Goal: Information Seeking & Learning: Find specific fact

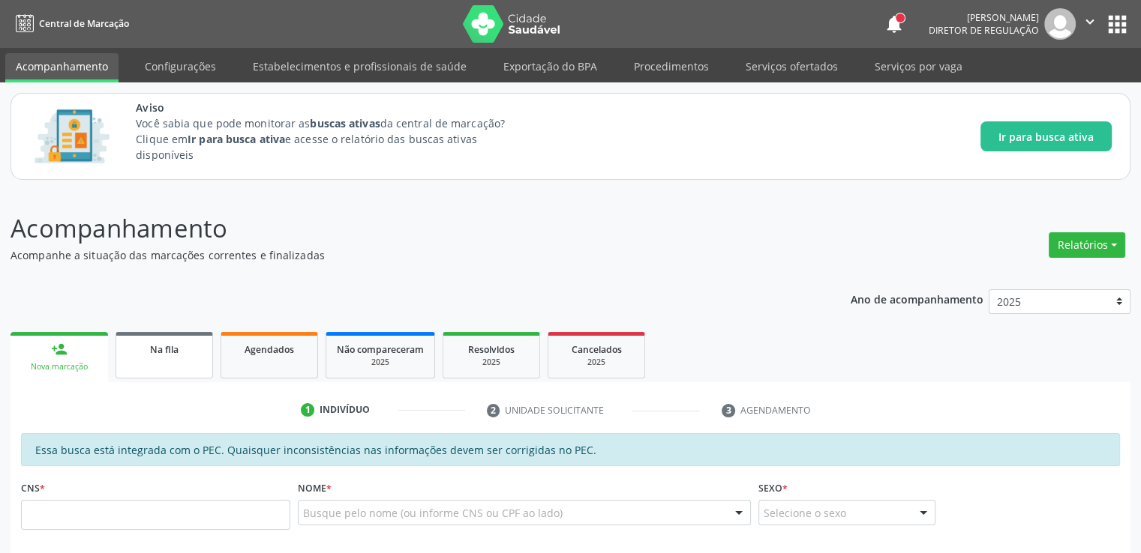
click at [168, 347] on span "Na fila" at bounding box center [164, 349] width 28 height 13
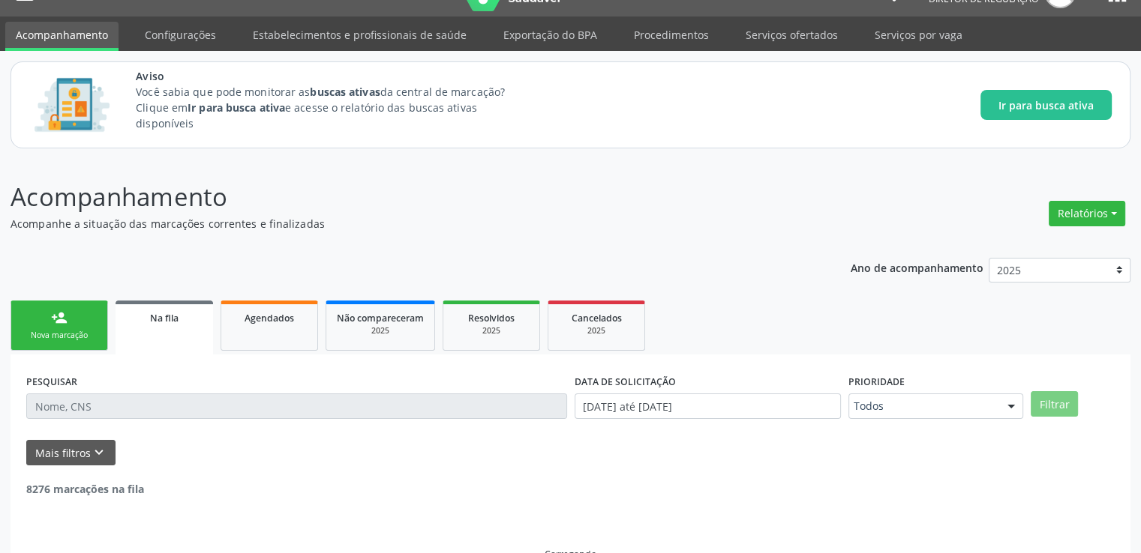
scroll to position [64, 0]
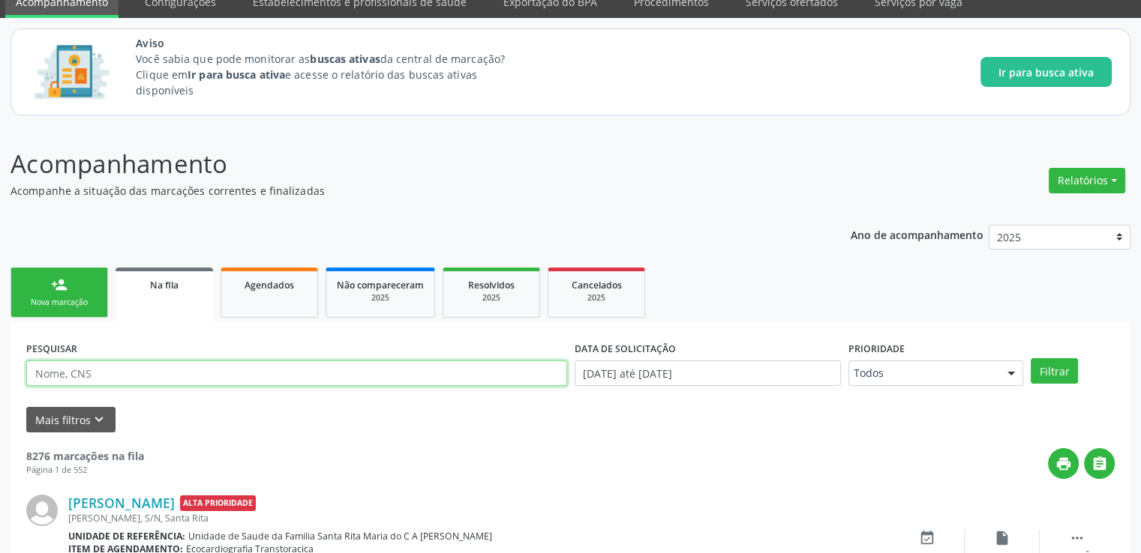
click at [79, 367] on input "text" at bounding box center [296, 373] width 541 height 25
paste input "700006256981302"
type input "700006256981302"
click at [1030, 358] on button "Filtrar" at bounding box center [1053, 370] width 47 height 25
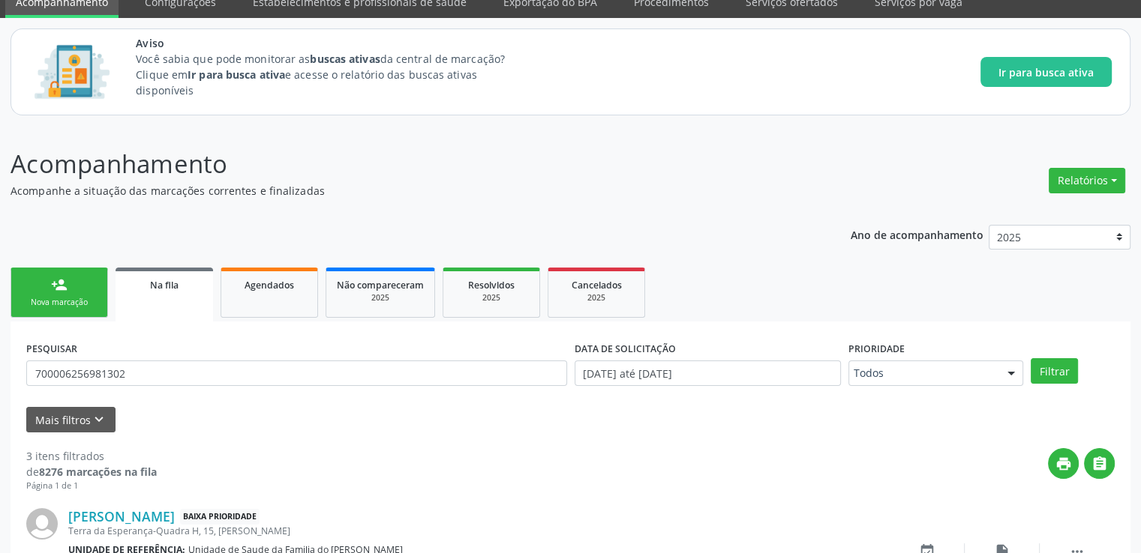
scroll to position [431, 0]
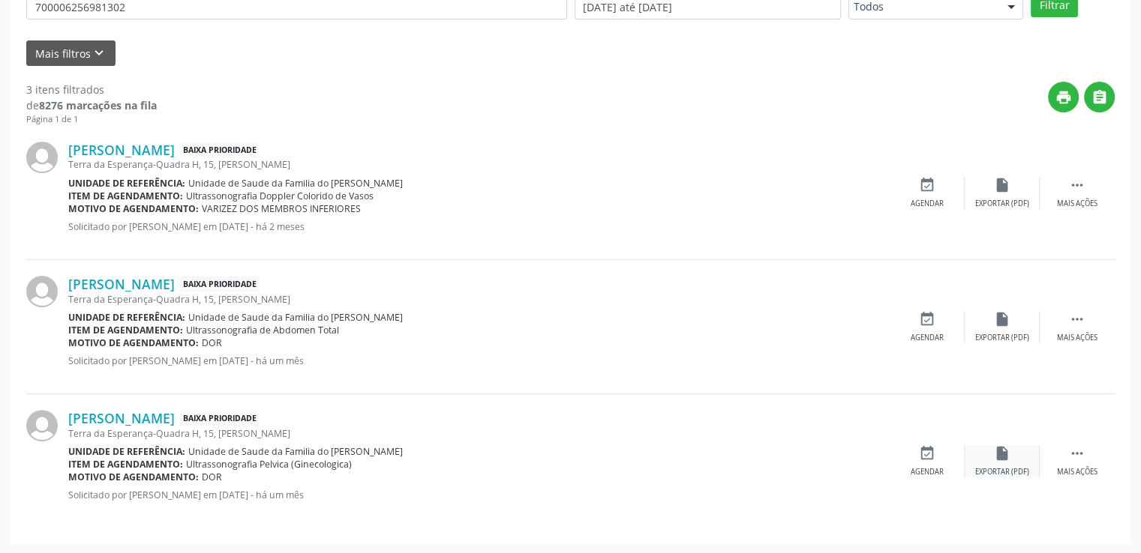
click at [1001, 449] on icon "insert_drive_file" at bounding box center [1002, 453] width 16 height 16
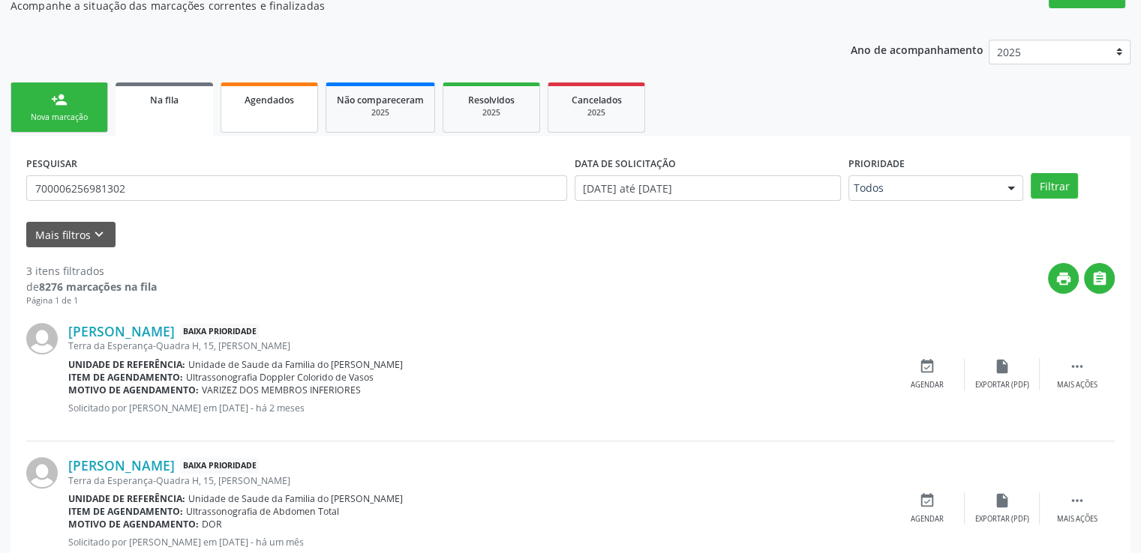
scroll to position [206, 0]
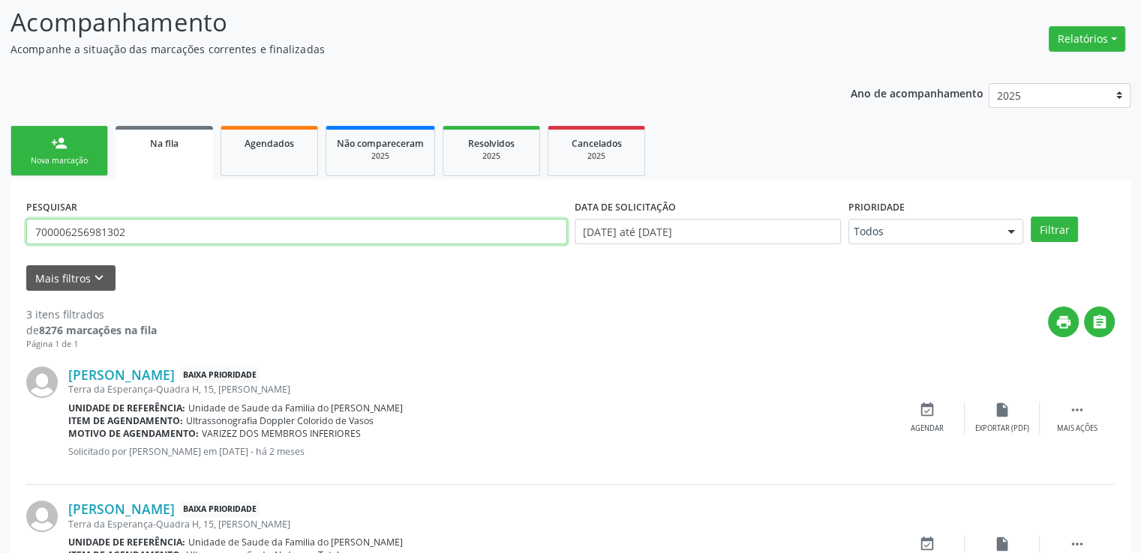
drag, startPoint x: 146, startPoint y: 229, endPoint x: 0, endPoint y: 231, distance: 146.3
click at [0, 231] on div "Acompanhamento Acompanhe a situação das marcações correntes e finalizadas Relat…" at bounding box center [570, 382] width 1141 height 796
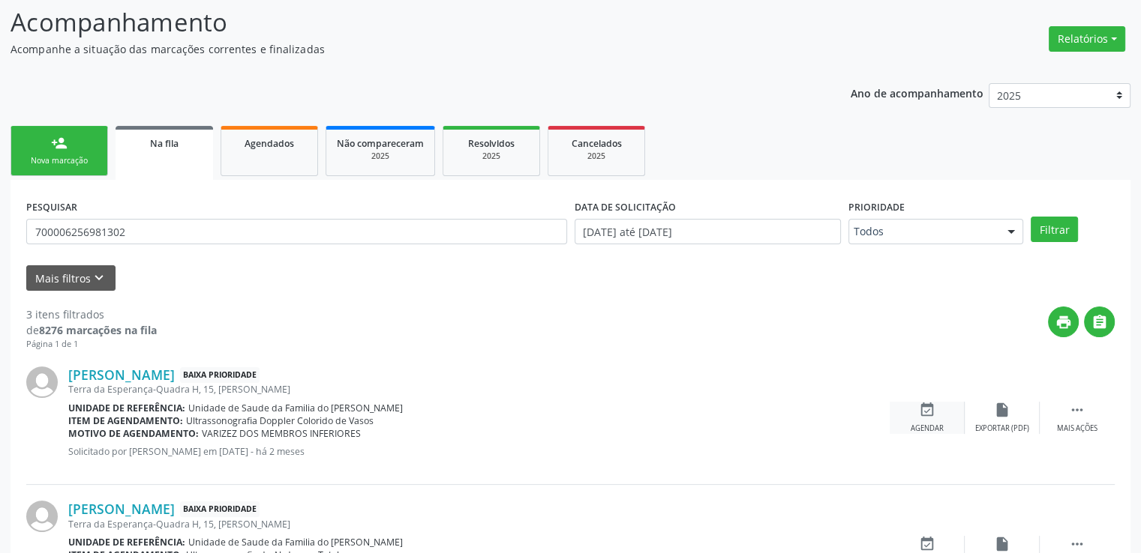
click at [929, 415] on icon "event_available" at bounding box center [927, 410] width 16 height 16
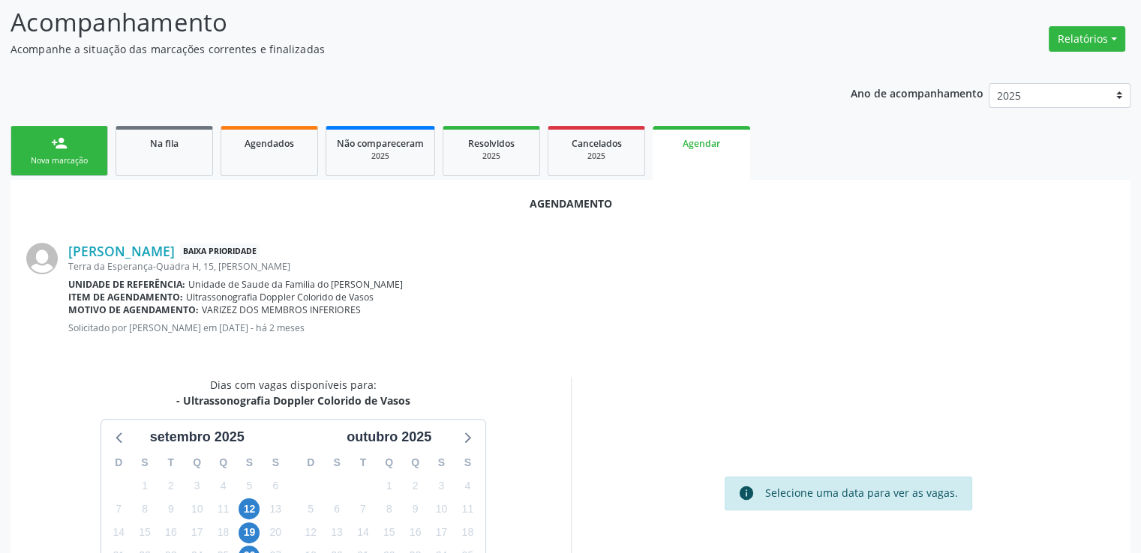
scroll to position [334, 0]
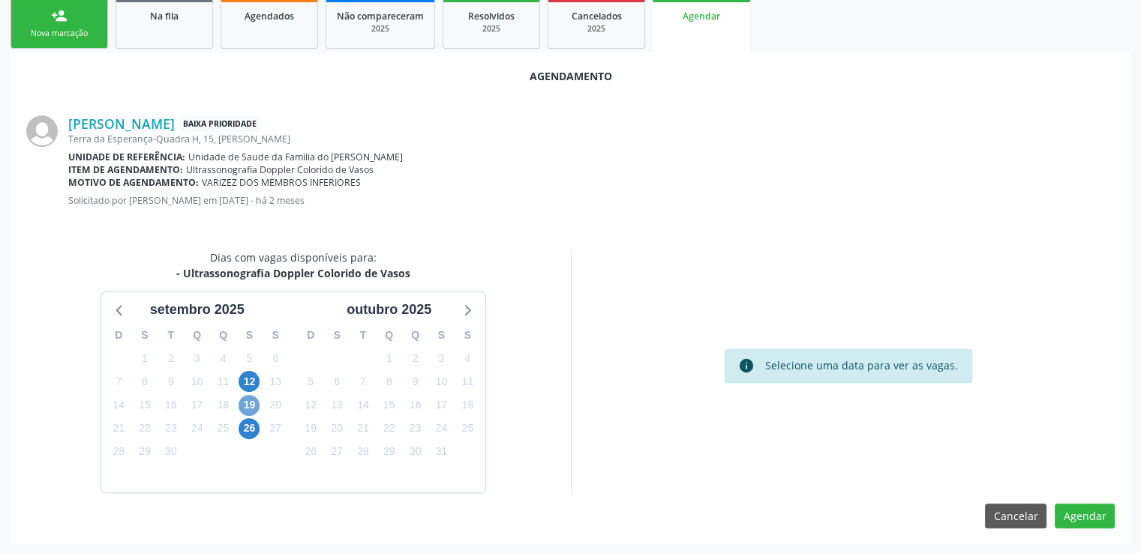
click at [252, 400] on span "19" at bounding box center [248, 405] width 21 height 21
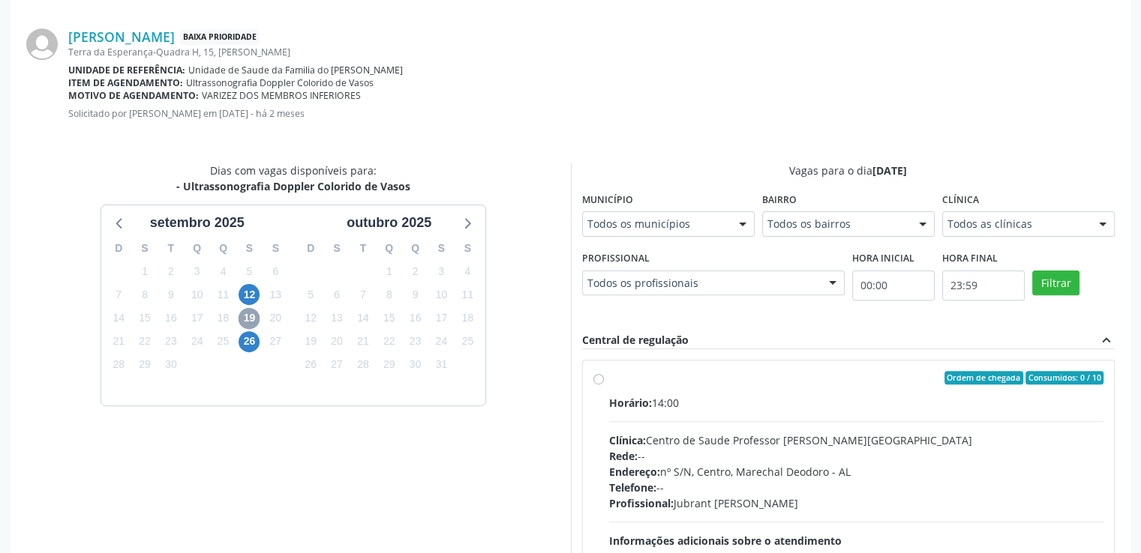
scroll to position [550, 0]
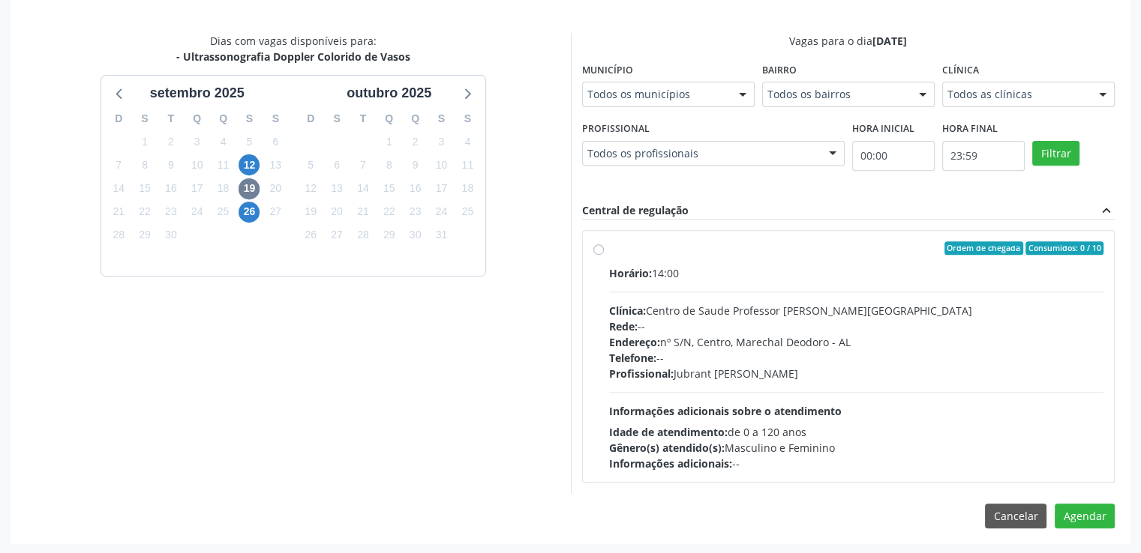
click at [609, 245] on label "Ordem de chegada Consumidos: 0 / 10 Horário: 14:00 Clínica: Centro de Saude Pro…" at bounding box center [856, 356] width 495 height 230
click at [599, 245] on input "Ordem de chegada Consumidos: 0 / 10 Horário: 14:00 Clínica: Centro de Saude Pro…" at bounding box center [598, 247] width 10 height 13
radio input "true"
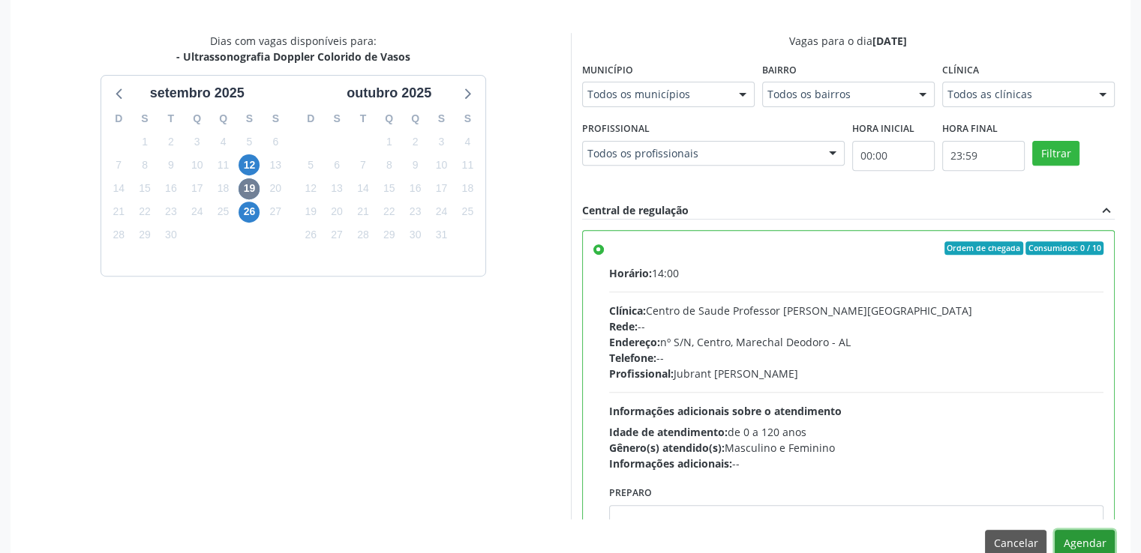
click at [1087, 544] on button "Agendar" at bounding box center [1084, 542] width 60 height 25
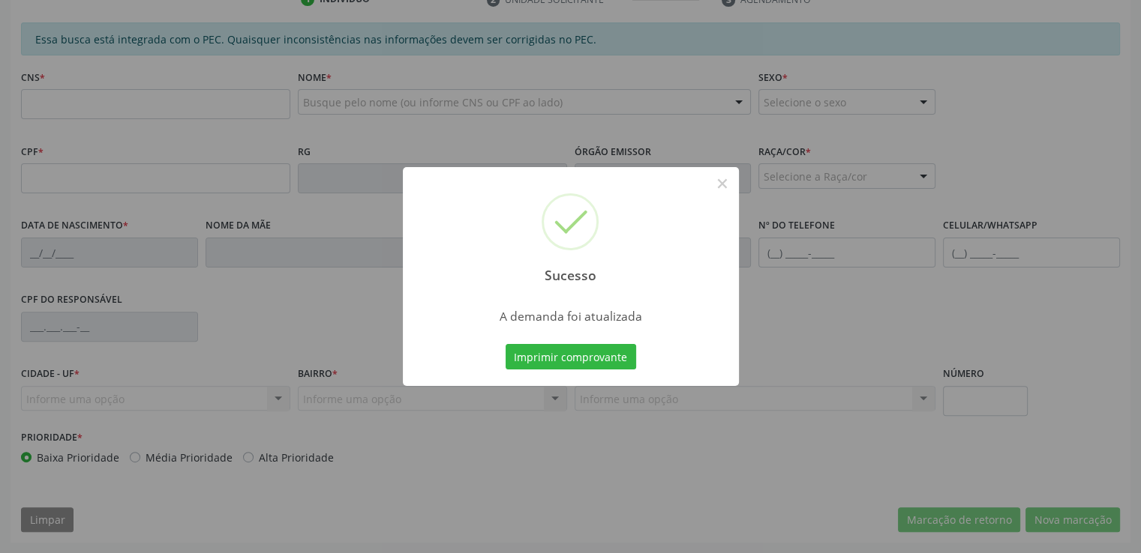
scroll to position [410, 0]
click at [717, 183] on button "×" at bounding box center [721, 183] width 25 height 25
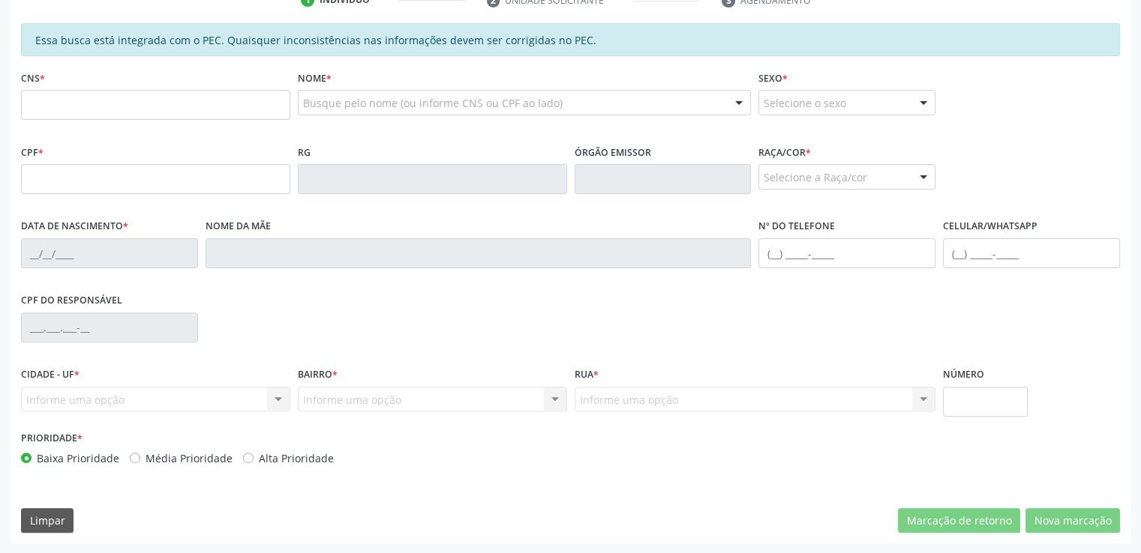
scroll to position [35, 0]
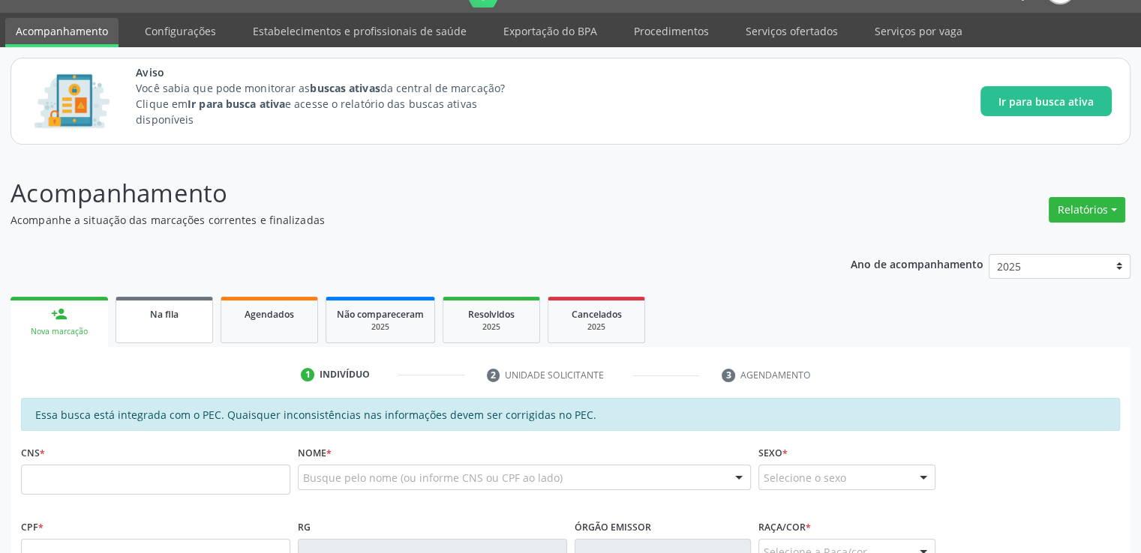
click at [171, 322] on link "Na fila" at bounding box center [163, 320] width 97 height 46
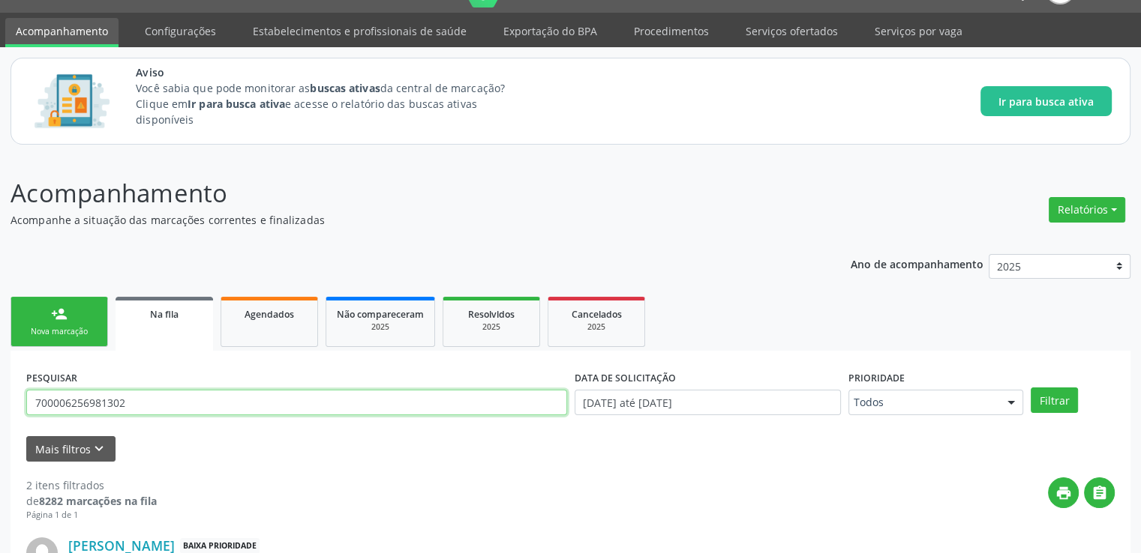
drag, startPoint x: 147, startPoint y: 399, endPoint x: 0, endPoint y: 404, distance: 147.1
click at [0, 404] on div "Acompanhamento Acompanhe a situação das marcações correntes e finalizadas Relat…" at bounding box center [570, 485] width 1141 height 661
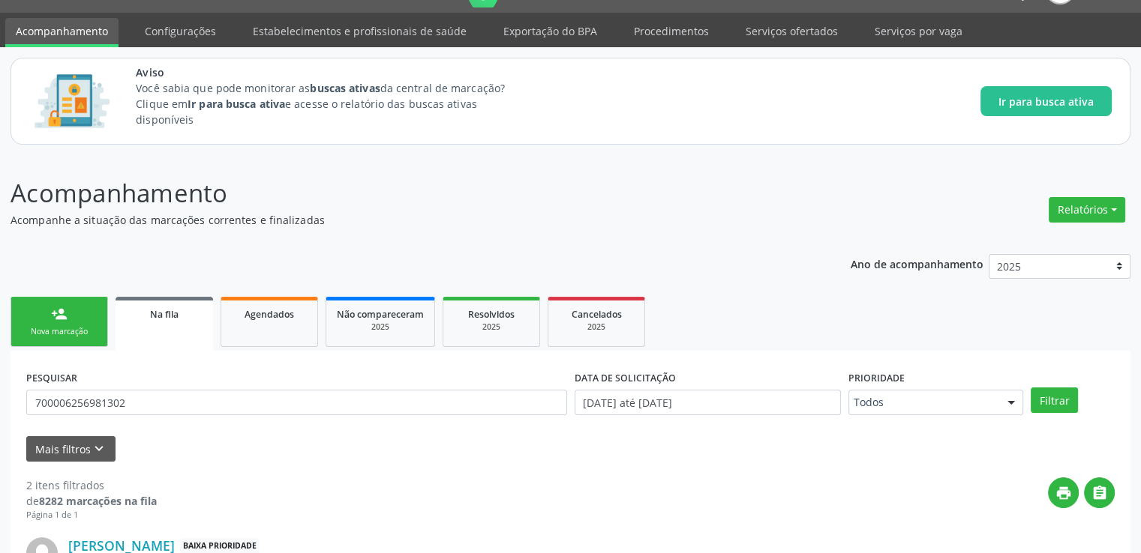
click at [0, 404] on div "Acompanhamento Acompanhe a situação das marcações correntes e finalizadas Relat…" at bounding box center [570, 485] width 1141 height 661
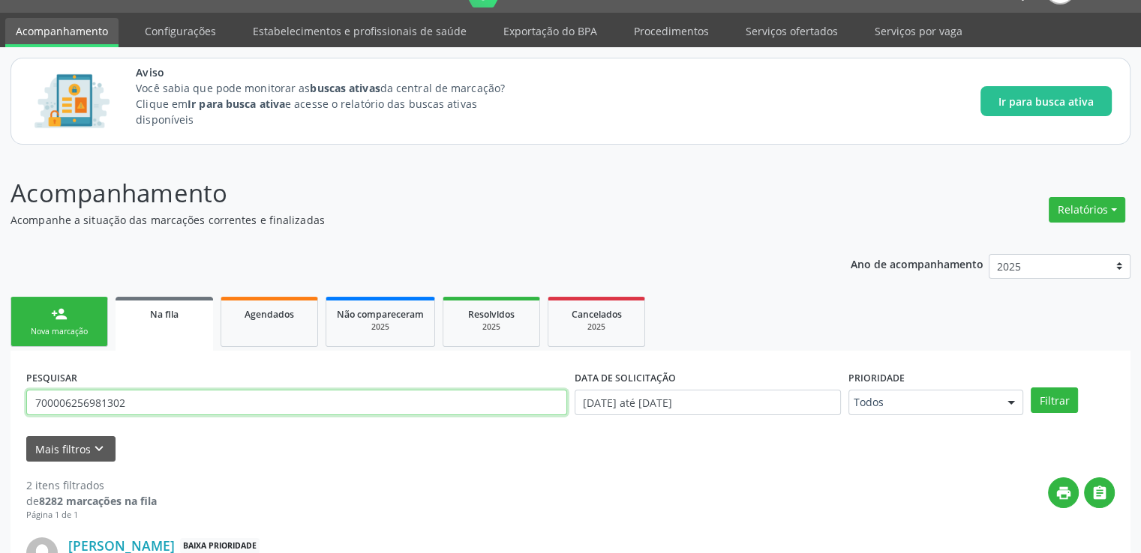
click at [147, 406] on input "700006256981302" at bounding box center [296, 402] width 541 height 25
type input "7"
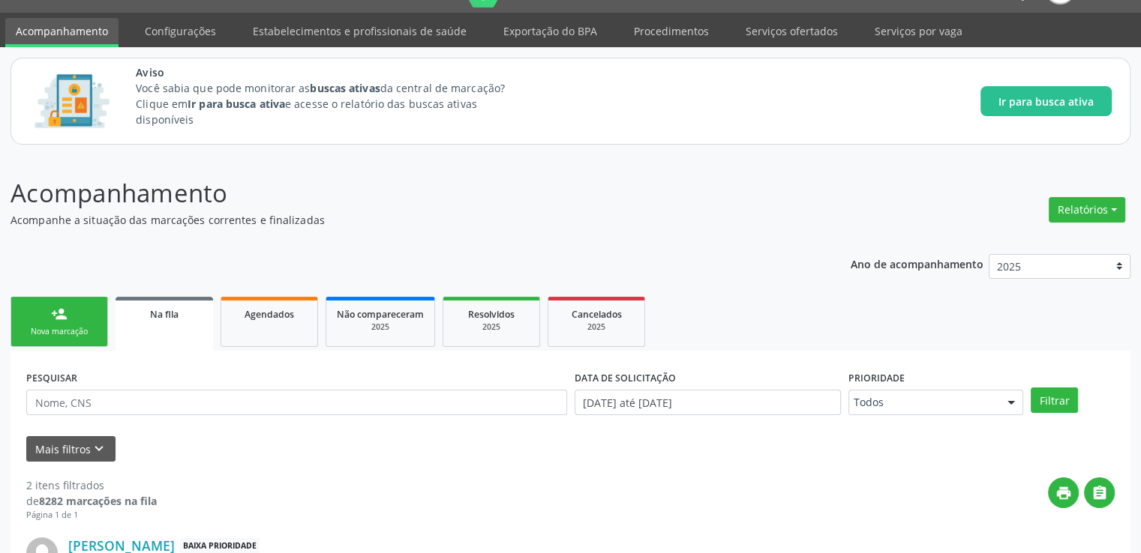
click at [215, 433] on form "PESQUISAR DATA DE SOLICITAÇÃO [DATE] até [DATE] Prioridade Todos Todos Baixa Pr…" at bounding box center [570, 414] width 1088 height 95
click at [889, 26] on link "Serviços por vaga" at bounding box center [918, 31] width 109 height 26
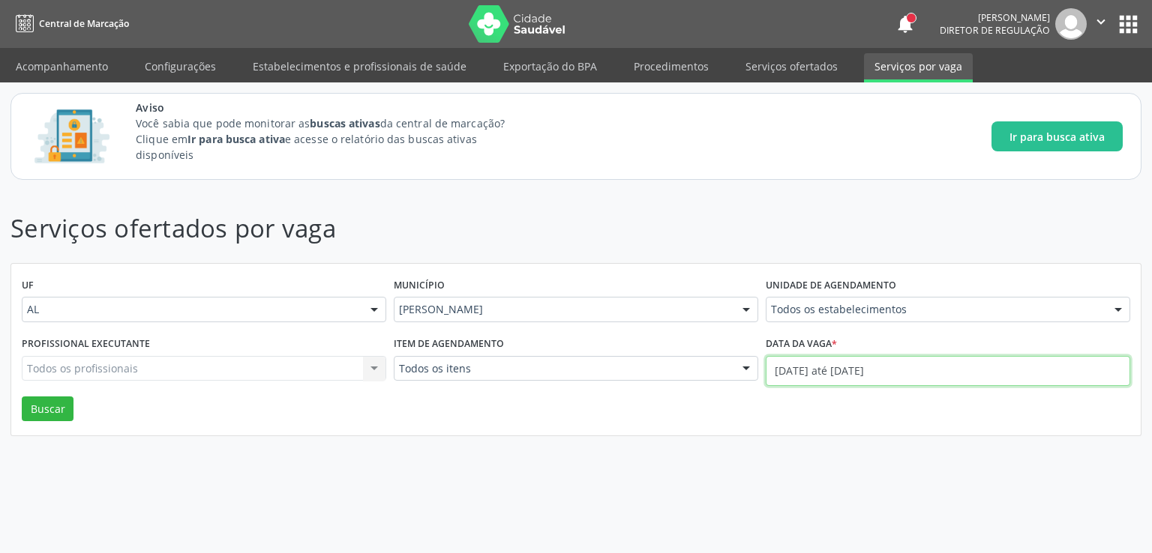
click at [840, 375] on input "[DATE] até [DATE]" at bounding box center [948, 371] width 364 height 30
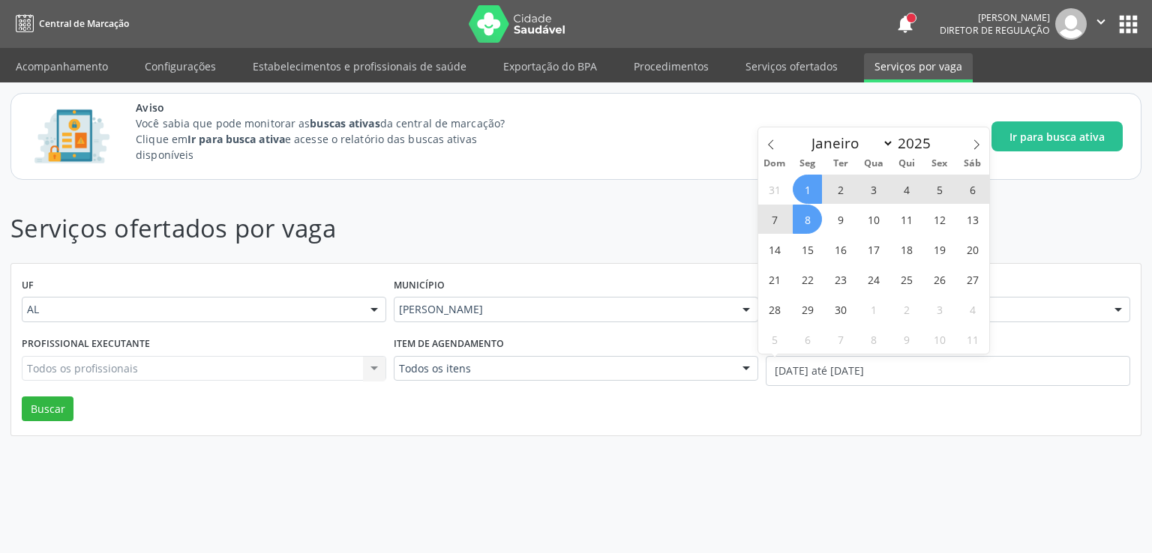
click at [802, 214] on span "8" at bounding box center [807, 219] width 29 height 29
type input "[DATE]"
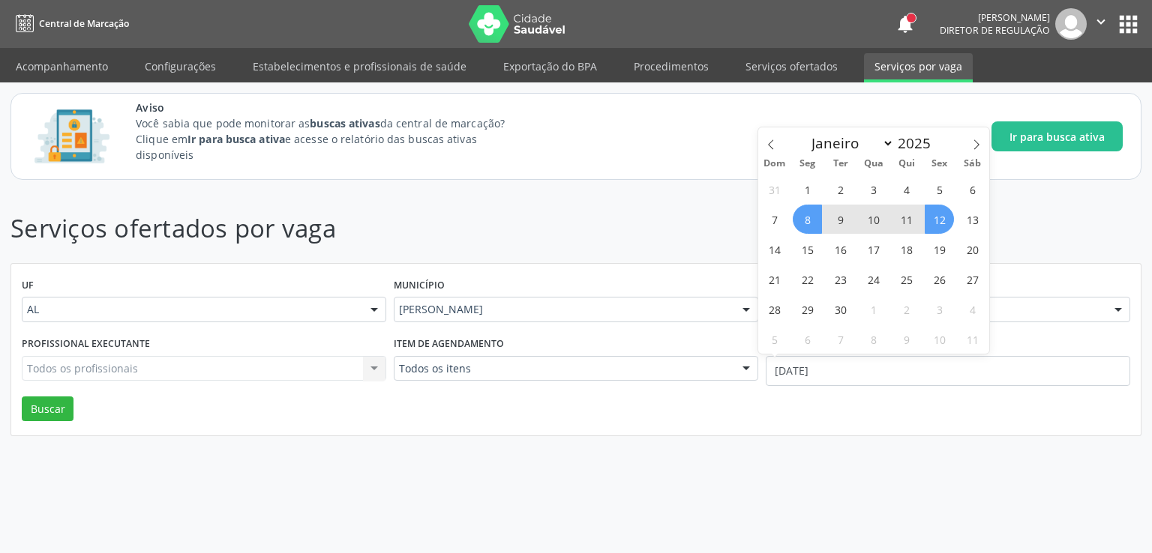
click at [946, 218] on span "12" at bounding box center [939, 219] width 29 height 29
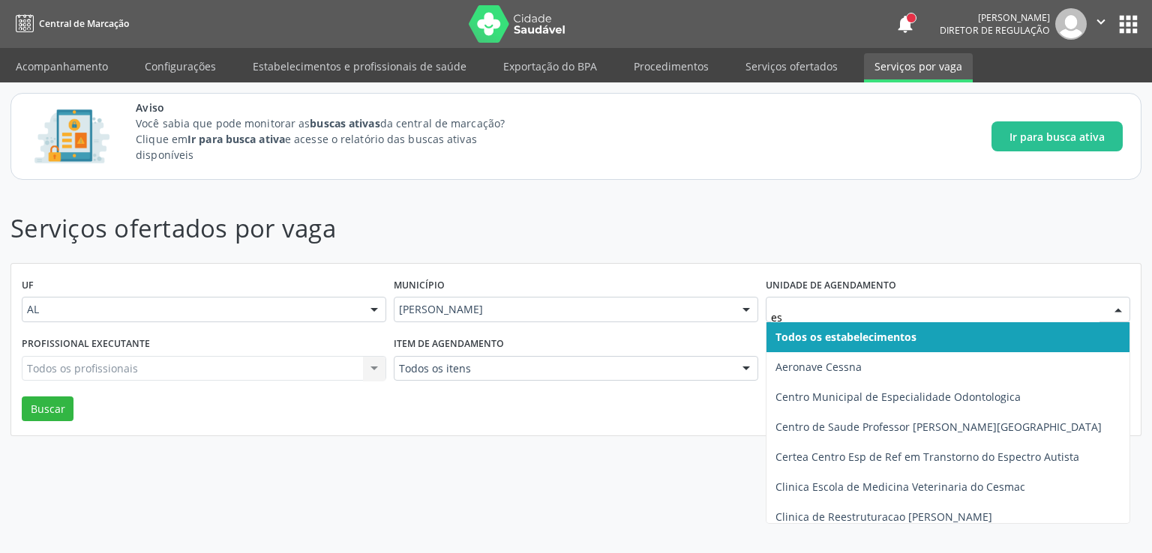
type input "est"
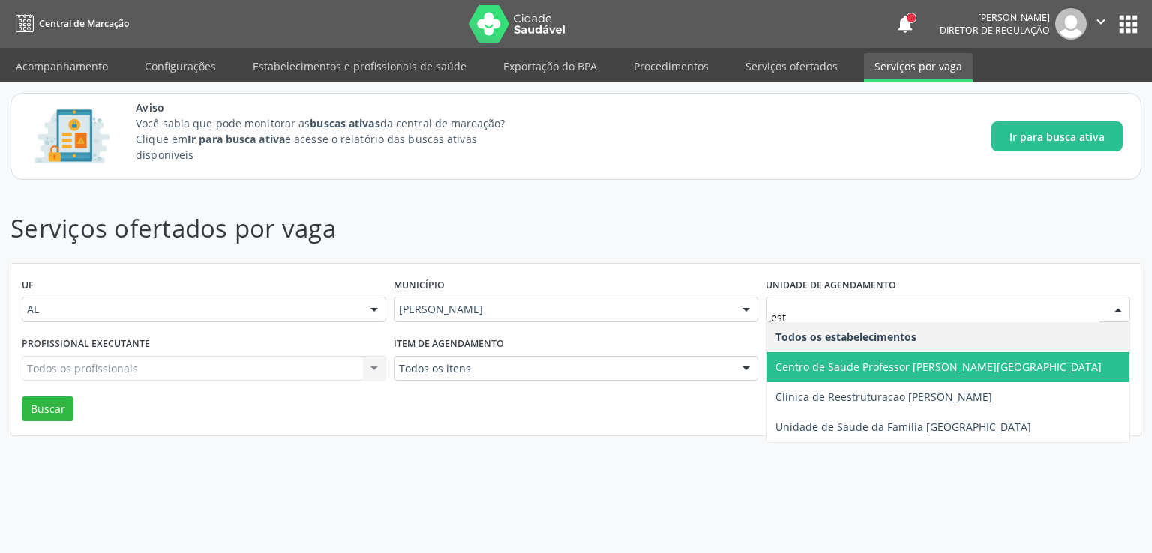
click at [810, 369] on span "Centro de Saude Professor [PERSON_NAME][GEOGRAPHIC_DATA]" at bounding box center [938, 367] width 326 height 14
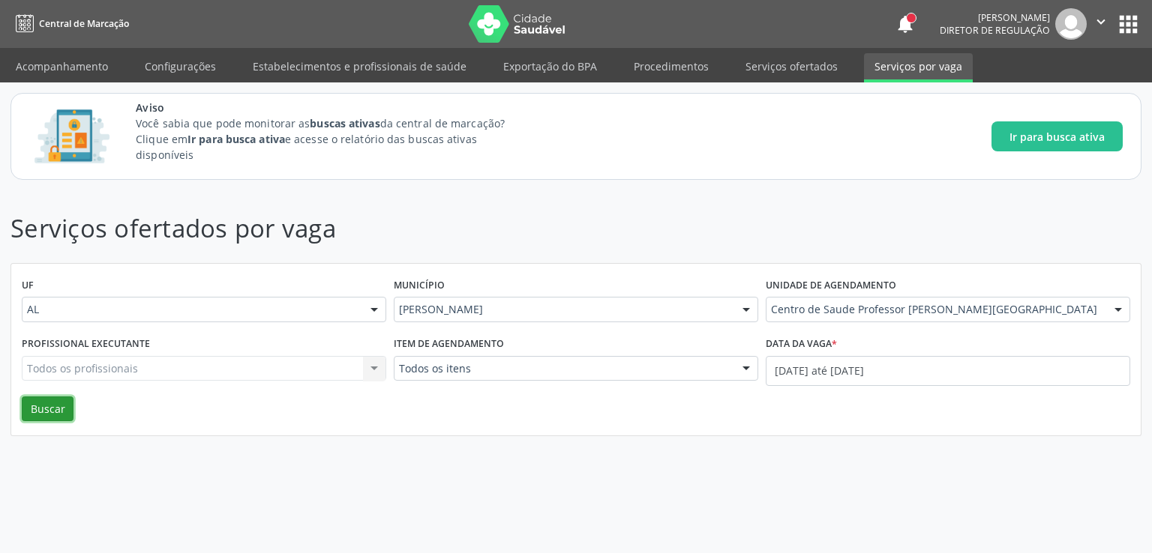
click at [35, 415] on button "Buscar" at bounding box center [48, 409] width 52 height 25
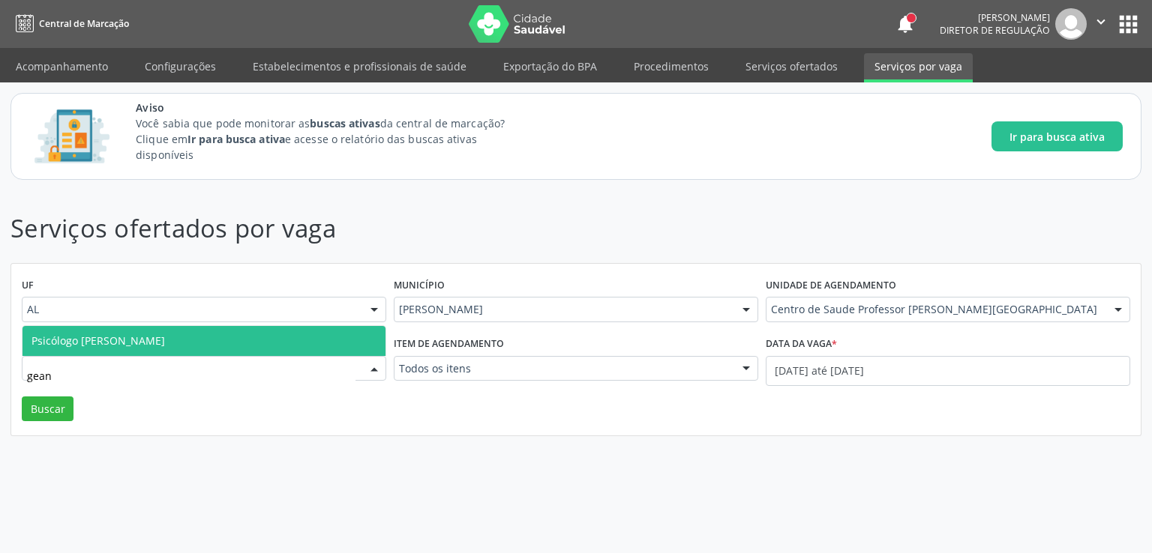
type input "geane"
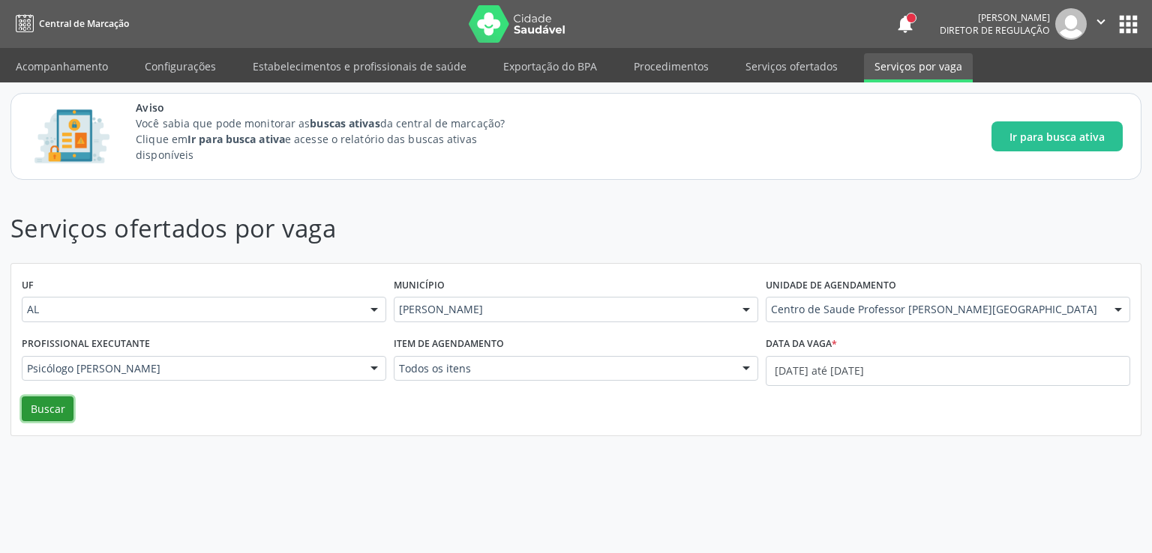
click at [57, 419] on button "Buscar" at bounding box center [48, 409] width 52 height 25
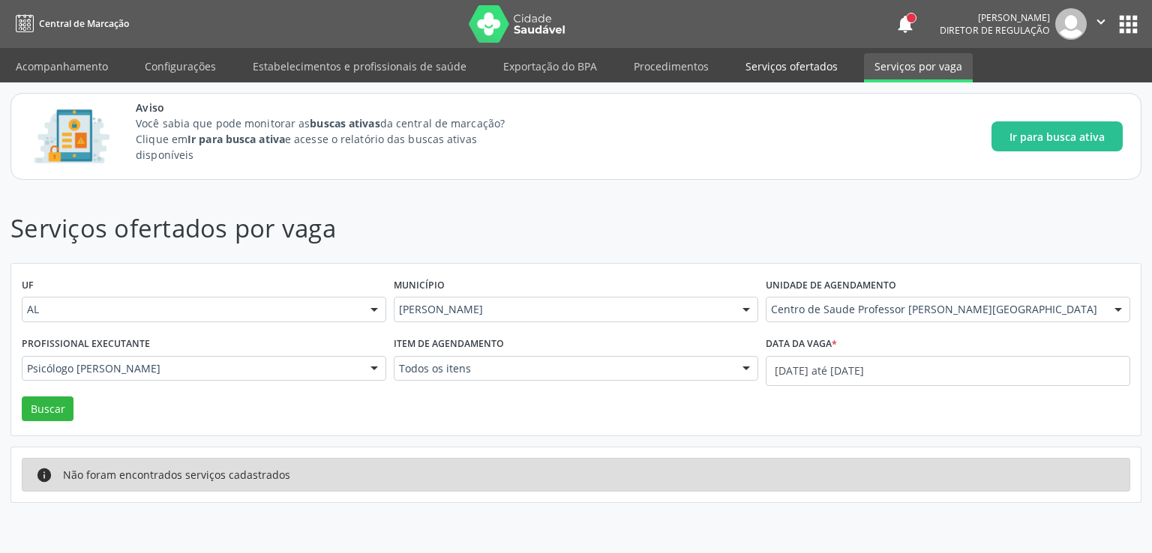
click at [777, 67] on link "Serviços ofertados" at bounding box center [791, 66] width 113 height 26
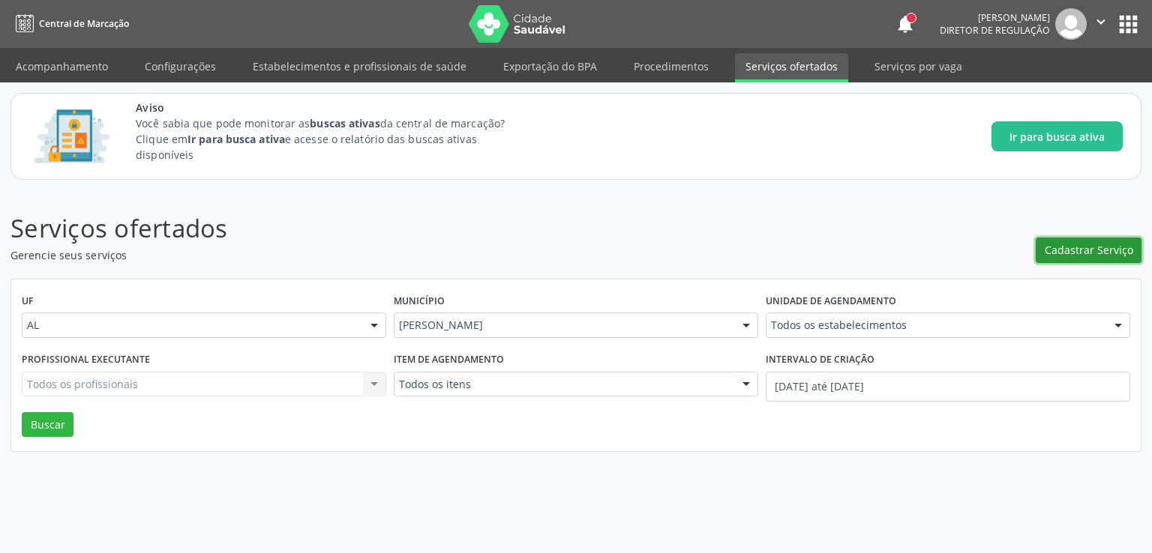
click at [1096, 240] on button "Cadastrar Serviço" at bounding box center [1089, 250] width 106 height 25
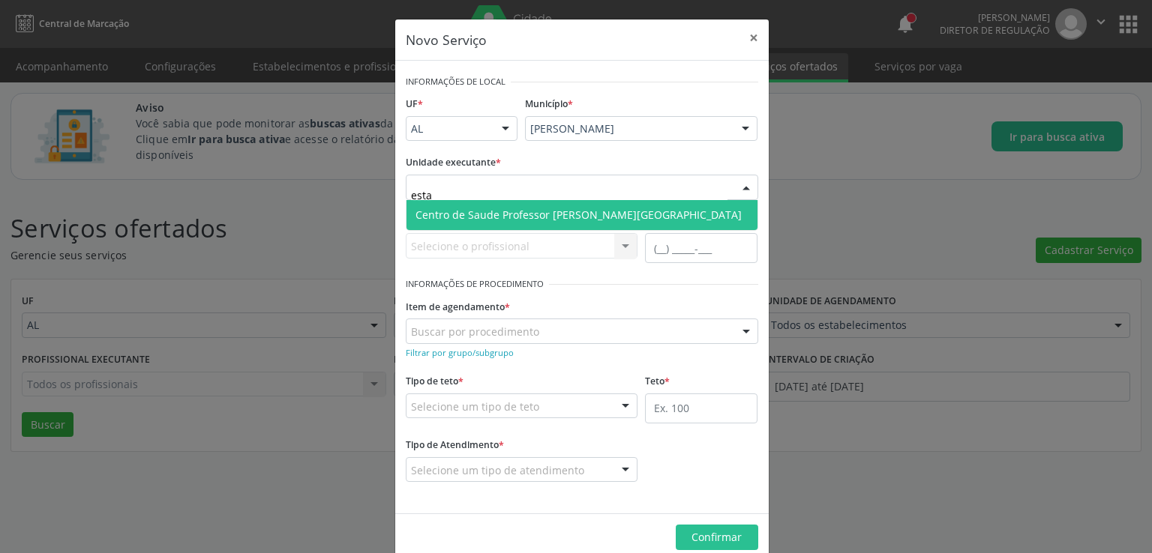
type input "estac"
click at [547, 217] on span "Centro de Saude Professor [PERSON_NAME][GEOGRAPHIC_DATA]" at bounding box center [578, 215] width 326 height 14
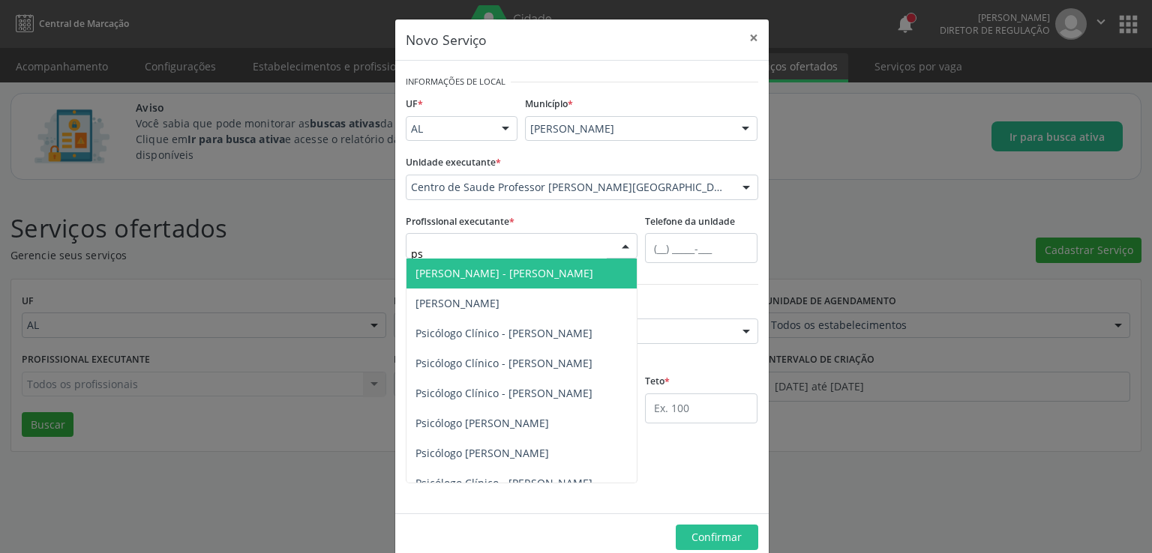
type input "psi"
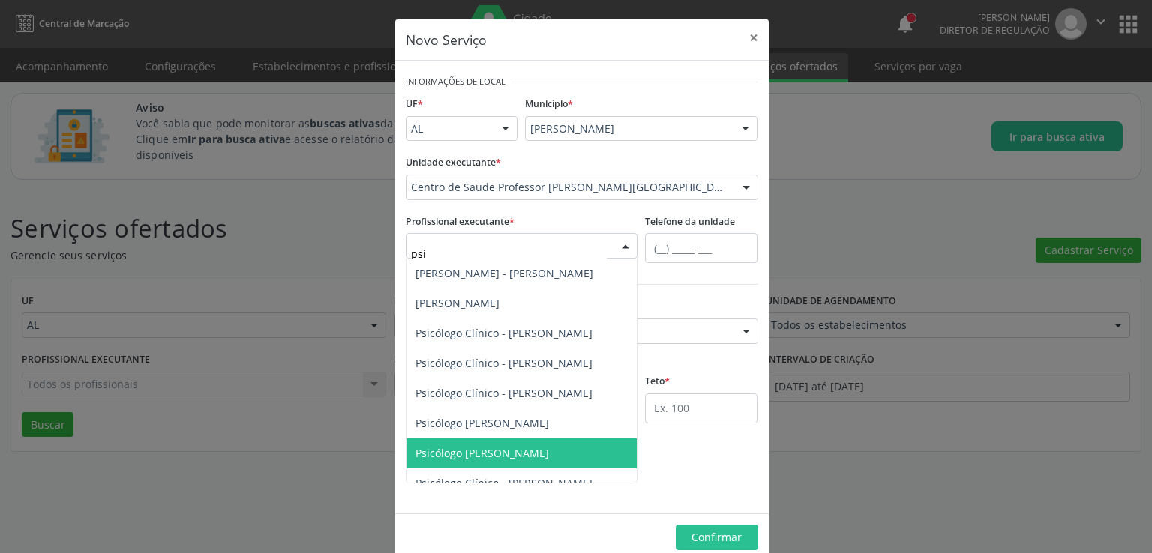
click at [522, 446] on span "Psicólogo [PERSON_NAME]" at bounding box center [481, 453] width 133 height 14
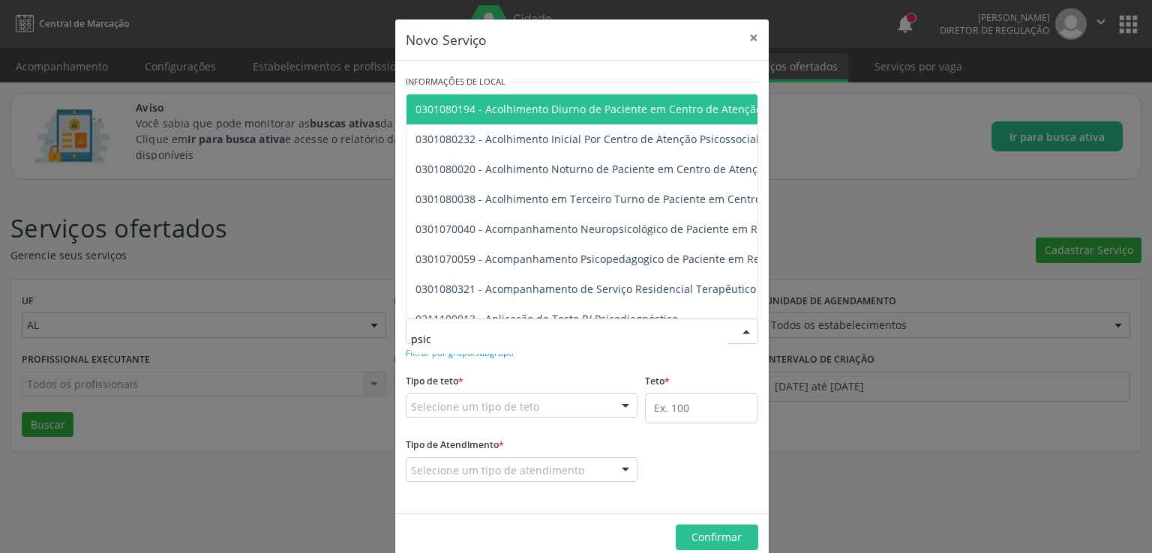
type input "psicó"
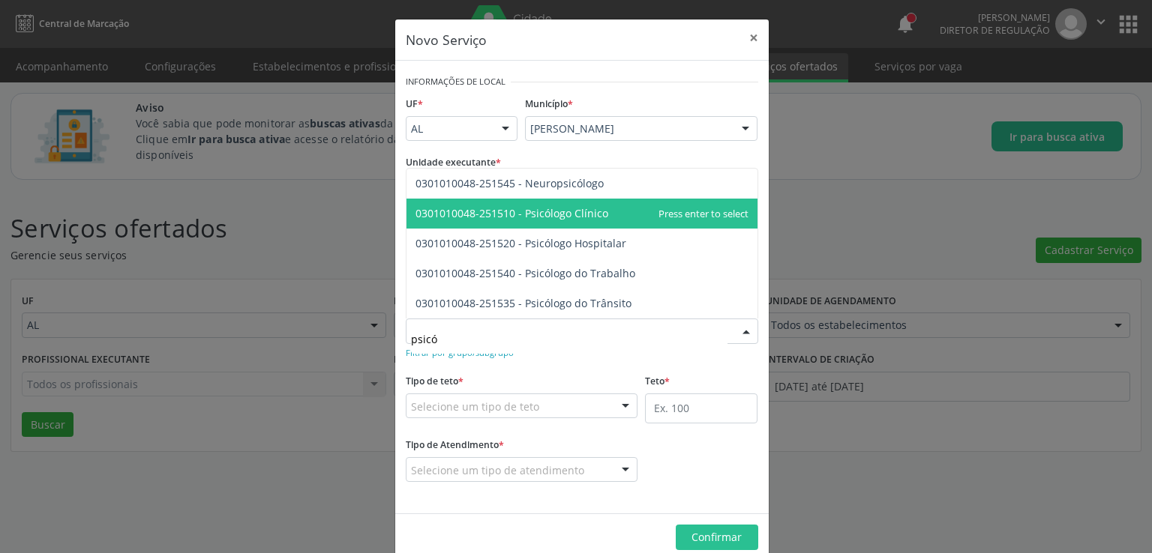
click at [577, 211] on span "0301010048-251510 - Psicólogo Clínico" at bounding box center [511, 213] width 193 height 14
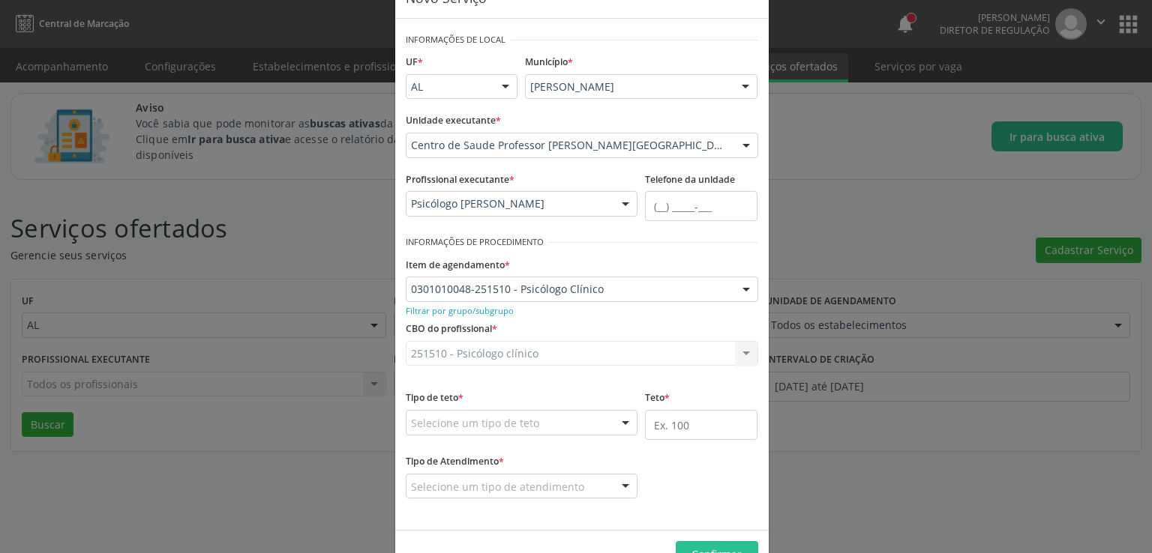
scroll to position [84, 0]
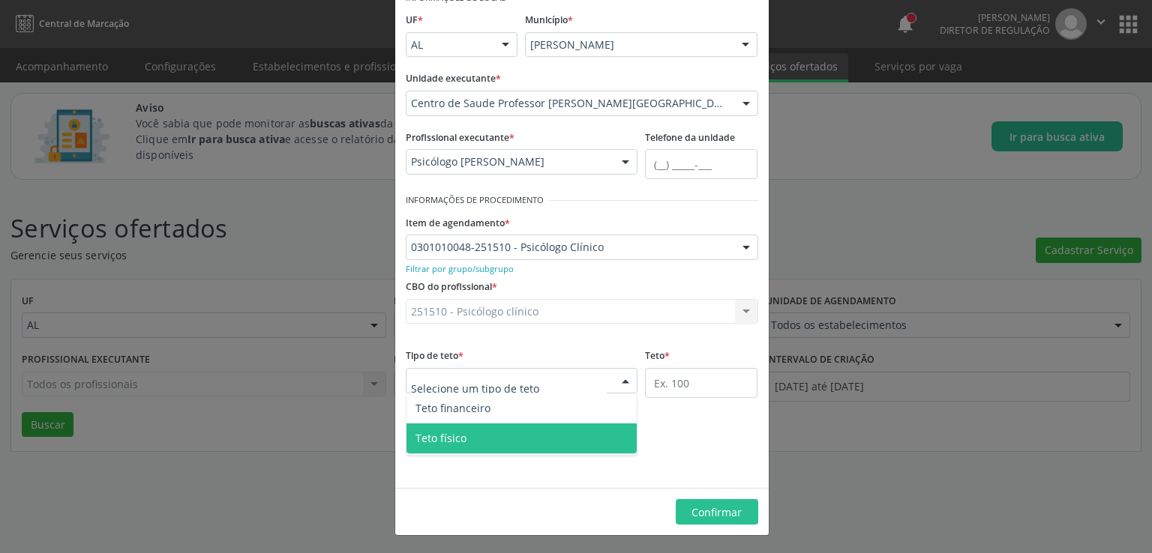
click at [443, 438] on span "Teto físico" at bounding box center [440, 438] width 51 height 14
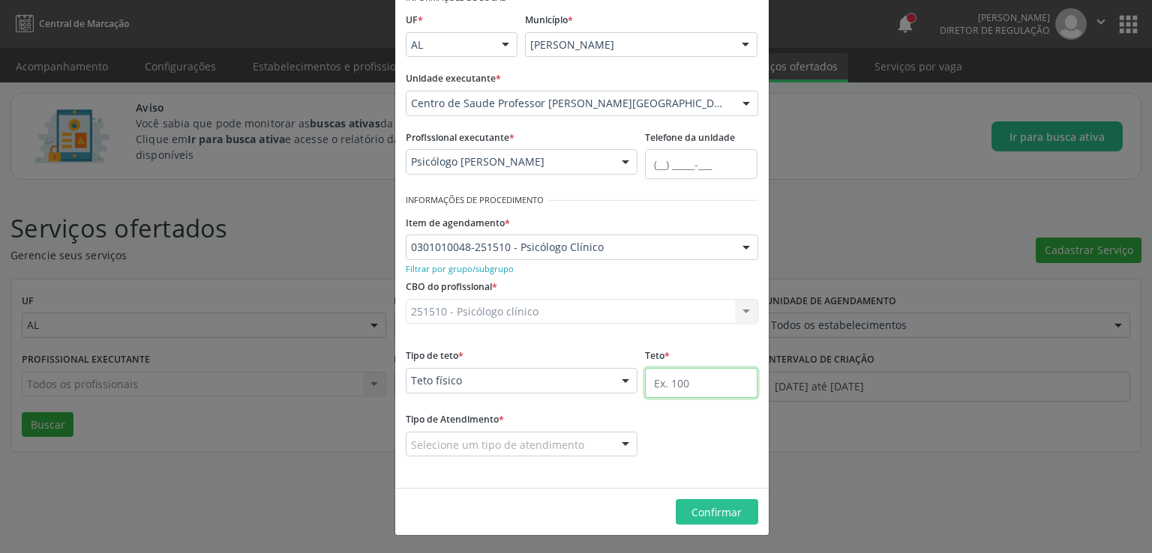
click at [684, 387] on input "text" at bounding box center [701, 383] width 112 height 30
type input "8"
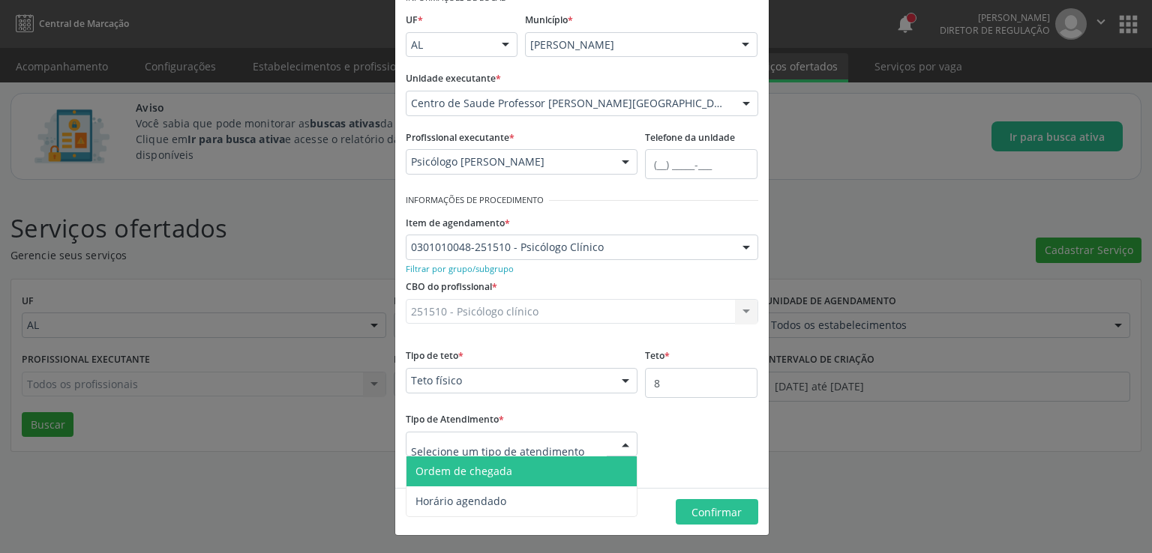
drag, startPoint x: 483, startPoint y: 477, endPoint x: 770, endPoint y: 516, distance: 289.9
click at [482, 477] on span "Ordem de chegada" at bounding box center [463, 471] width 97 height 14
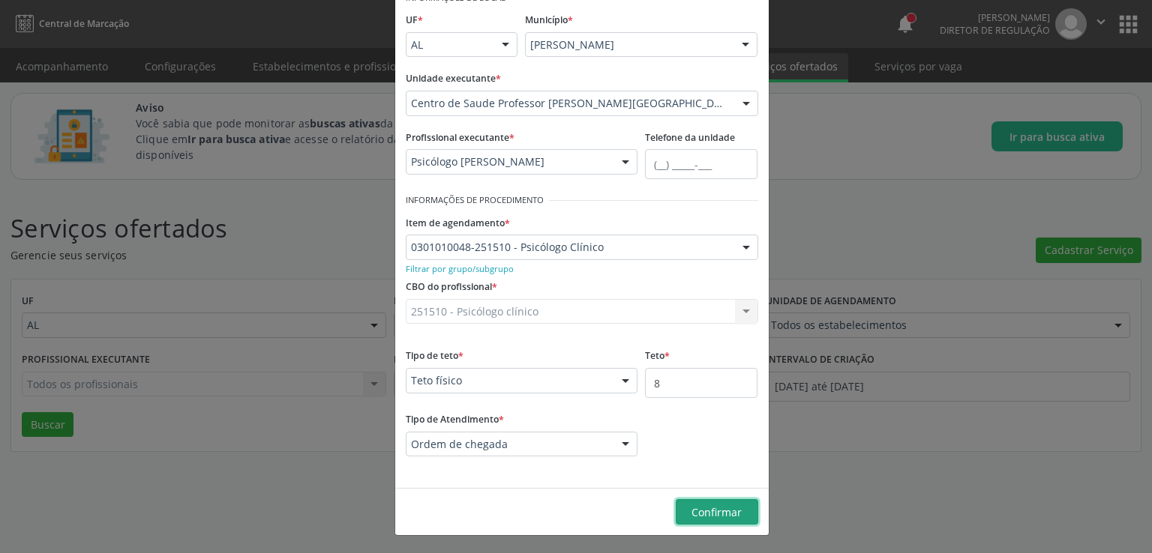
click at [699, 514] on span "Confirmar" at bounding box center [716, 512] width 50 height 14
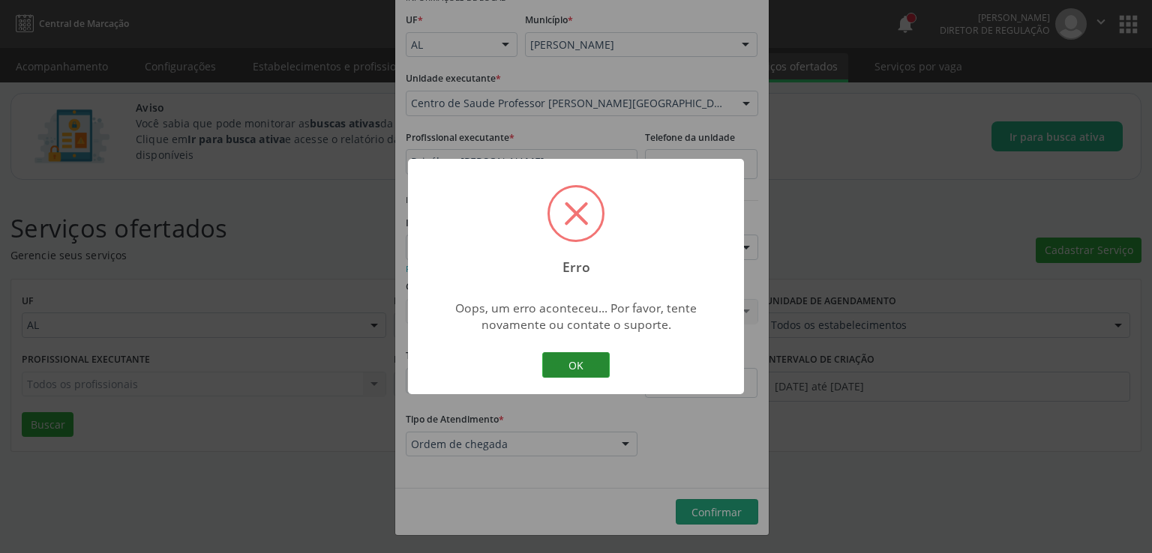
click at [578, 356] on button "OK" at bounding box center [575, 364] width 67 height 25
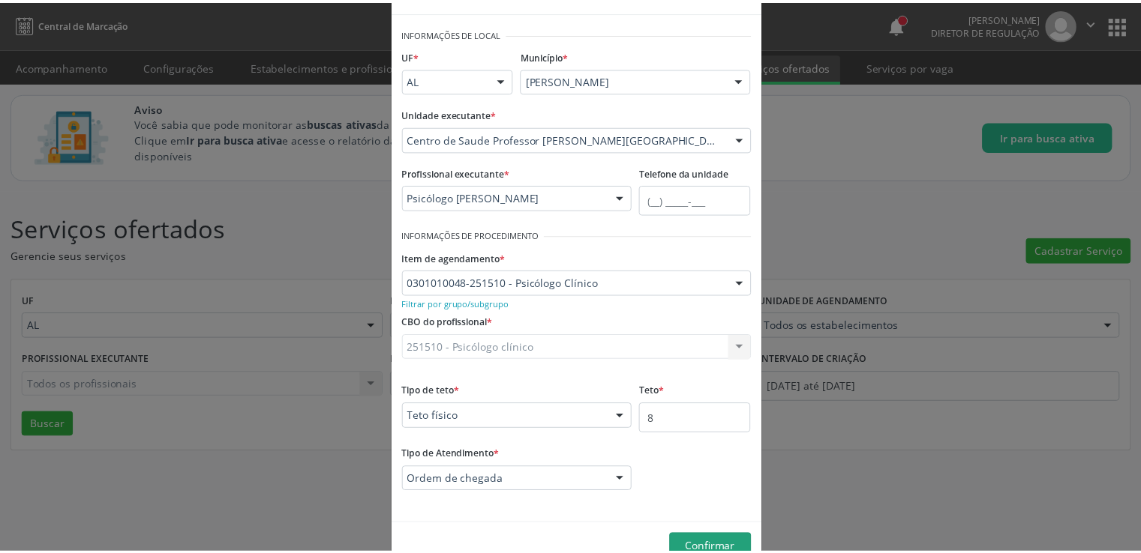
scroll to position [0, 0]
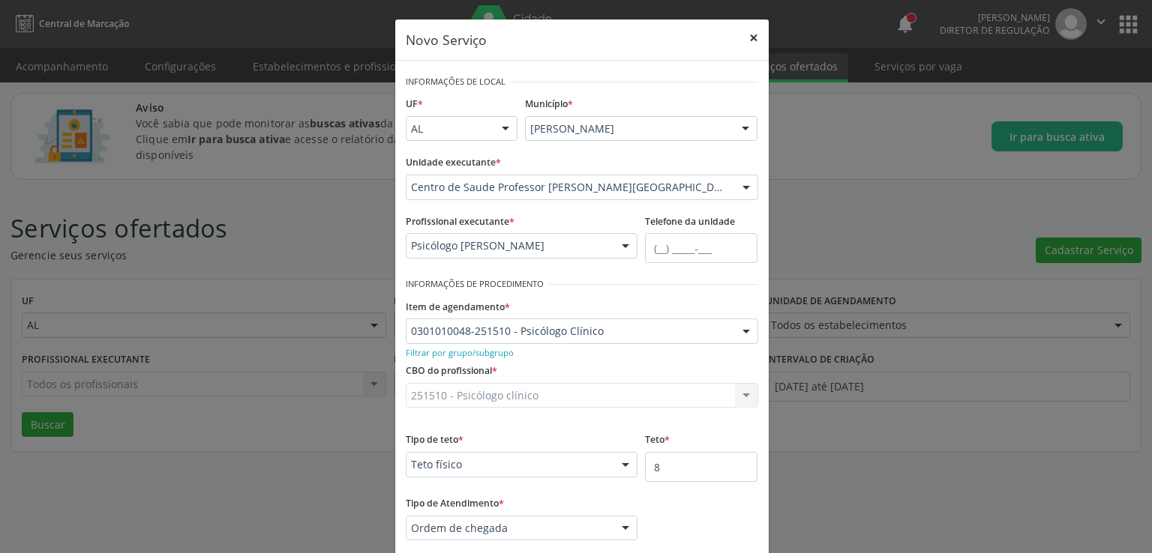
click at [747, 37] on button "×" at bounding box center [754, 37] width 30 height 37
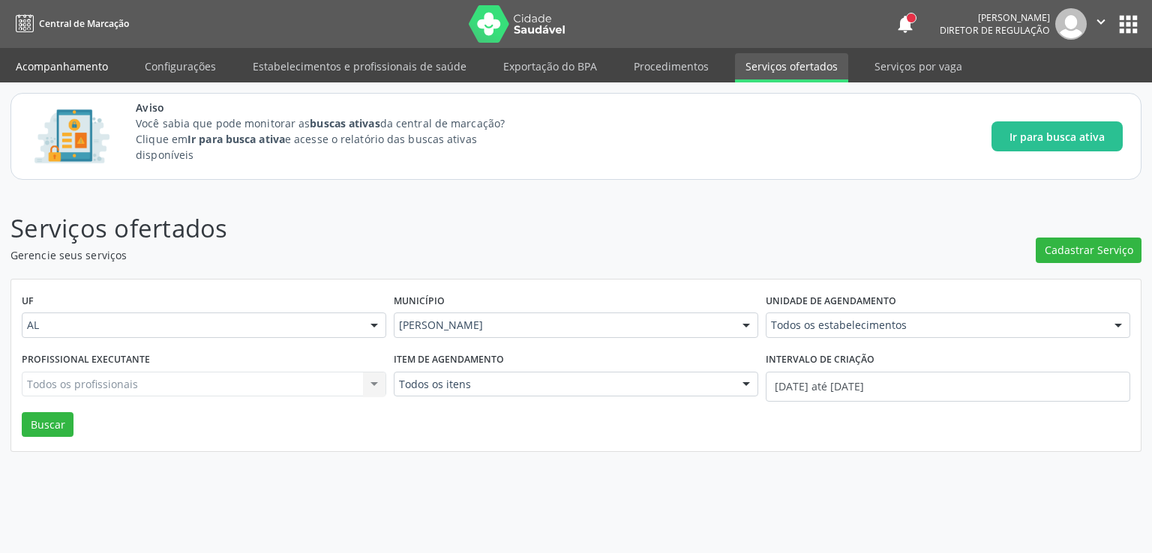
click at [96, 67] on link "Acompanhamento" at bounding box center [61, 66] width 113 height 26
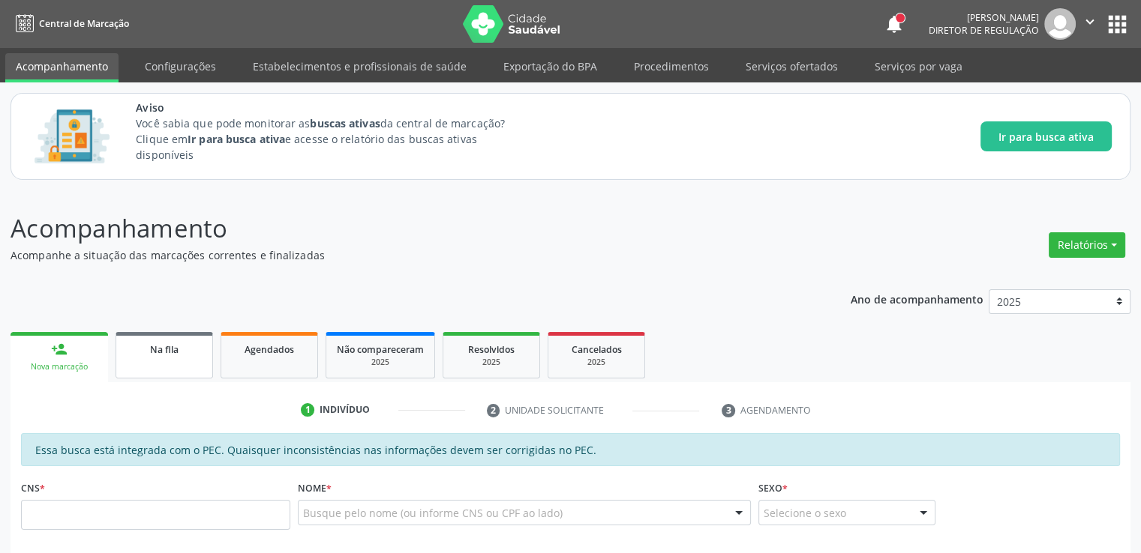
click at [171, 364] on link "Na fila" at bounding box center [163, 355] width 97 height 46
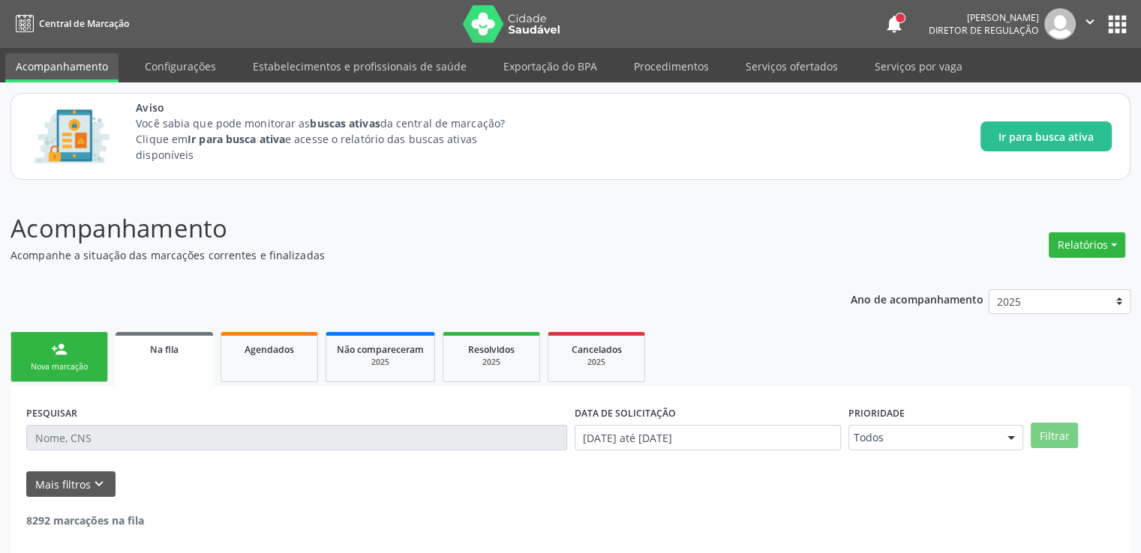
scroll to position [64, 0]
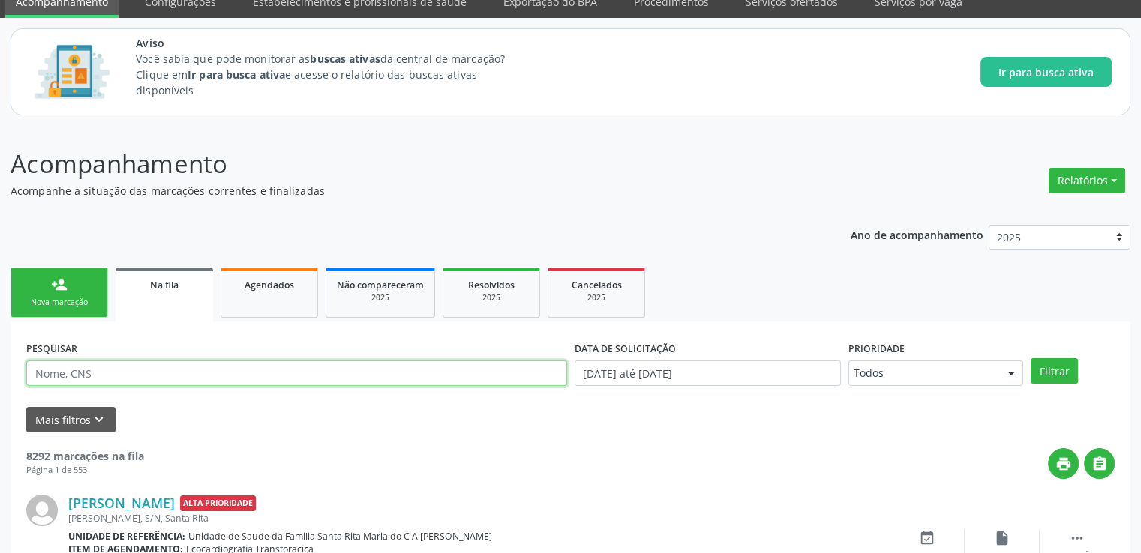
click at [111, 374] on input "text" at bounding box center [296, 373] width 541 height 25
paste input "707407097250575"
type input "707407097250575"
click at [1030, 358] on button "Filtrar" at bounding box center [1053, 370] width 47 height 25
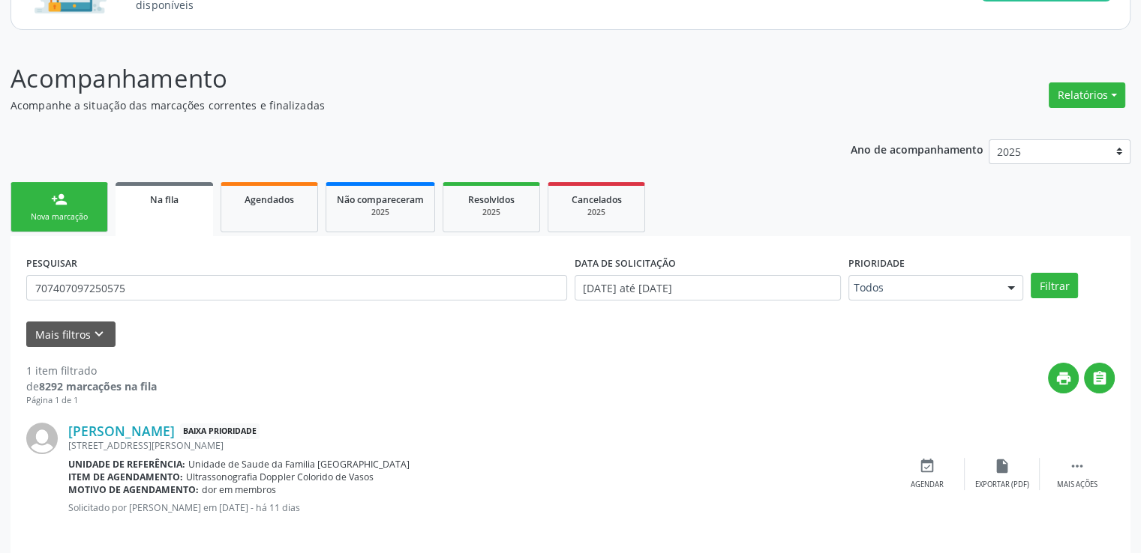
scroll to position [162, 0]
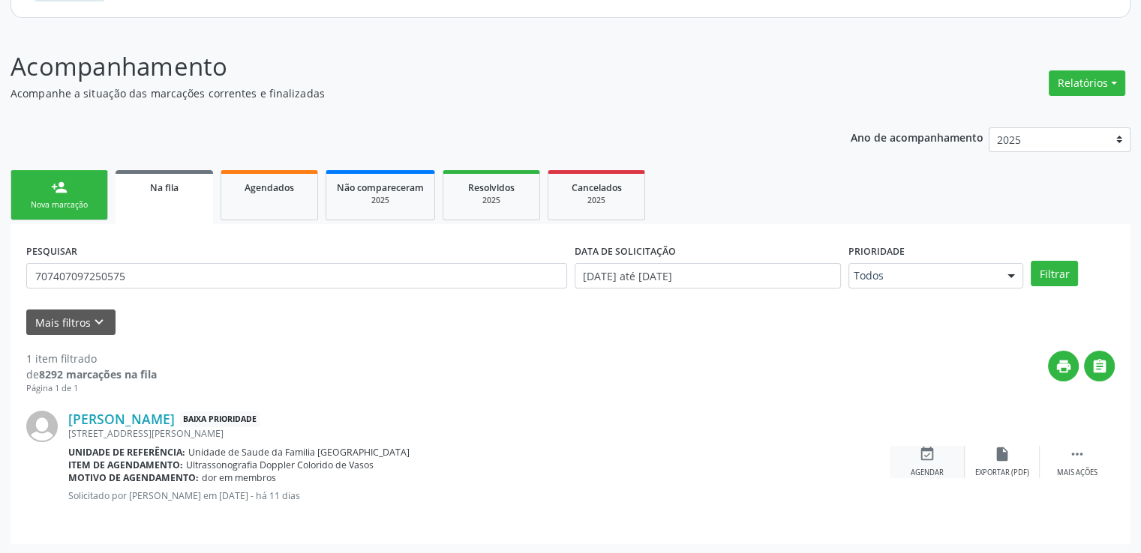
click at [924, 451] on icon "event_available" at bounding box center [927, 454] width 16 height 16
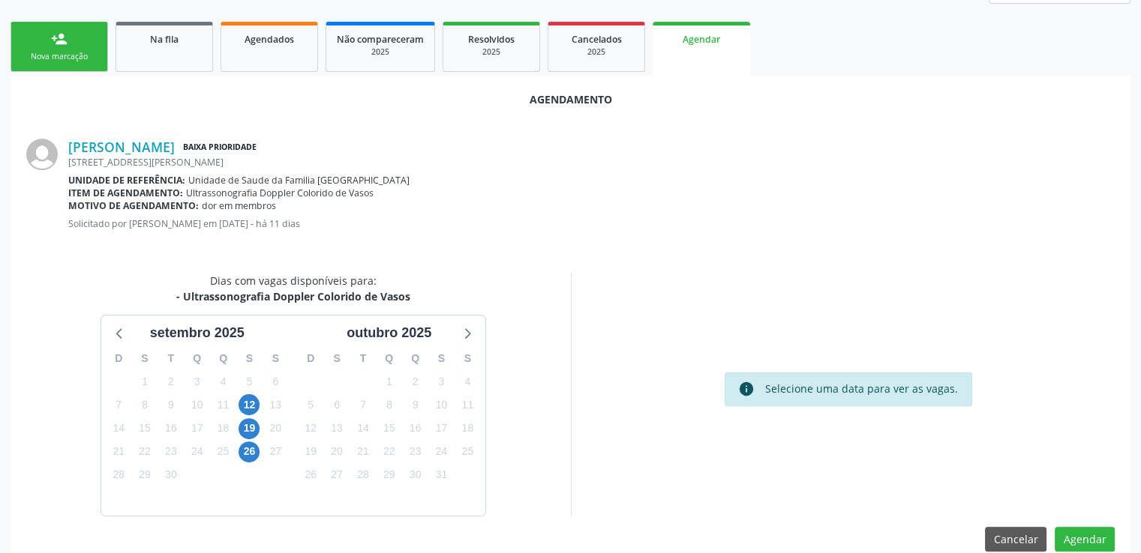
scroll to position [334, 0]
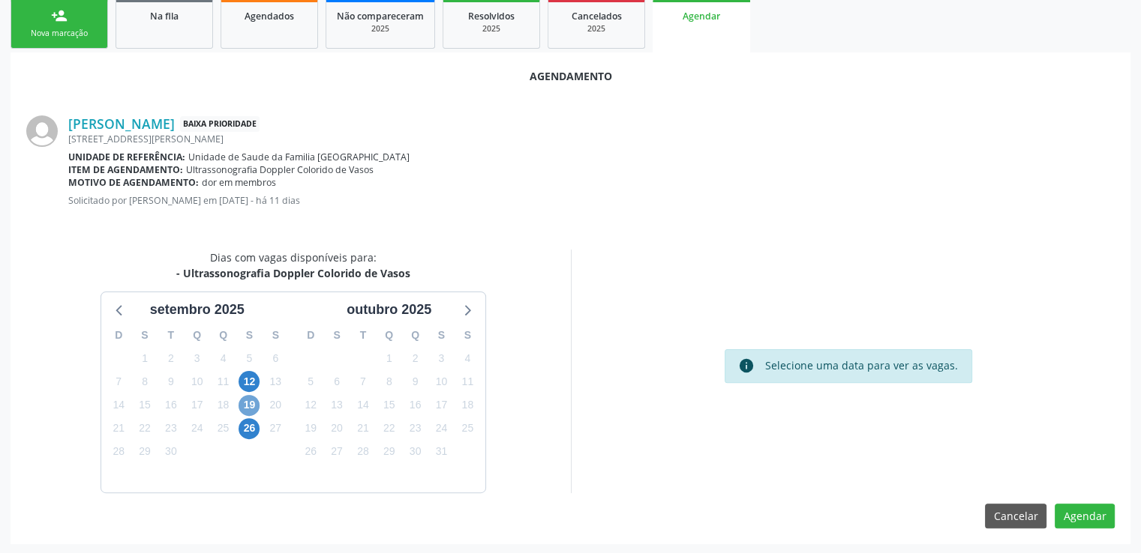
click at [246, 406] on span "19" at bounding box center [248, 405] width 21 height 21
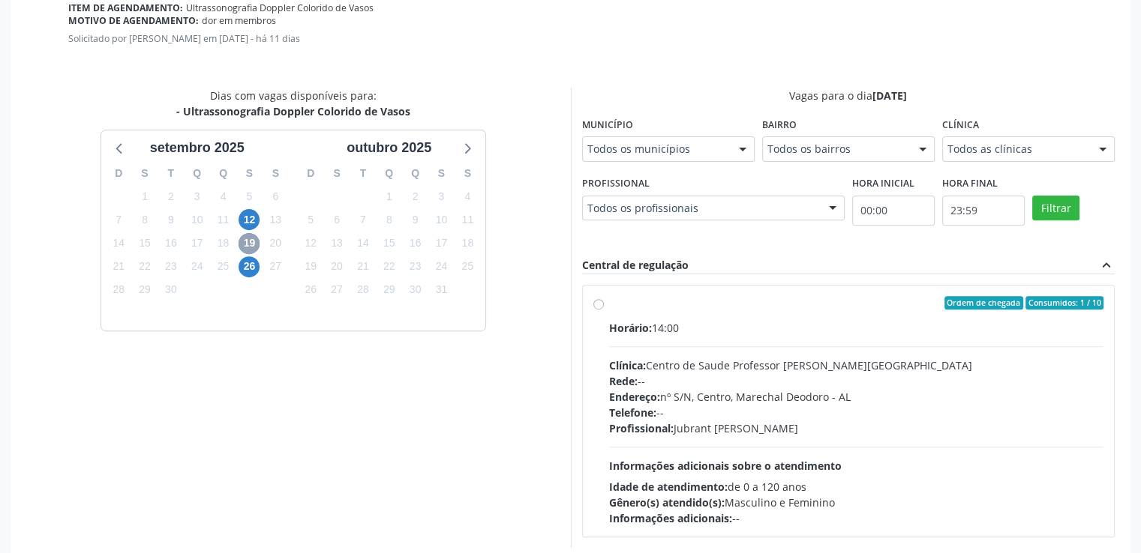
scroll to position [550, 0]
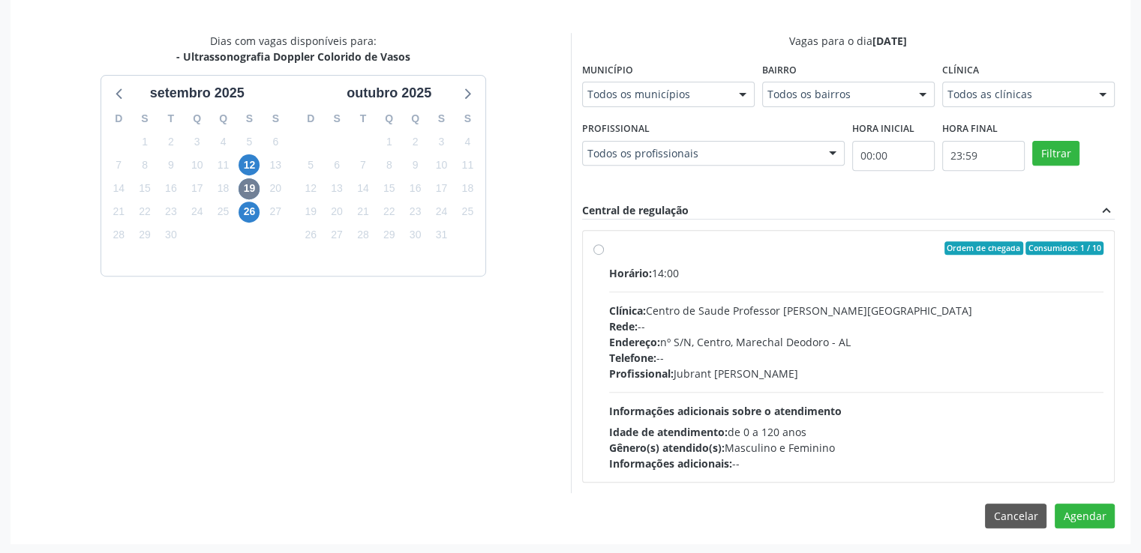
click at [609, 250] on label "Ordem de chegada Consumidos: 1 / 10 Horário: 14:00 Clínica: Centro de Saude Pro…" at bounding box center [856, 356] width 495 height 230
click at [595, 250] on input "Ordem de chegada Consumidos: 1 / 10 Horário: 14:00 Clínica: Centro de Saude Pro…" at bounding box center [598, 247] width 10 height 13
radio input "true"
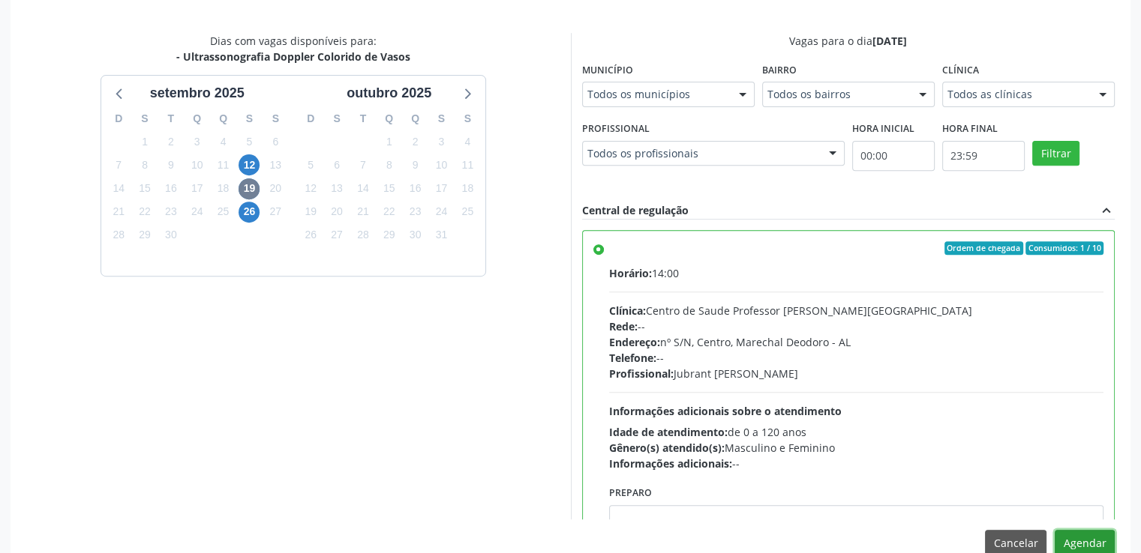
click at [1099, 537] on button "Agendar" at bounding box center [1084, 542] width 60 height 25
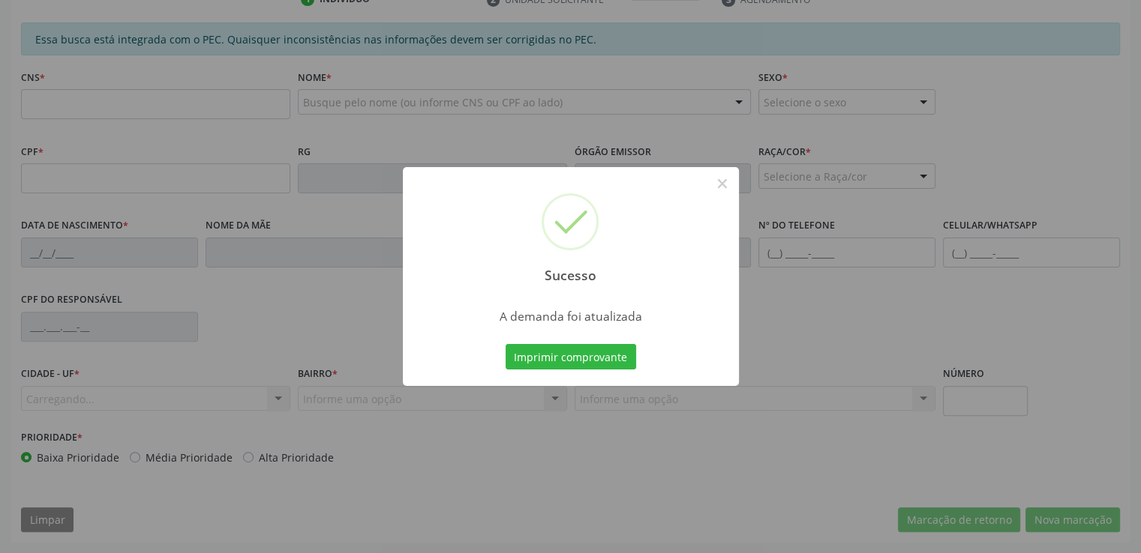
scroll to position [410, 0]
click at [726, 186] on button "×" at bounding box center [721, 183] width 25 height 25
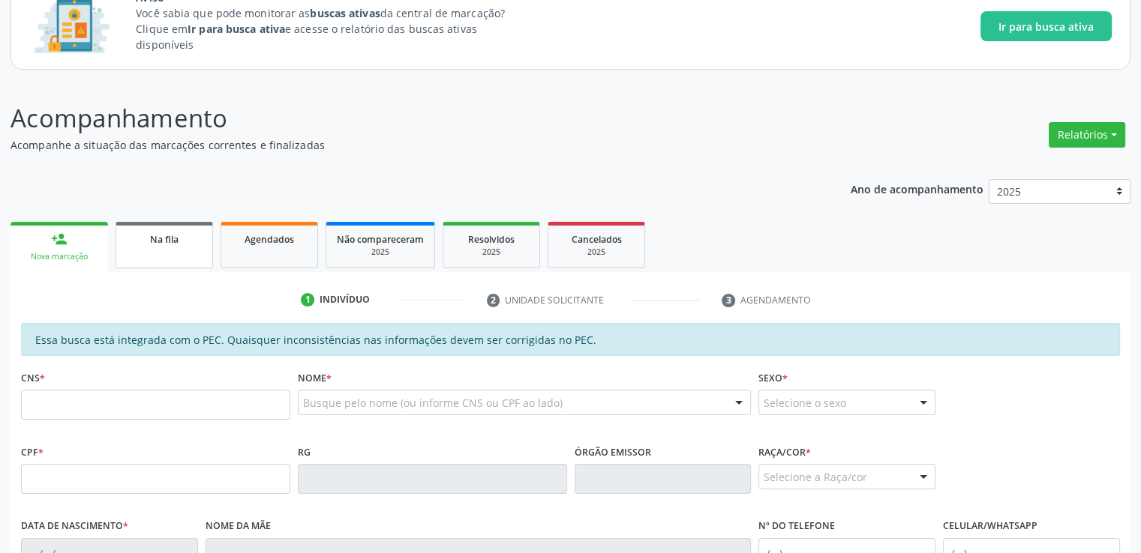
click at [153, 245] on div "Na fila" at bounding box center [164, 239] width 75 height 16
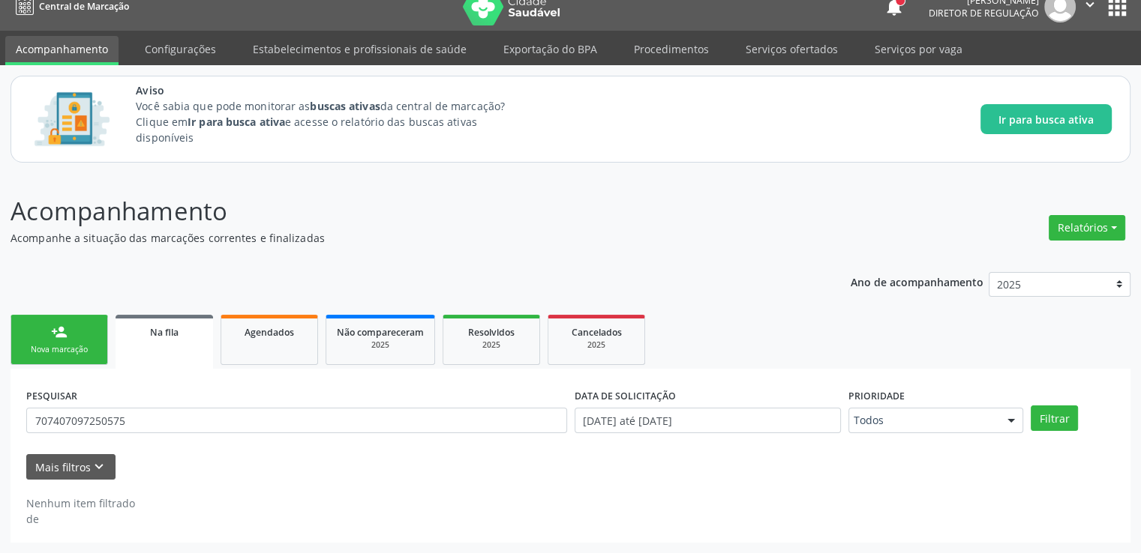
scroll to position [16, 0]
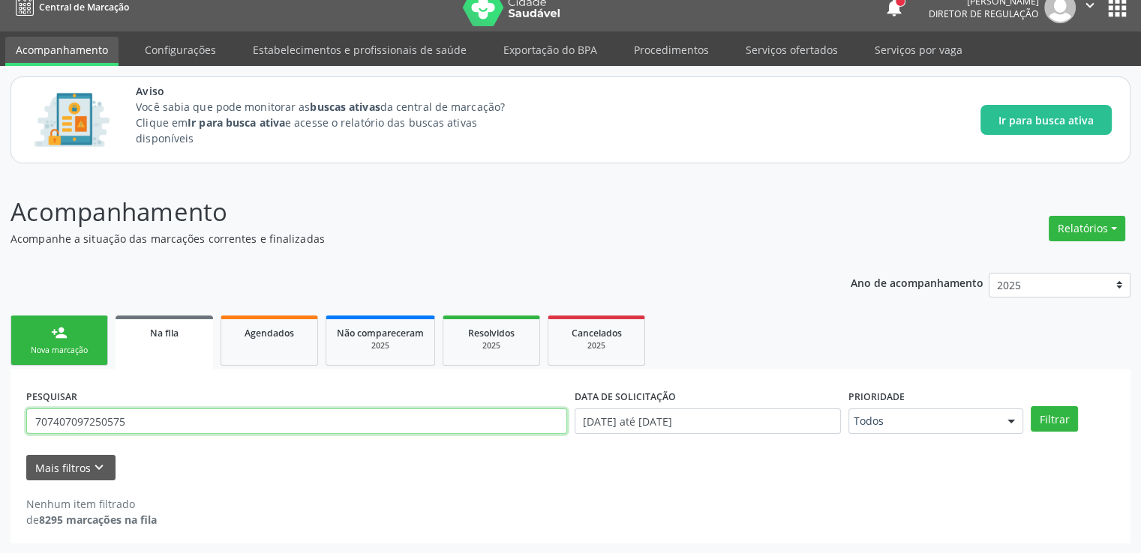
drag, startPoint x: 141, startPoint y: 420, endPoint x: 4, endPoint y: 420, distance: 136.5
click at [6, 420] on div "Acompanhamento Acompanhe a situação das marcações correntes e finalizadas Relat…" at bounding box center [570, 364] width 1141 height 380
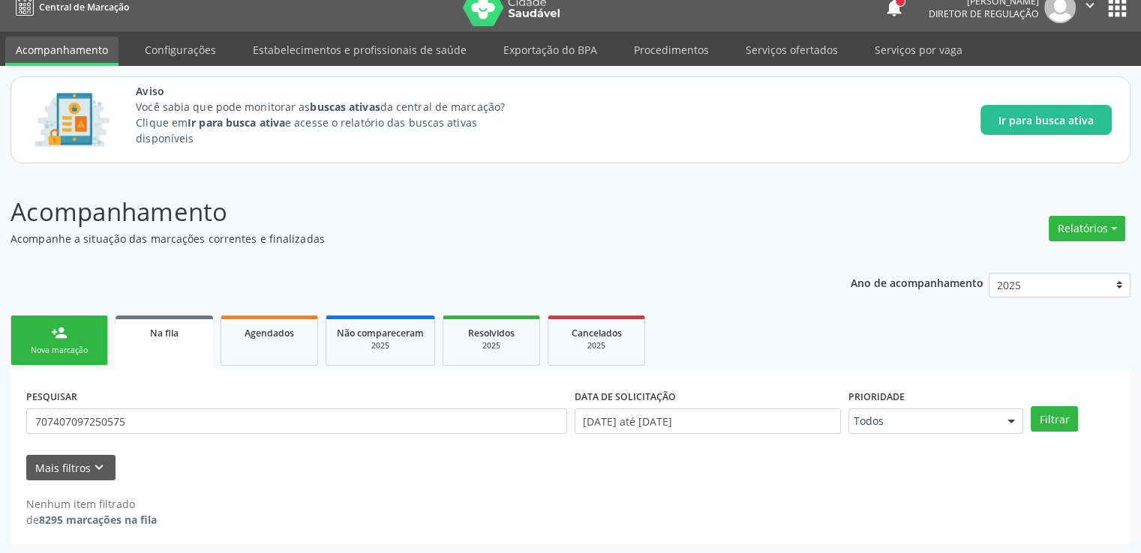
click at [4, 420] on div "Acompanhamento Acompanhe a situação das marcações correntes e finalizadas Relat…" at bounding box center [570, 364] width 1141 height 380
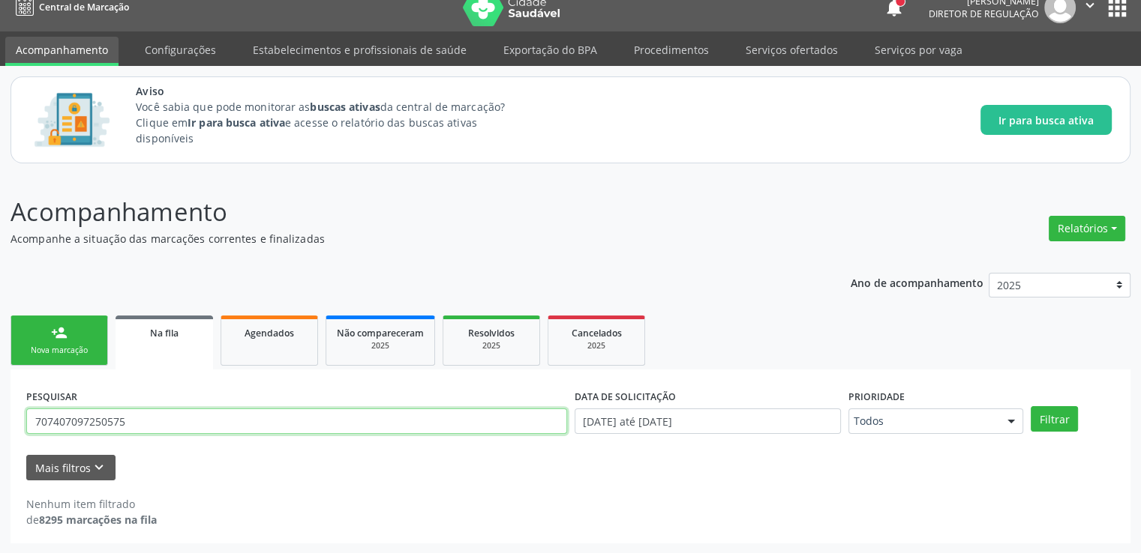
click at [144, 426] on input "707407097250575" at bounding box center [296, 421] width 541 height 25
type input "7"
paste input "704701704409331"
type input "704701704409331"
click at [1030, 406] on button "Filtrar" at bounding box center [1053, 418] width 47 height 25
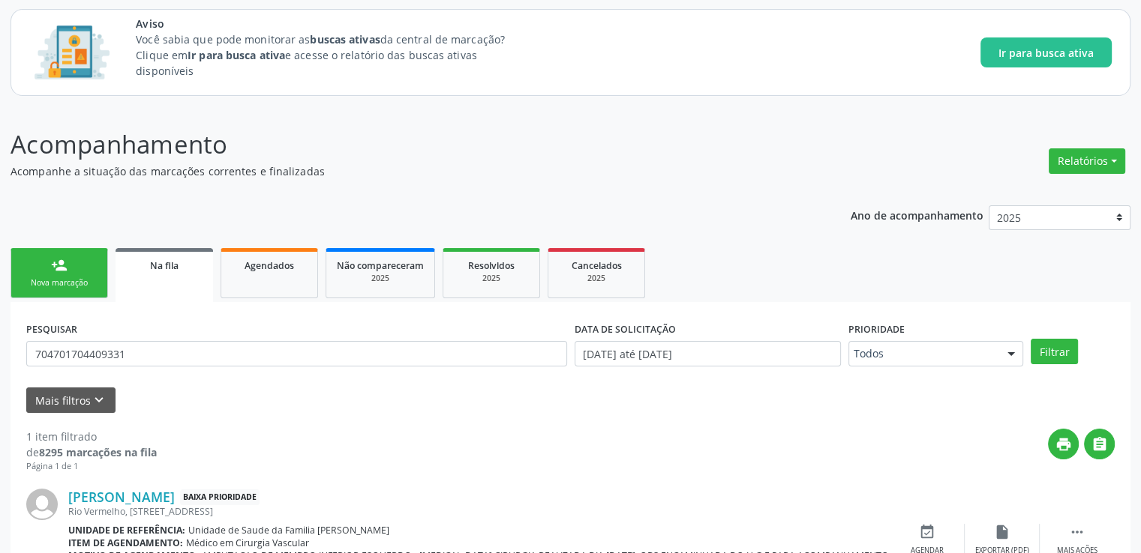
scroll to position [162, 0]
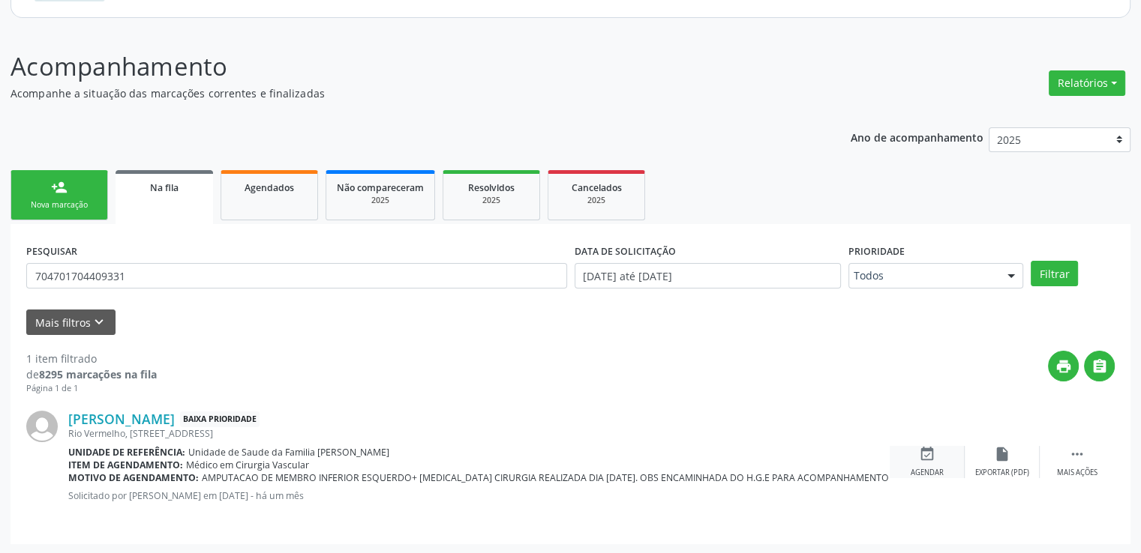
click at [927, 454] on icon "event_available" at bounding box center [927, 454] width 16 height 16
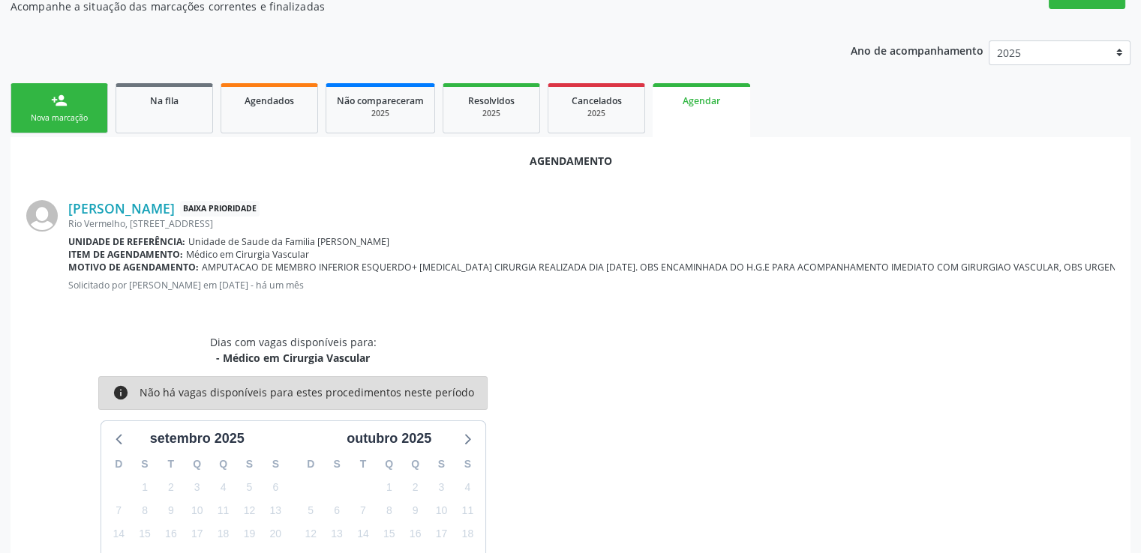
scroll to position [378, 0]
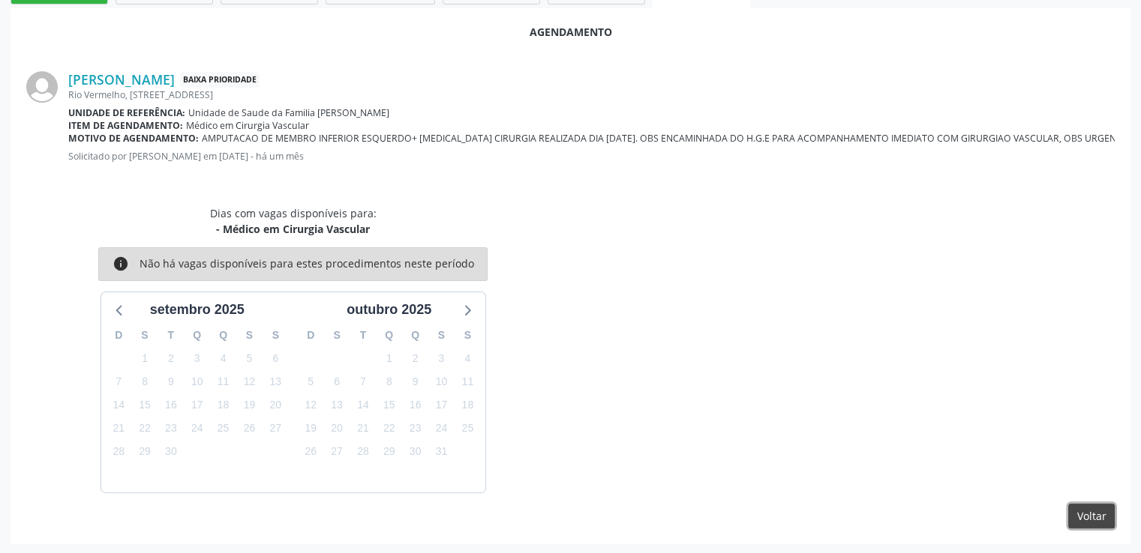
click at [1084, 512] on button "Voltar" at bounding box center [1091, 516] width 46 height 25
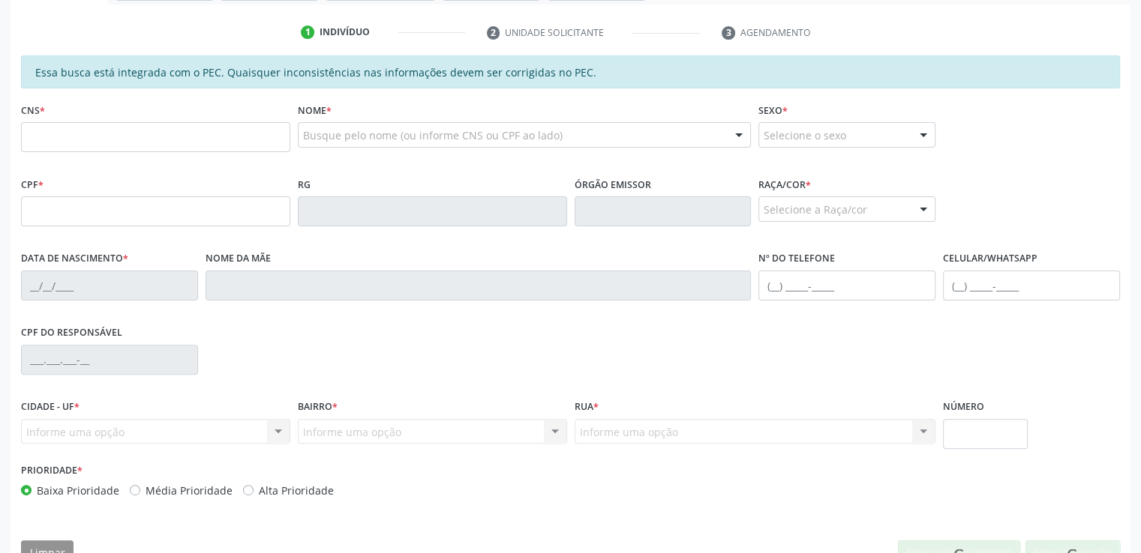
scroll to position [78, 0]
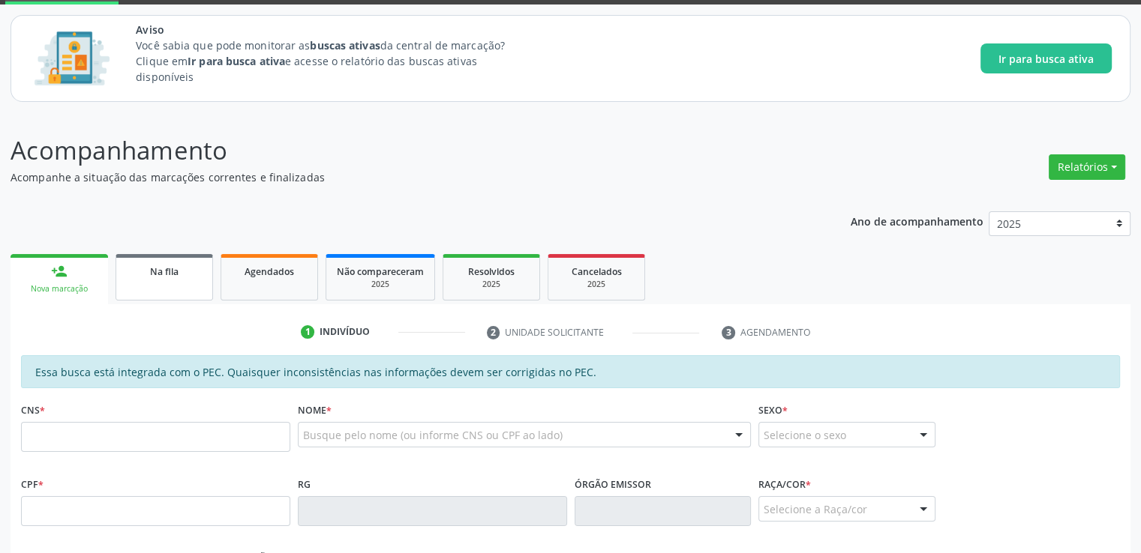
click at [176, 259] on link "Na fila" at bounding box center [163, 277] width 97 height 46
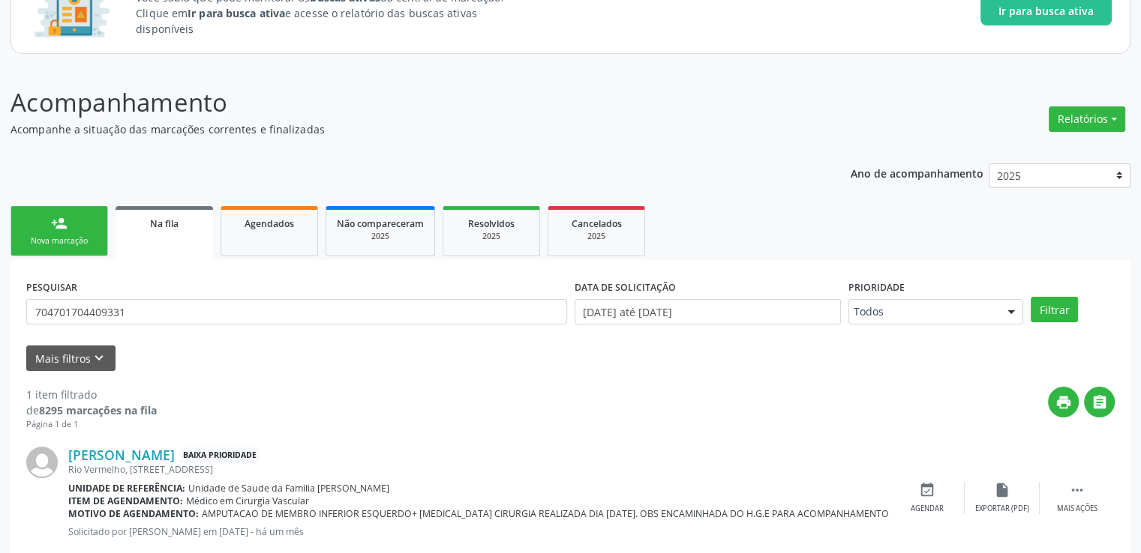
scroll to position [162, 0]
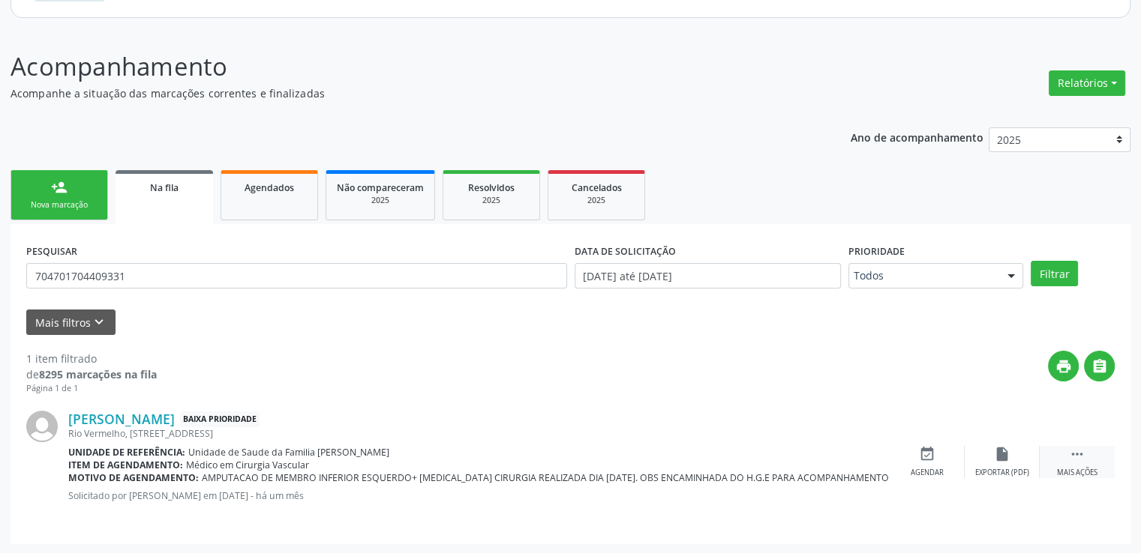
click at [1066, 451] on div " Mais ações" at bounding box center [1076, 462] width 75 height 32
click at [1003, 462] on div "edit Editar" at bounding box center [1001, 462] width 75 height 32
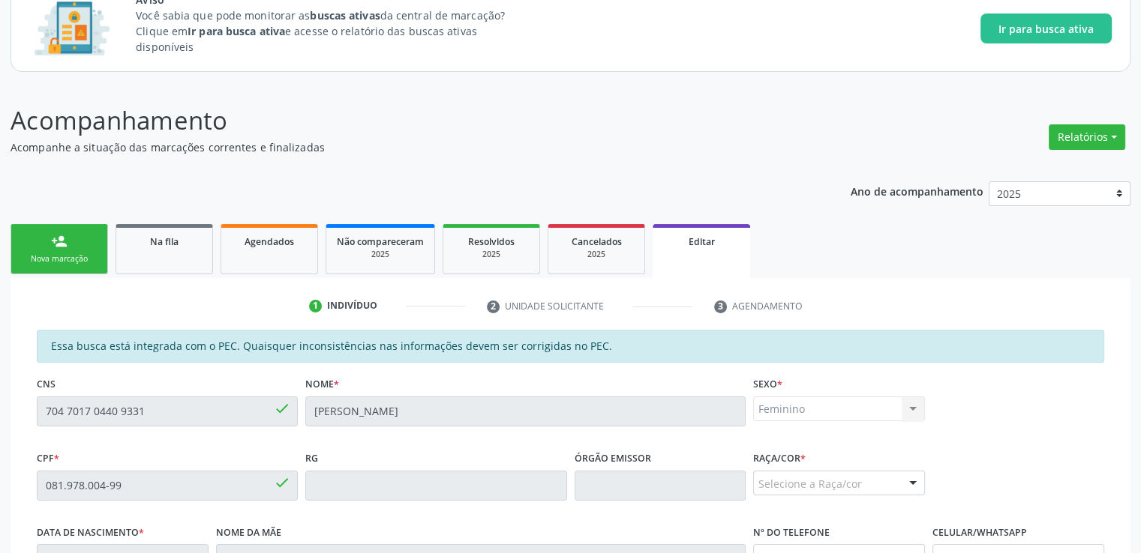
scroll to position [429, 0]
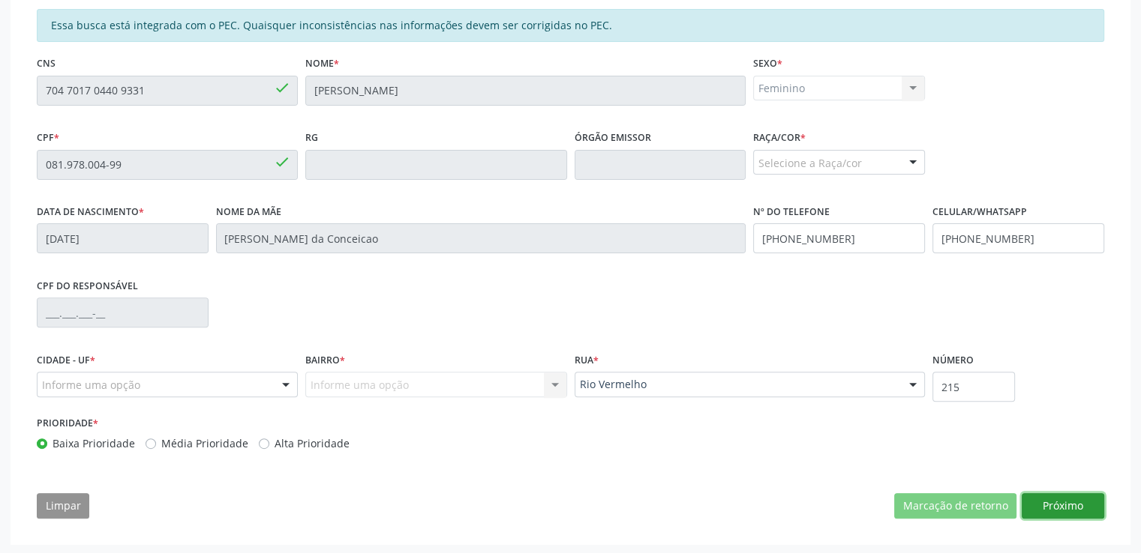
click at [1041, 503] on button "Próximo" at bounding box center [1062, 505] width 82 height 25
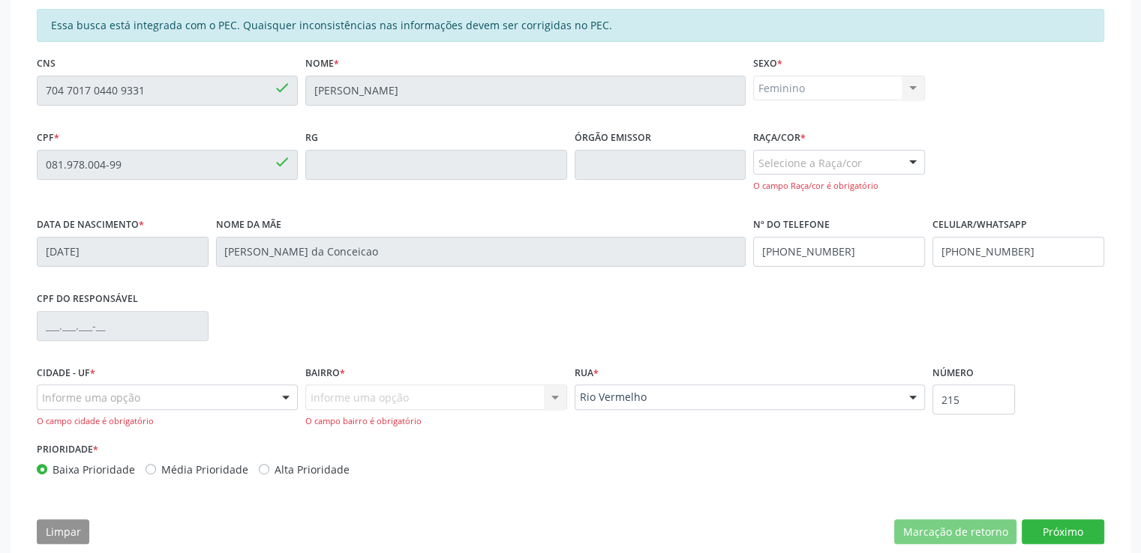
click at [270, 395] on div "Informe uma opção" at bounding box center [167, 397] width 261 height 25
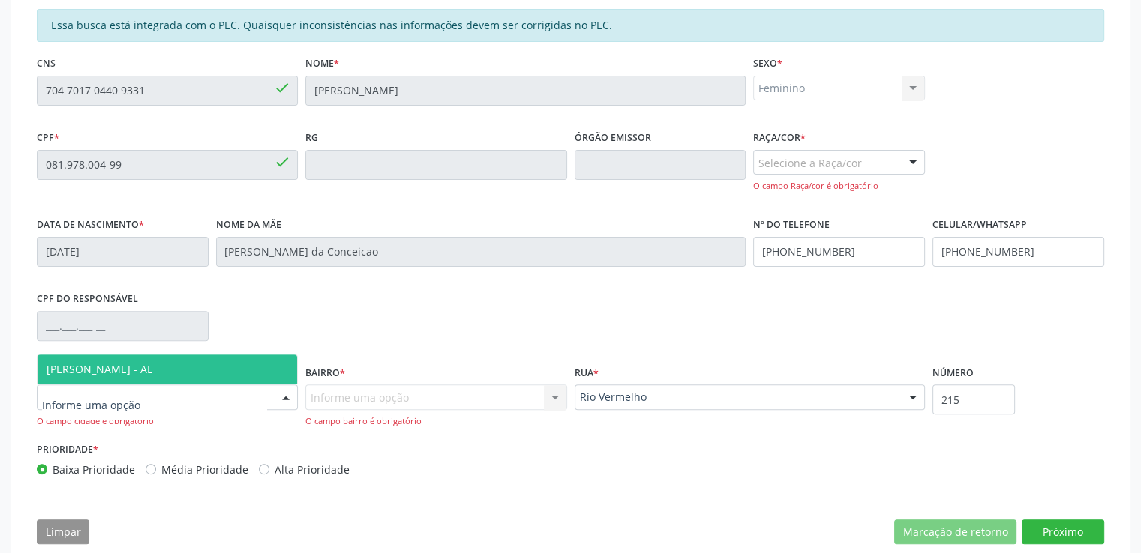
click at [232, 372] on span "[PERSON_NAME] - AL" at bounding box center [166, 370] width 259 height 30
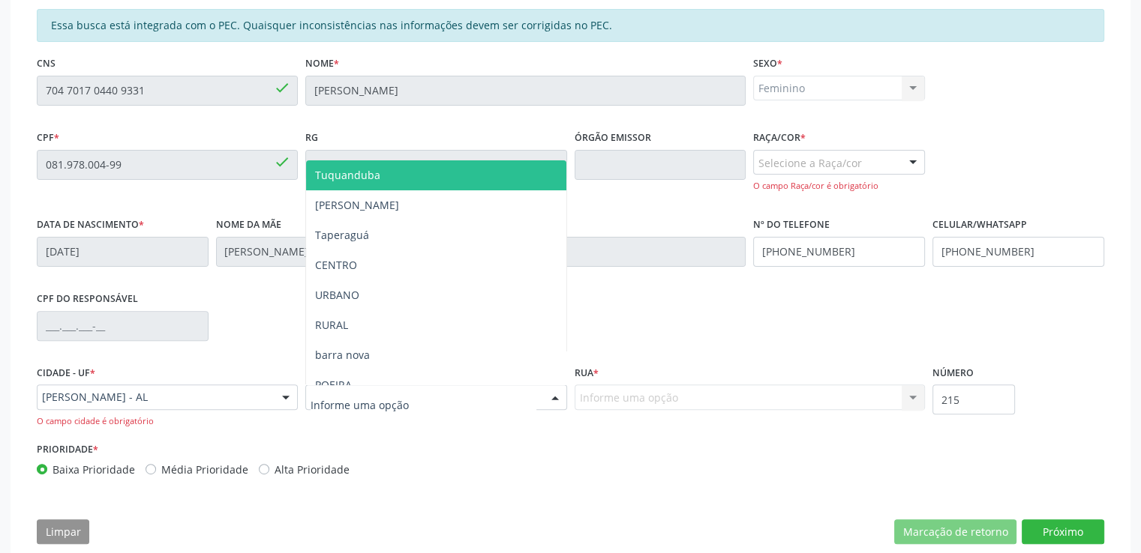
click at [413, 400] on div at bounding box center [435, 397] width 261 height 25
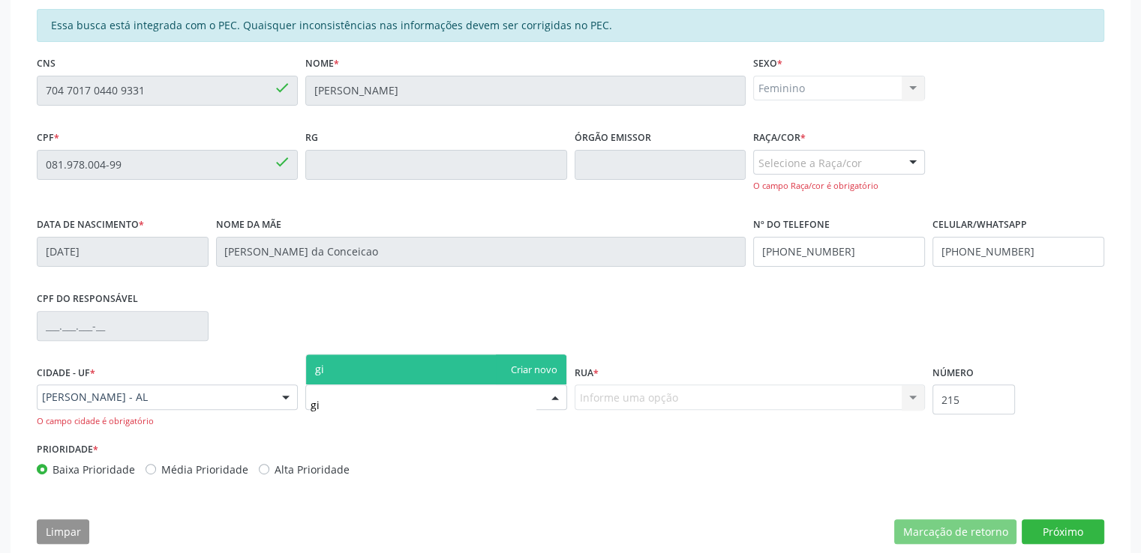
type input "g"
type input "[PERSON_NAME]"
click at [477, 439] on div "Prioridade * Baixa Prioridade Média Prioridade Alta Prioridade" at bounding box center [302, 458] width 530 height 39
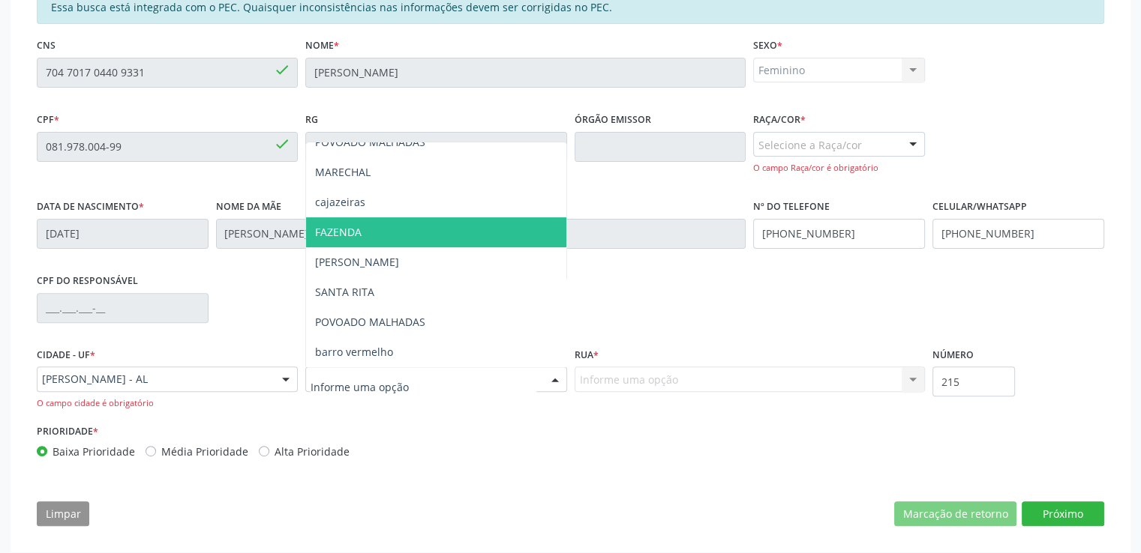
scroll to position [455, 0]
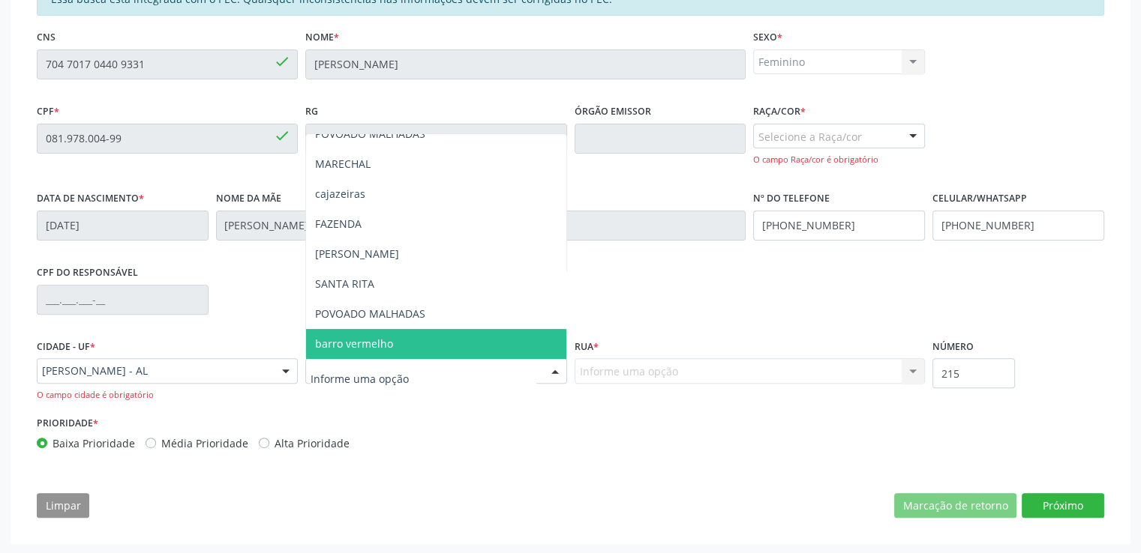
click at [465, 417] on div "Prioridade * Baixa Prioridade Média Prioridade Alta Prioridade" at bounding box center [302, 431] width 530 height 39
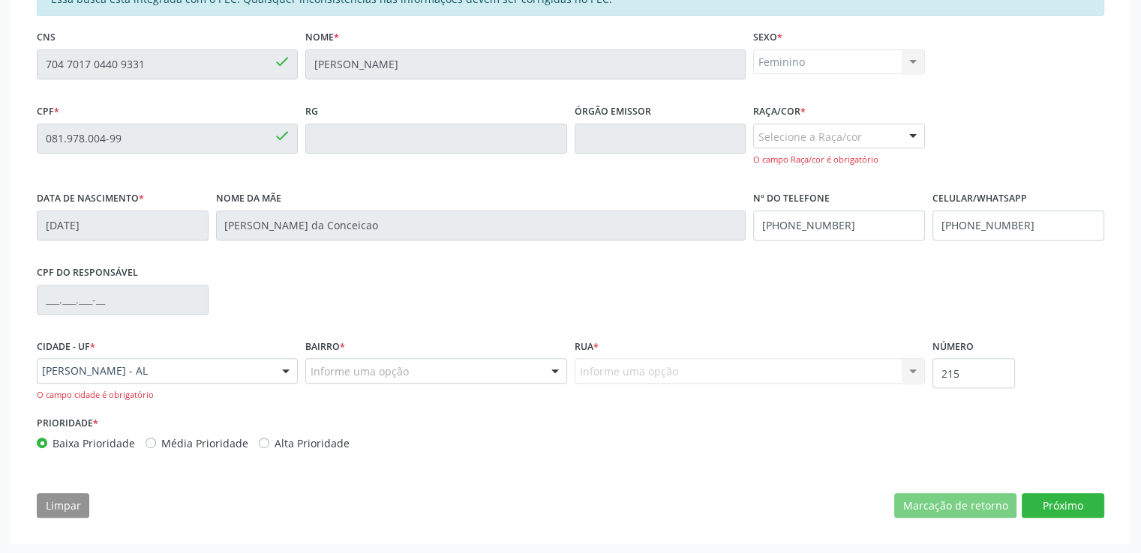
click at [564, 448] on div "Baixa Prioridade Média Prioridade Alta Prioridade" at bounding box center [302, 444] width 530 height 16
click at [684, 364] on div "Informe uma opção Rio Vermelho Conmj [PERSON_NAME] resultado encontrado para: "…" at bounding box center [749, 370] width 351 height 25
click at [1064, 503] on button "Próximo" at bounding box center [1062, 505] width 82 height 25
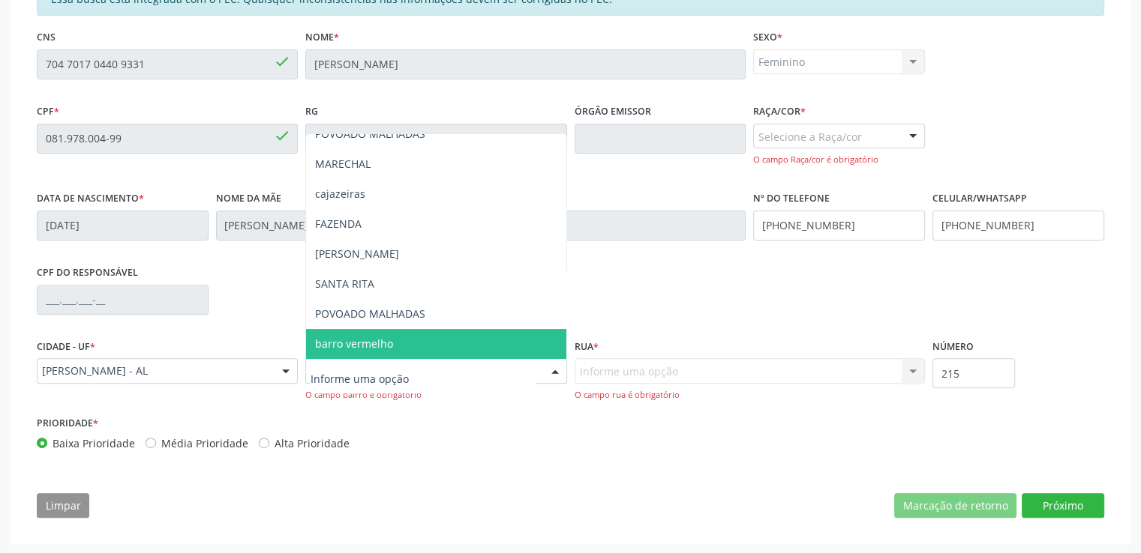
click at [461, 364] on div at bounding box center [435, 370] width 261 height 25
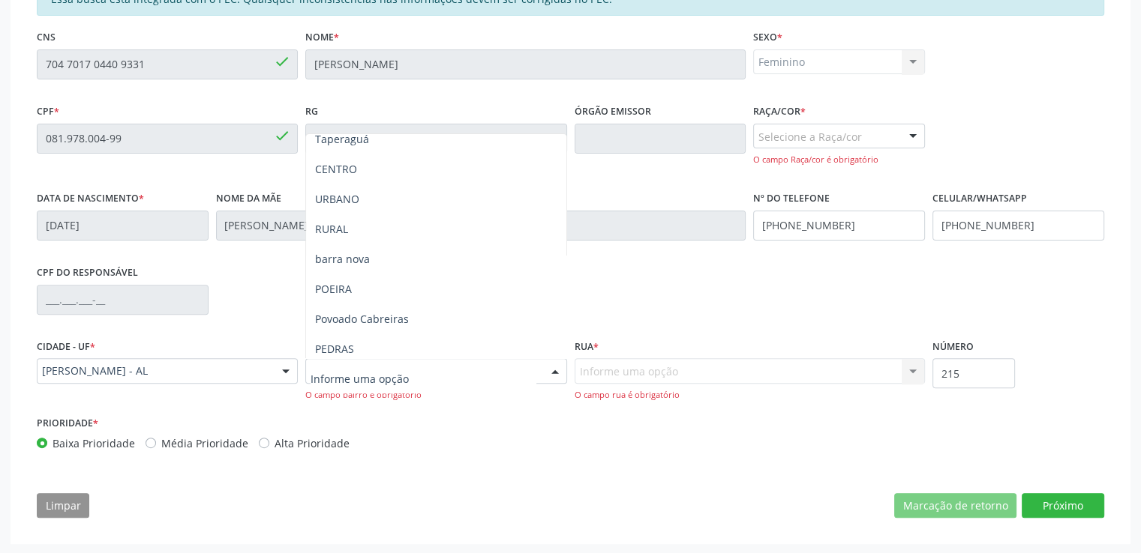
scroll to position [60, 0]
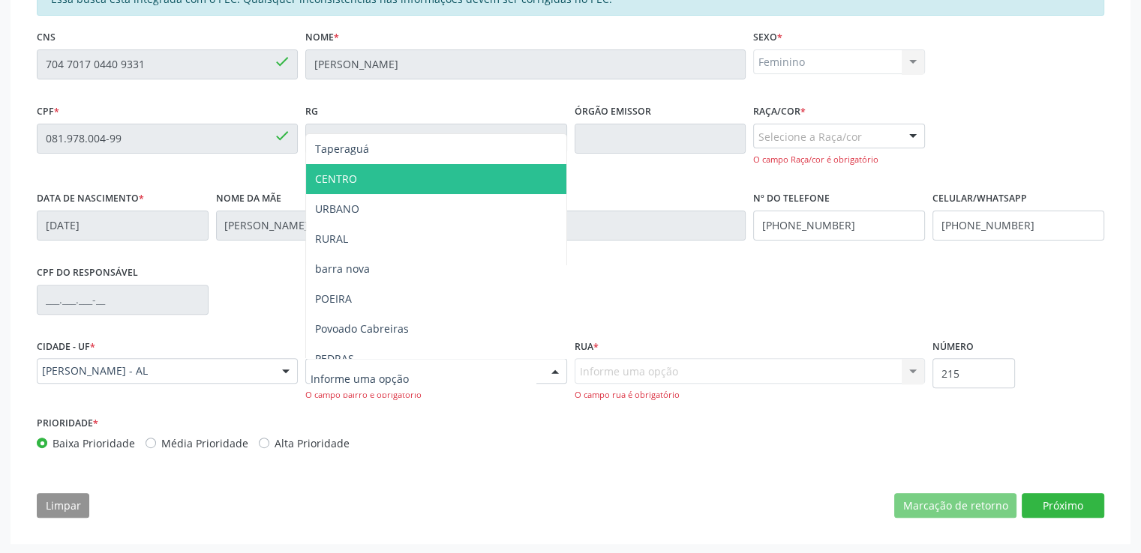
click at [417, 182] on span "CENTRO" at bounding box center [435, 179] width 259 height 30
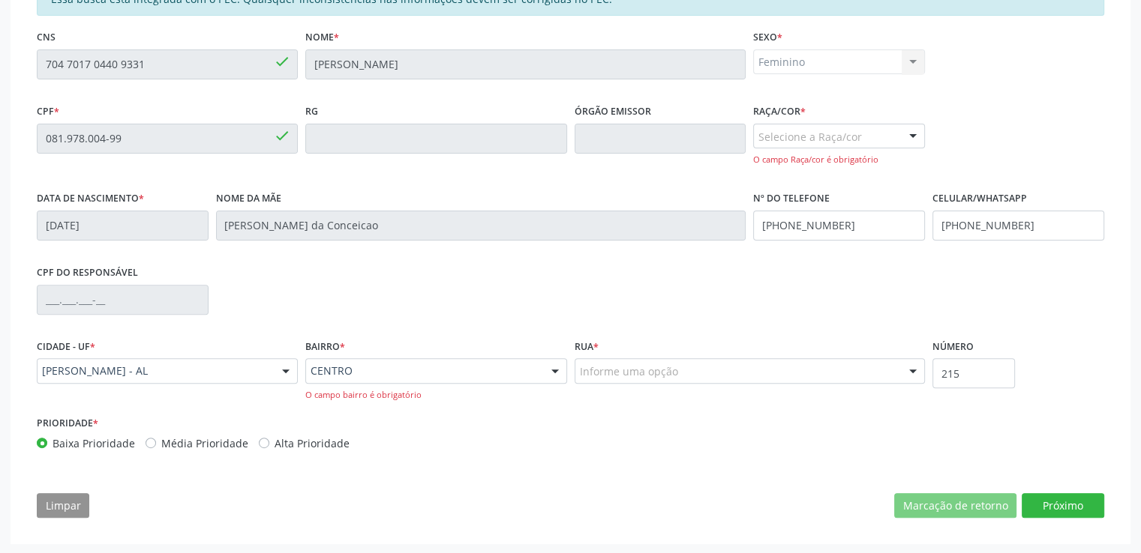
click at [697, 366] on div "Informe uma opção" at bounding box center [749, 370] width 351 height 25
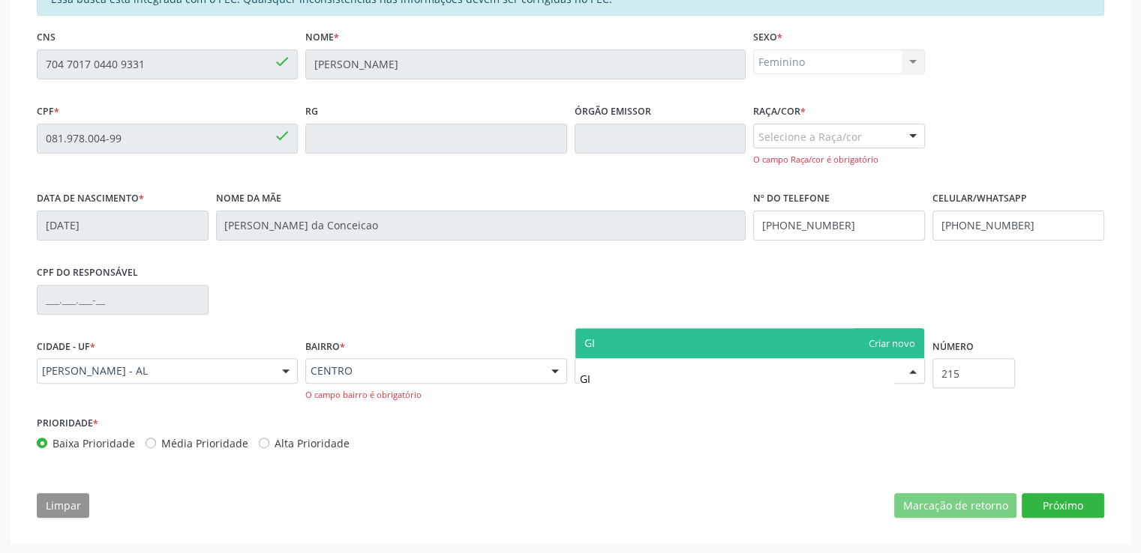
type input "G"
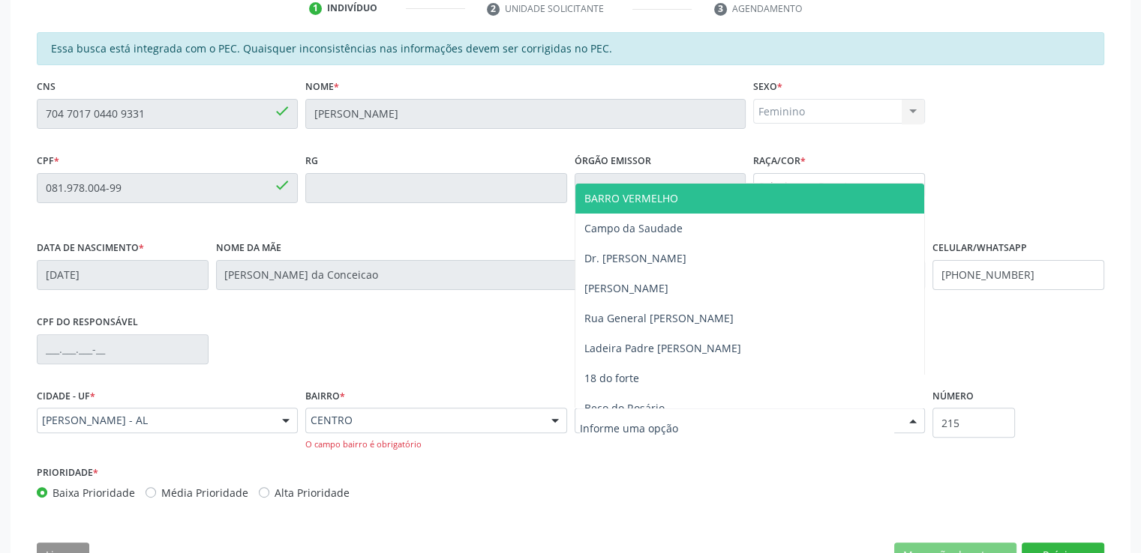
scroll to position [380, 0]
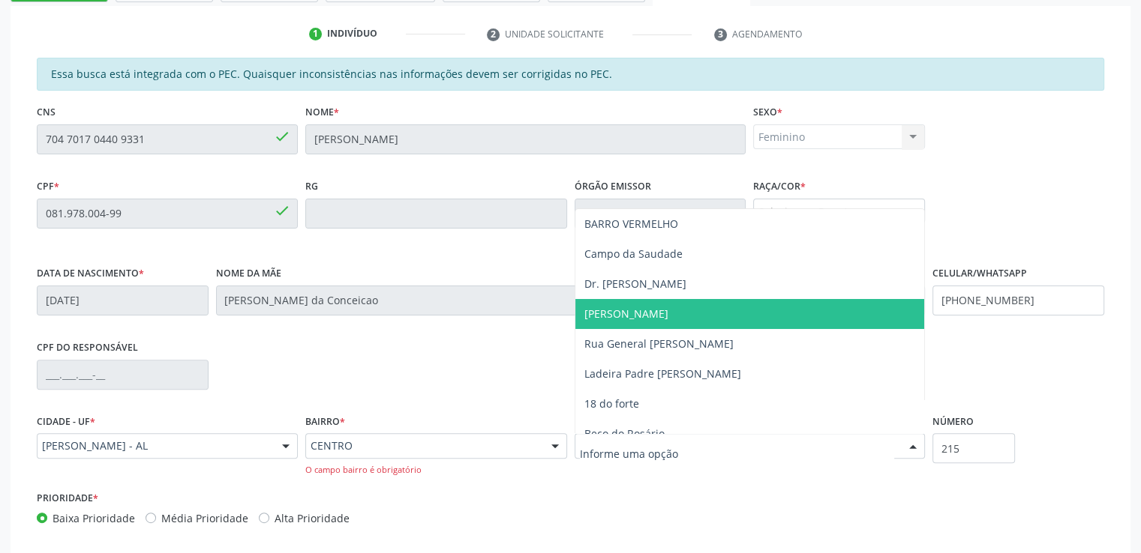
click at [473, 359] on div "CPF do responsável" at bounding box center [570, 374] width 1075 height 74
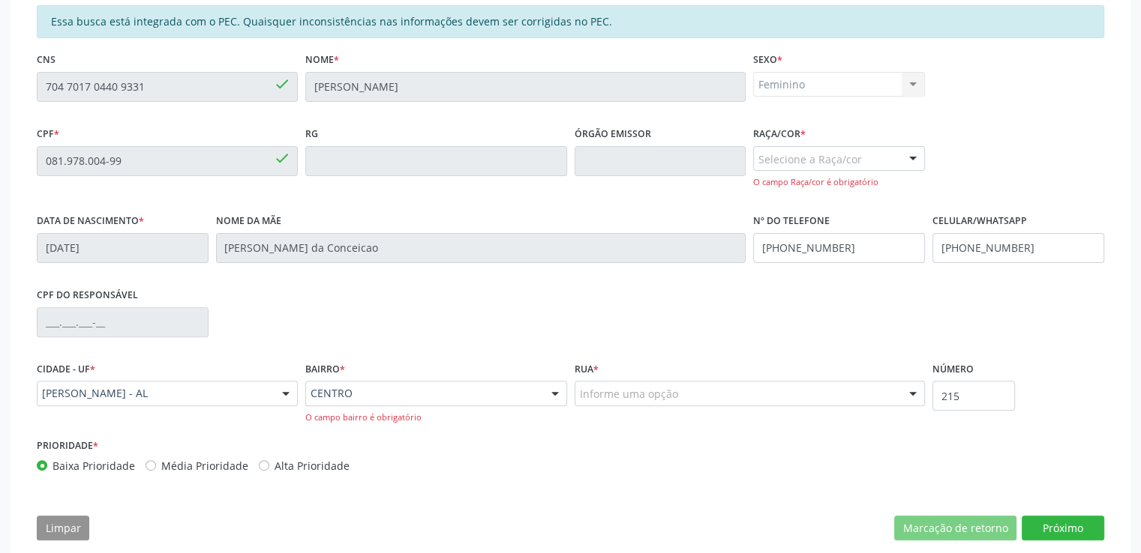
scroll to position [455, 0]
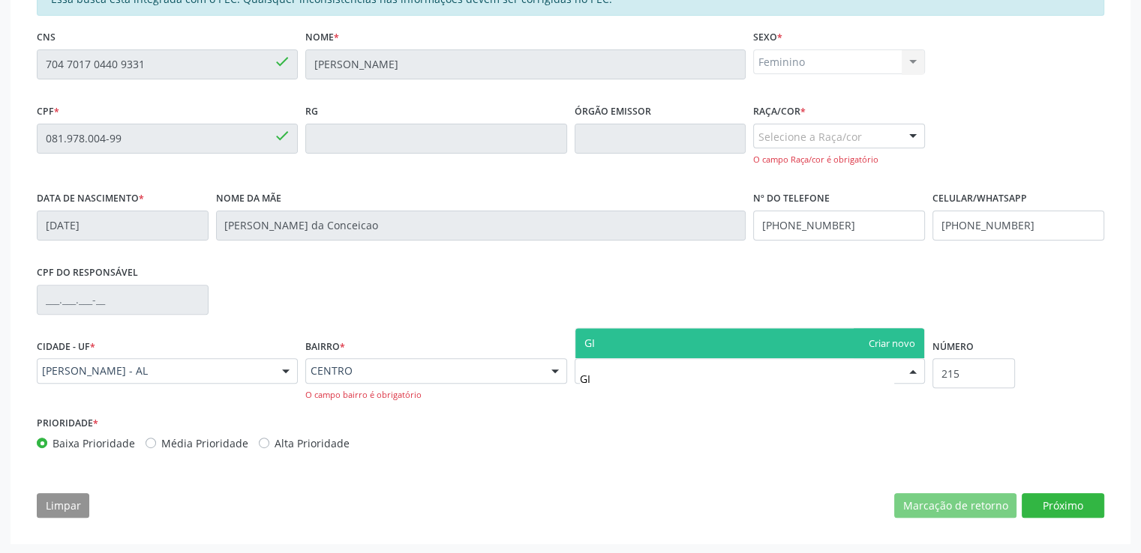
type input "G"
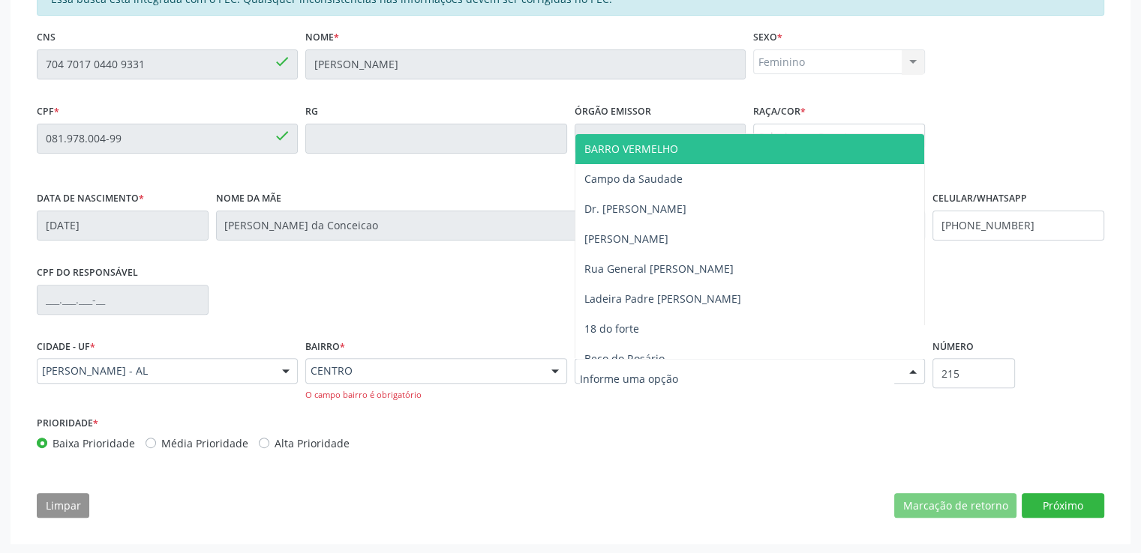
click at [641, 422] on div "Prioridade * Baixa Prioridade Média Prioridade Alta Prioridade" at bounding box center [570, 436] width 1075 height 49
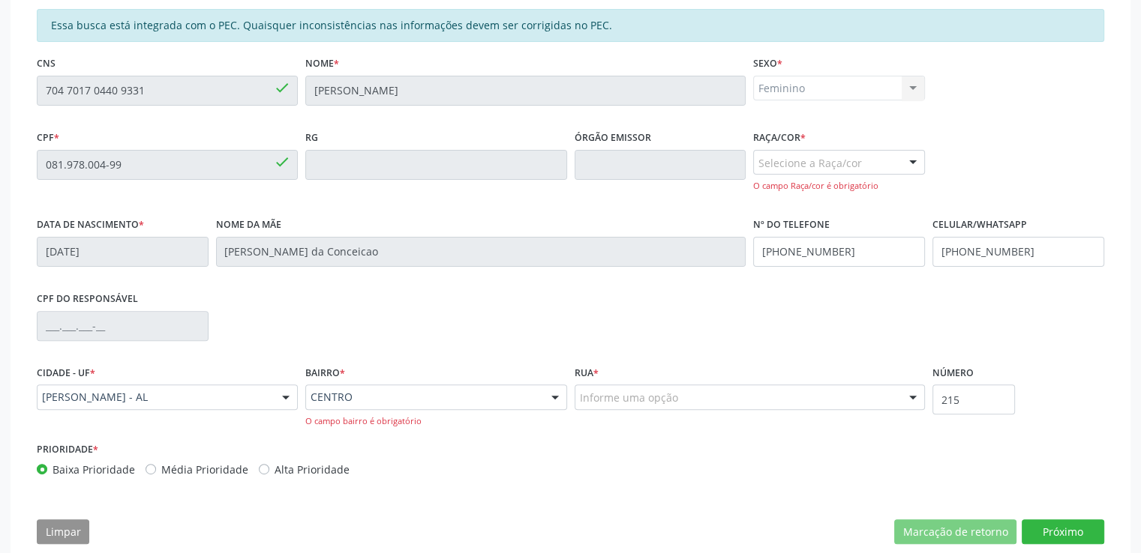
scroll to position [80, 0]
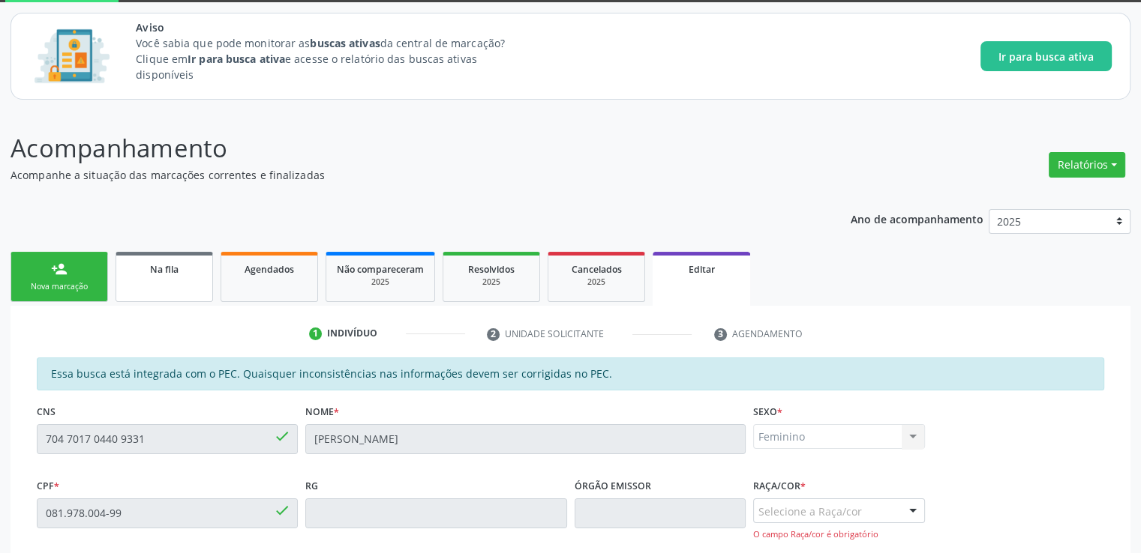
click at [159, 268] on span "Na fila" at bounding box center [164, 269] width 28 height 13
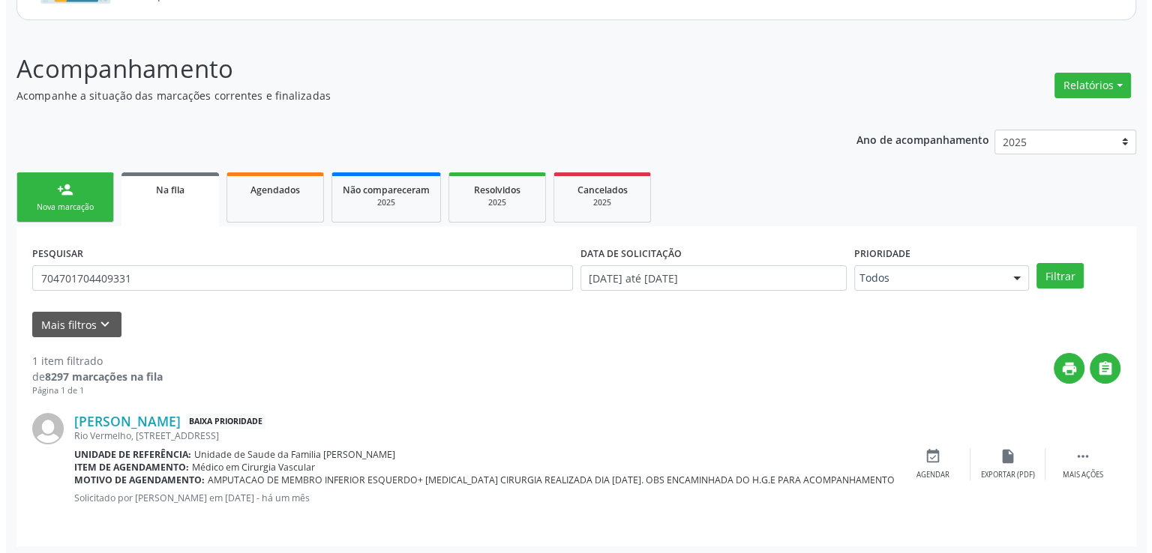
scroll to position [162, 0]
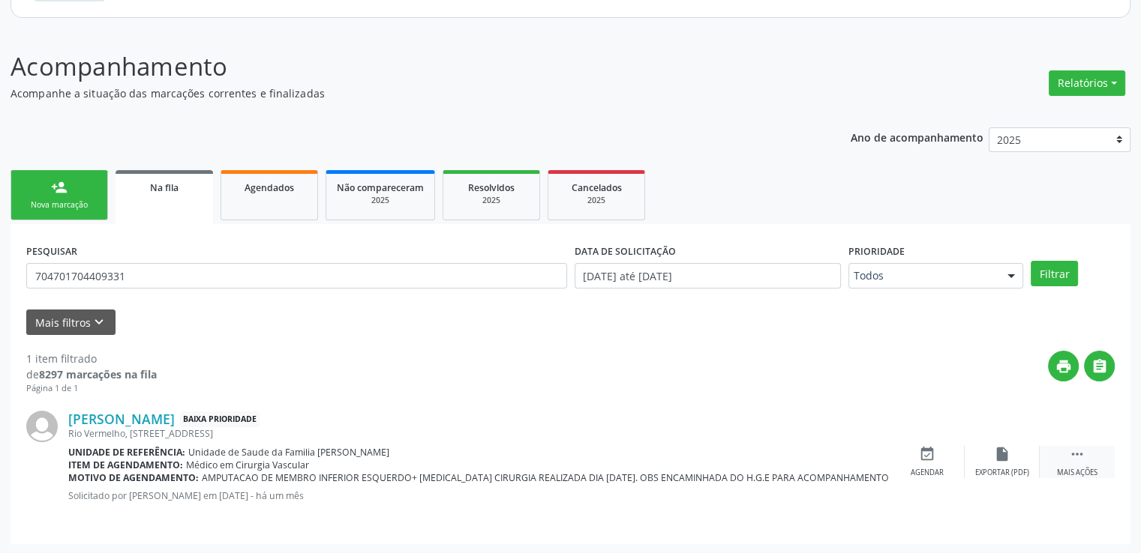
click at [1077, 457] on icon "" at bounding box center [1077, 454] width 16 height 16
click at [470, 504] on div "[PERSON_NAME] Baixa Prioridade Rio Vermelho, [STREET_ADDRESS] Unidade de referê…" at bounding box center [366, 462] width 596 height 102
click at [289, 484] on div "[PERSON_NAME] Baixa Prioridade Rio Vermelho, [STREET_ADDRESS] Unidade de referê…" at bounding box center [366, 462] width 596 height 102
click at [175, 421] on link "[PERSON_NAME]" at bounding box center [121, 419] width 106 height 16
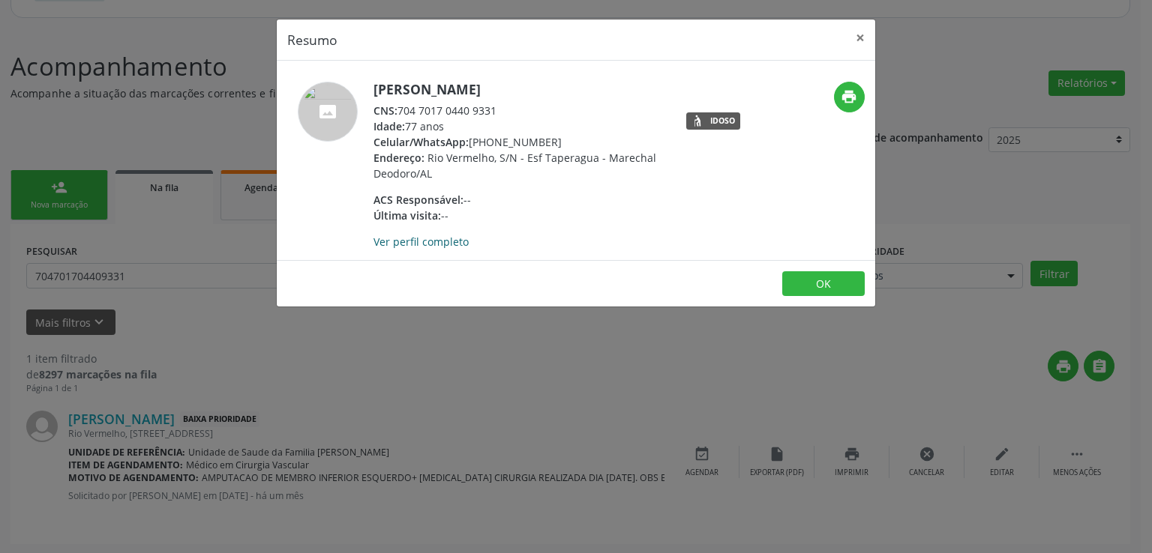
click at [442, 242] on link "Ver perfil completo" at bounding box center [420, 242] width 95 height 14
click at [866, 34] on button "×" at bounding box center [860, 37] width 30 height 37
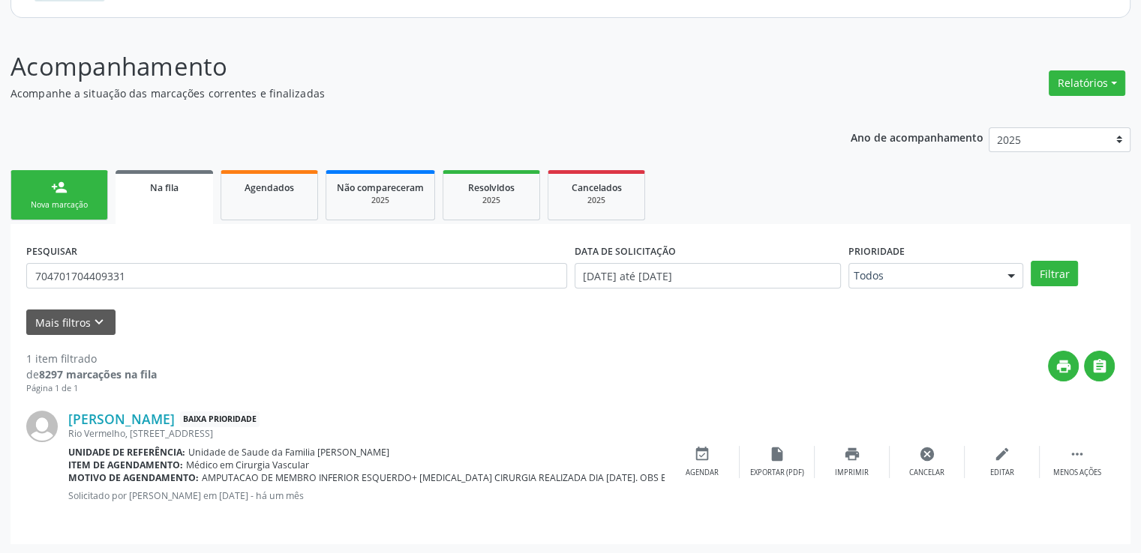
click at [203, 476] on span "AMPUTACAO DE MEMBRO INFERIOR ESQUERDO+ [MEDICAL_DATA] CIRURGIA REALIZADA DIA [D…" at bounding box center [666, 478] width 929 height 13
click at [277, 478] on span "AMPUTACAO DE MEMBRO INFERIOR ESQUERDO+ [MEDICAL_DATA] CIRURGIA REALIZADA DIA [D…" at bounding box center [666, 478] width 929 height 13
click at [158, 415] on link "[PERSON_NAME]" at bounding box center [121, 419] width 106 height 16
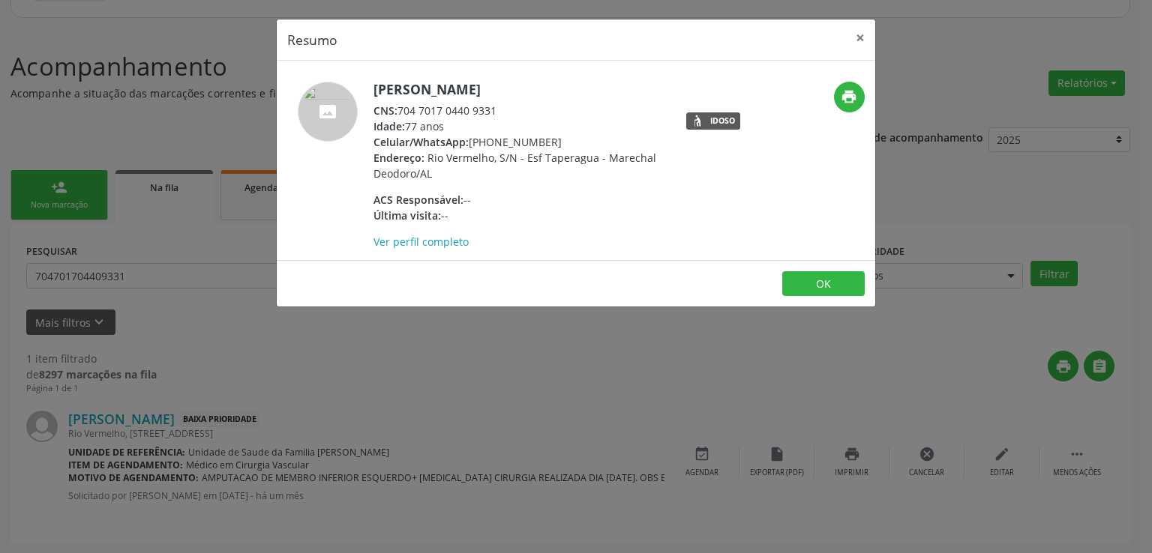
click at [441, 112] on div "CNS: 704 7017 0440 9331" at bounding box center [519, 111] width 292 height 16
click at [428, 241] on link "Ver perfil completo" at bounding box center [420, 242] width 95 height 14
click at [810, 283] on button "OK" at bounding box center [823, 283] width 82 height 25
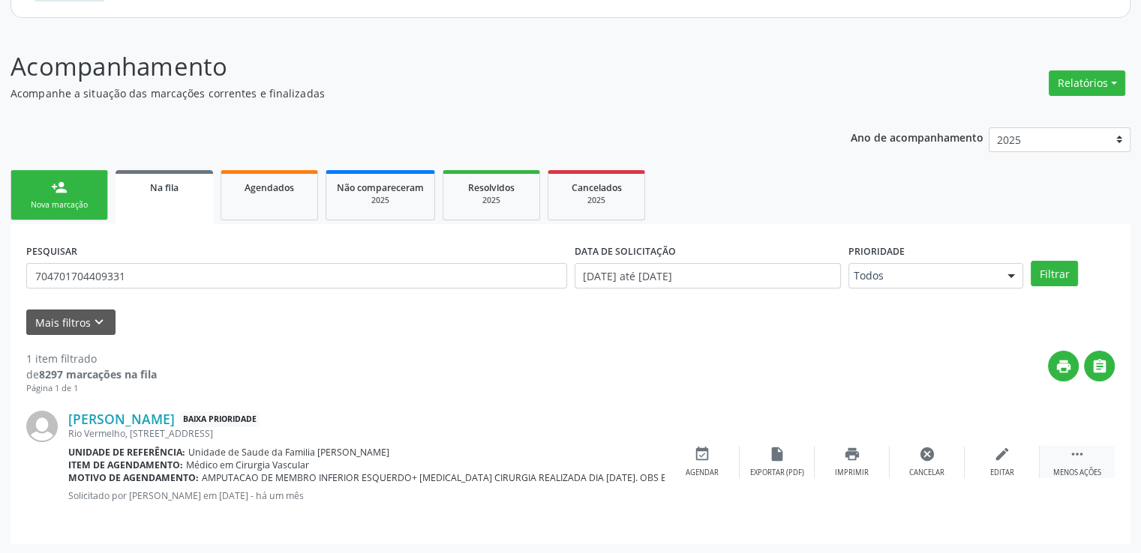
click at [1074, 455] on icon "" at bounding box center [1077, 454] width 16 height 16
click at [930, 453] on icon "cancel" at bounding box center [927, 454] width 16 height 16
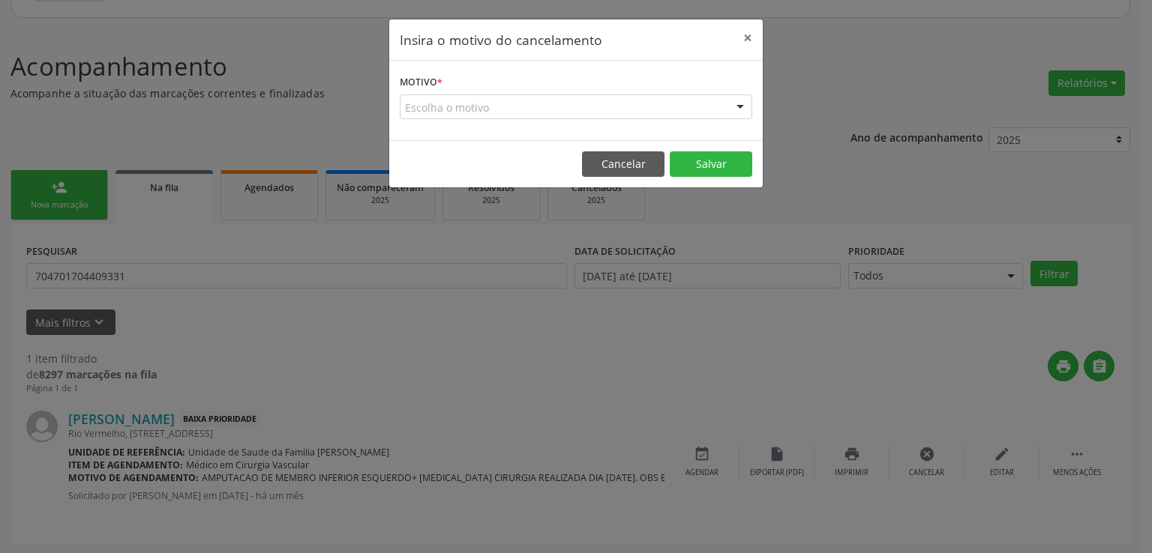
click at [492, 106] on div "Escolha o motivo" at bounding box center [576, 106] width 352 height 25
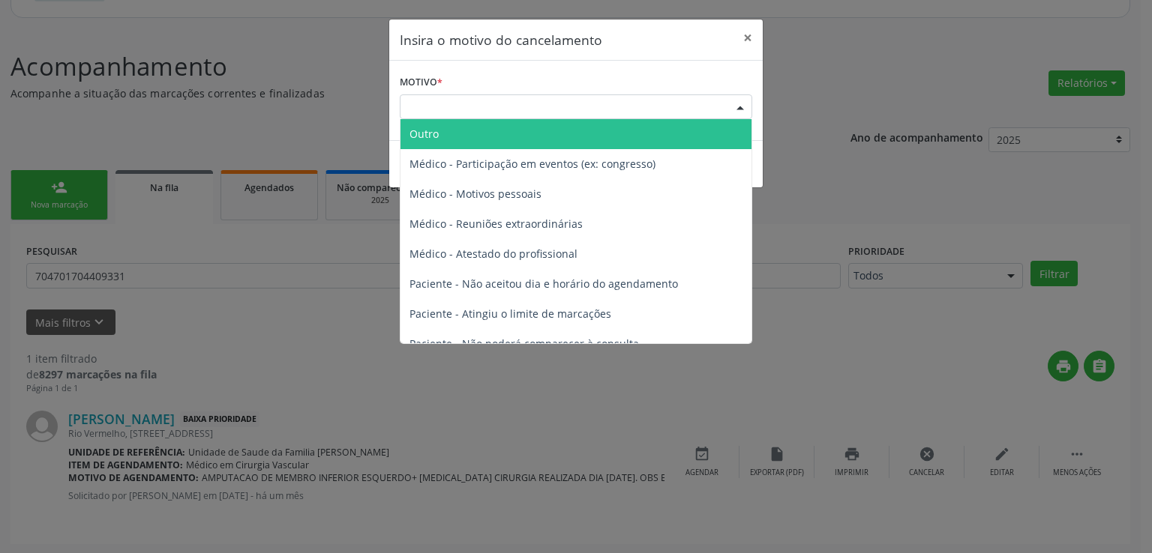
click at [486, 132] on span "Outro" at bounding box center [575, 134] width 351 height 30
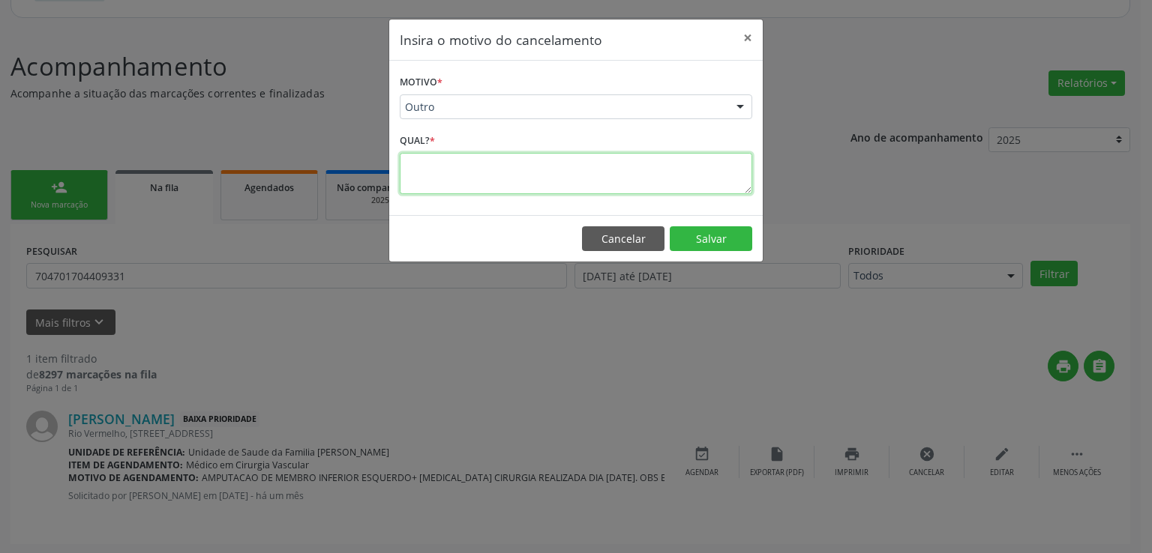
click at [453, 166] on textarea at bounding box center [576, 173] width 352 height 41
type textarea "COLOCAR COMO ANGIOLOGISTA"
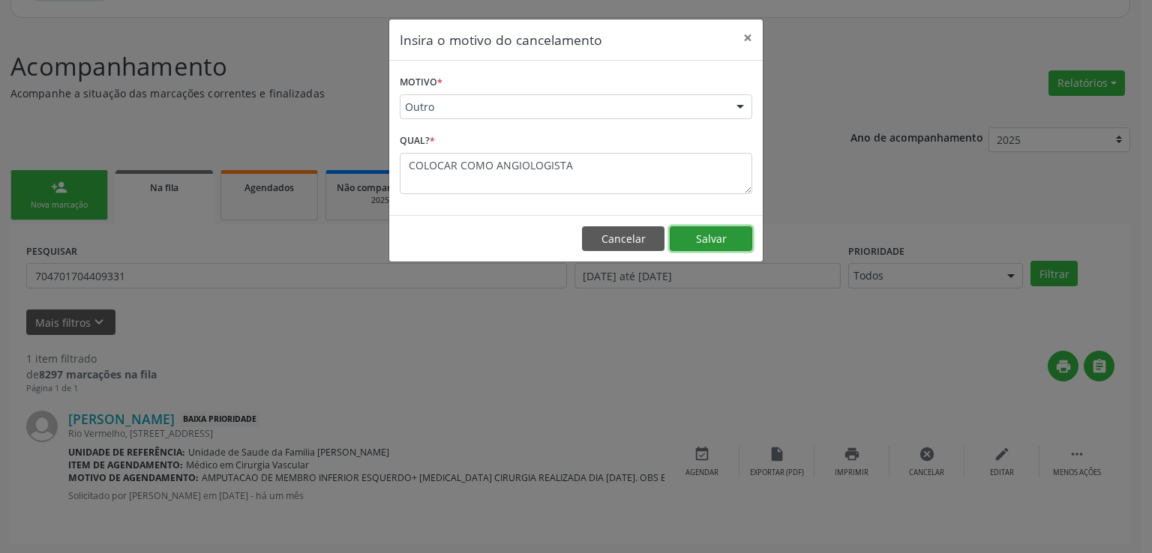
click at [725, 238] on button "Salvar" at bounding box center [711, 238] width 82 height 25
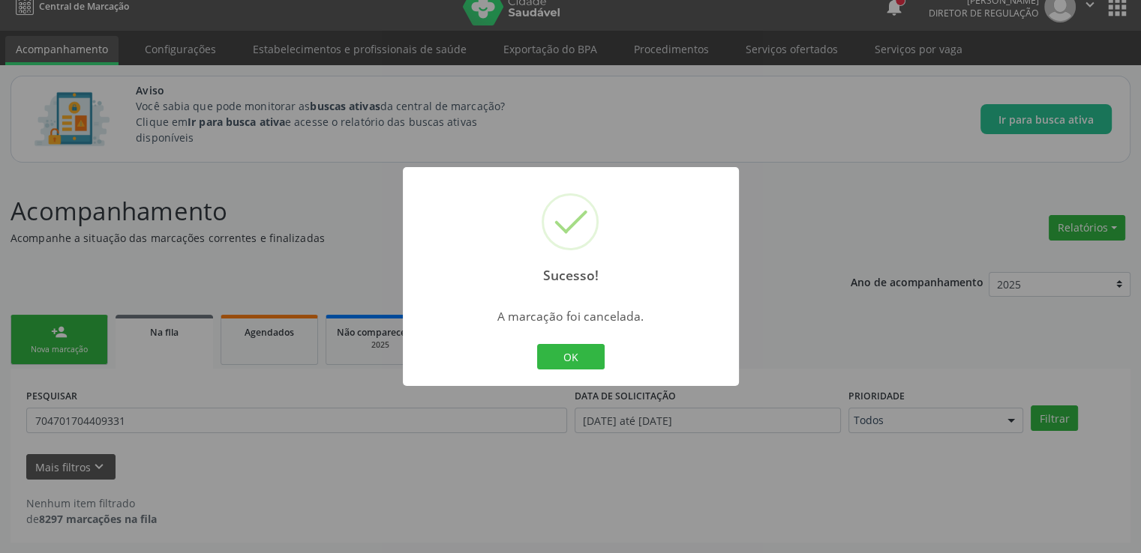
scroll to position [16, 0]
click at [588, 352] on button "OK" at bounding box center [570, 356] width 67 height 25
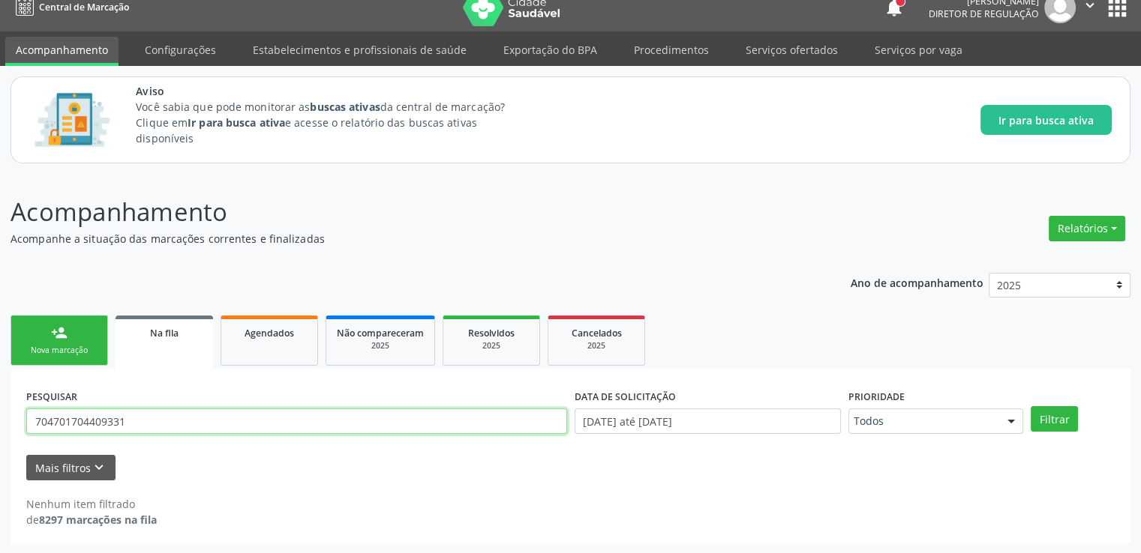
drag, startPoint x: 136, startPoint y: 427, endPoint x: 16, endPoint y: 427, distance: 120.7
click at [16, 426] on div "PESQUISAR 704701704409331 DATA DE SOLICITAÇÃO [DATE] até [DATE] Prioridade Todo…" at bounding box center [570, 457] width 1120 height 174
paste input "704701704409331"
type input "704701704409331"
click at [1030, 406] on button "Filtrar" at bounding box center [1053, 418] width 47 height 25
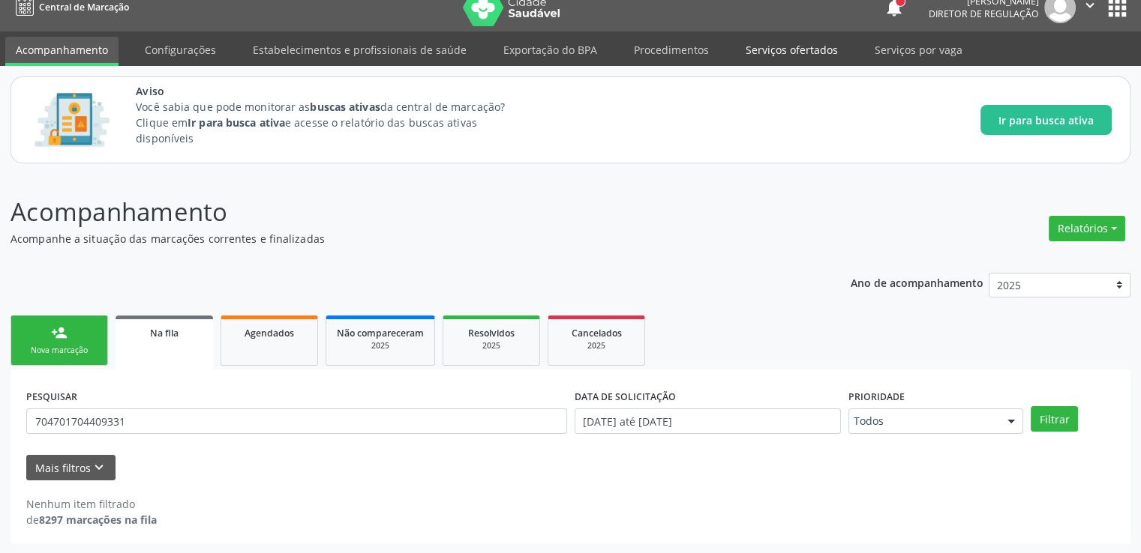
click at [793, 58] on link "Serviços ofertados" at bounding box center [791, 50] width 113 height 26
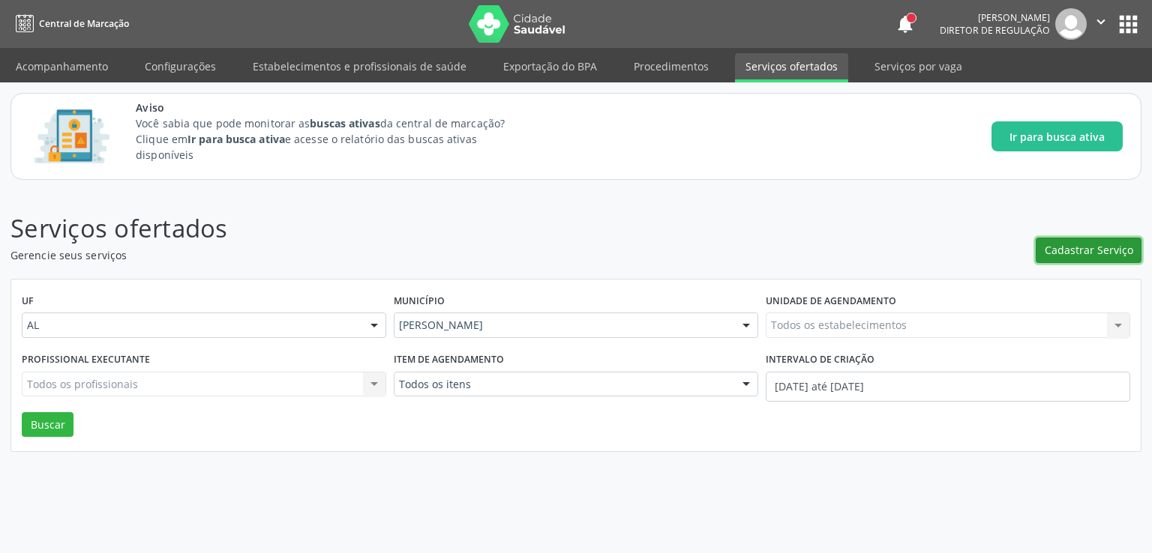
click at [1067, 256] on span "Cadastrar Serviço" at bounding box center [1089, 250] width 88 height 16
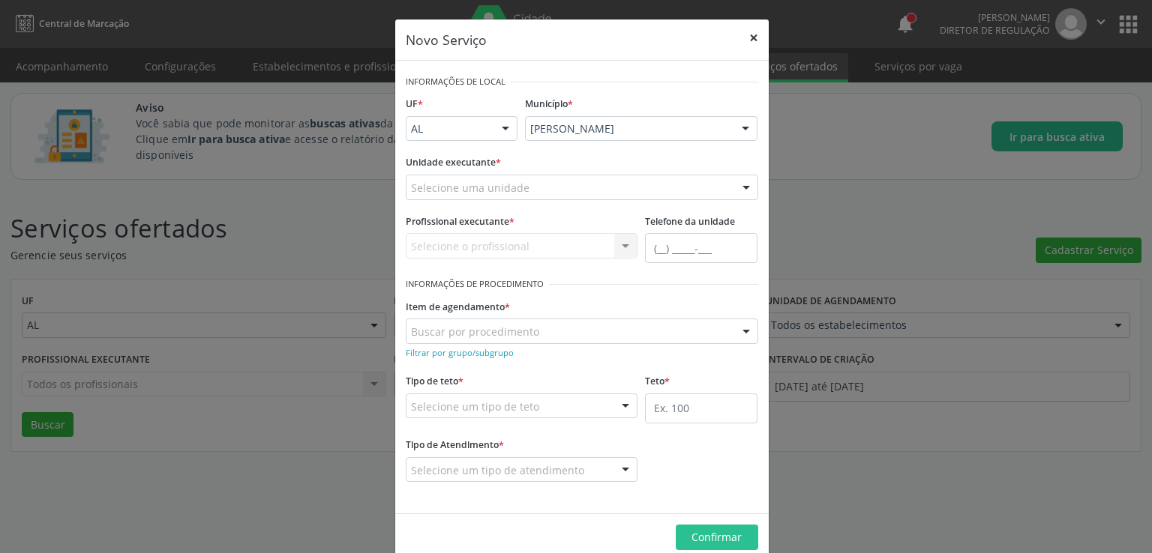
click at [747, 31] on button "×" at bounding box center [754, 37] width 30 height 37
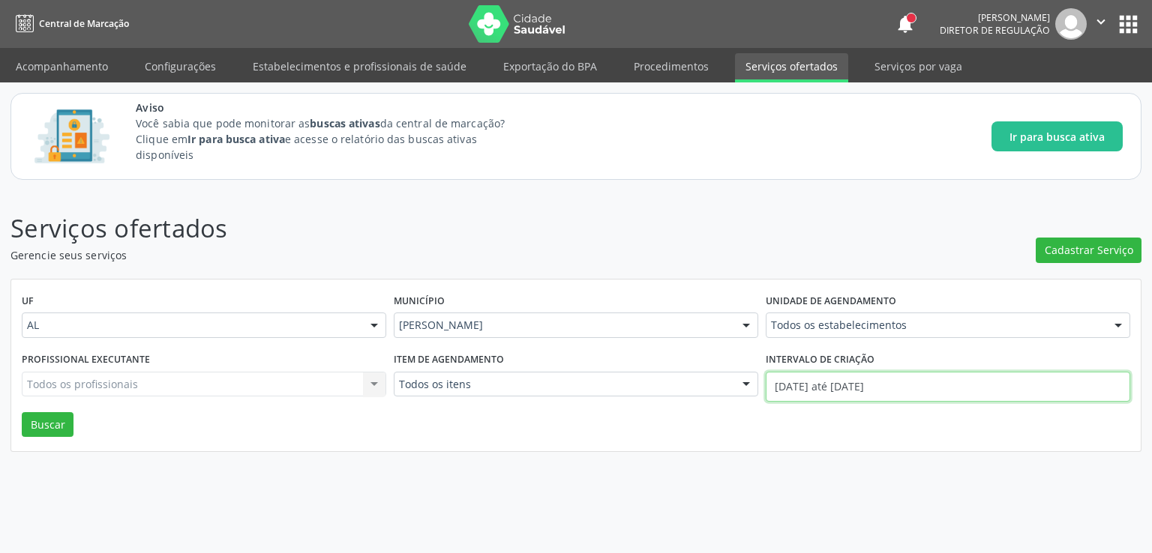
click at [844, 386] on input "[DATE] até [DATE]" at bounding box center [948, 387] width 364 height 30
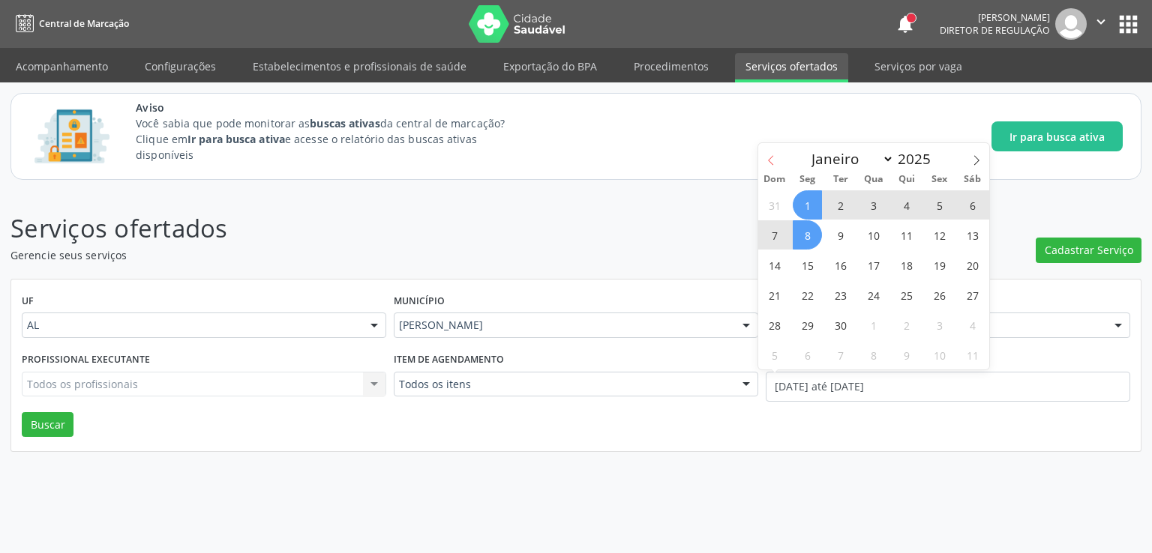
click at [772, 163] on icon at bounding box center [771, 160] width 10 height 10
select select "7"
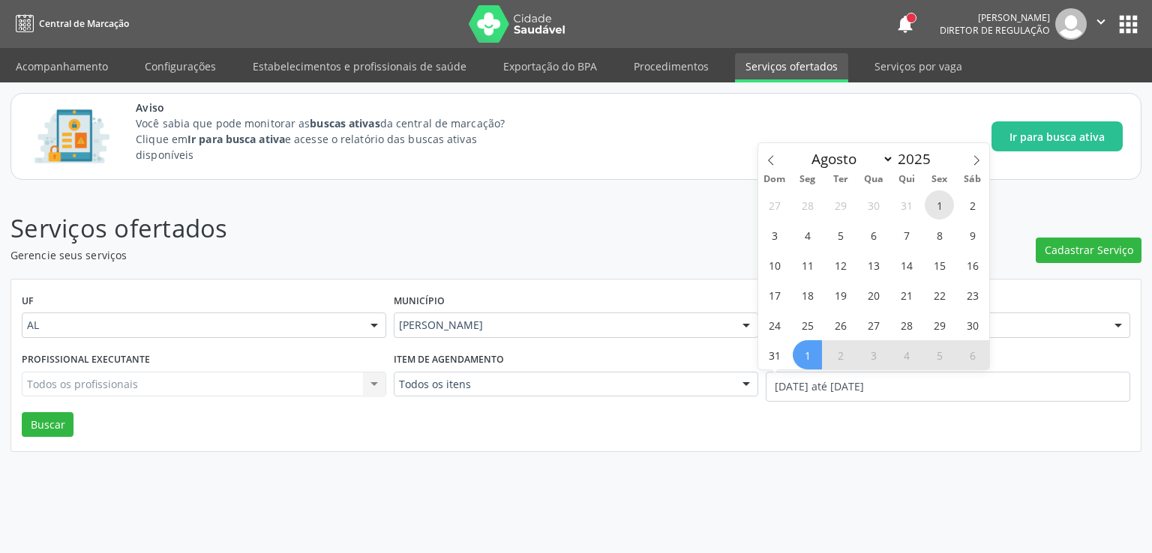
click at [945, 205] on span "1" at bounding box center [939, 204] width 29 height 29
type input "[DATE]"
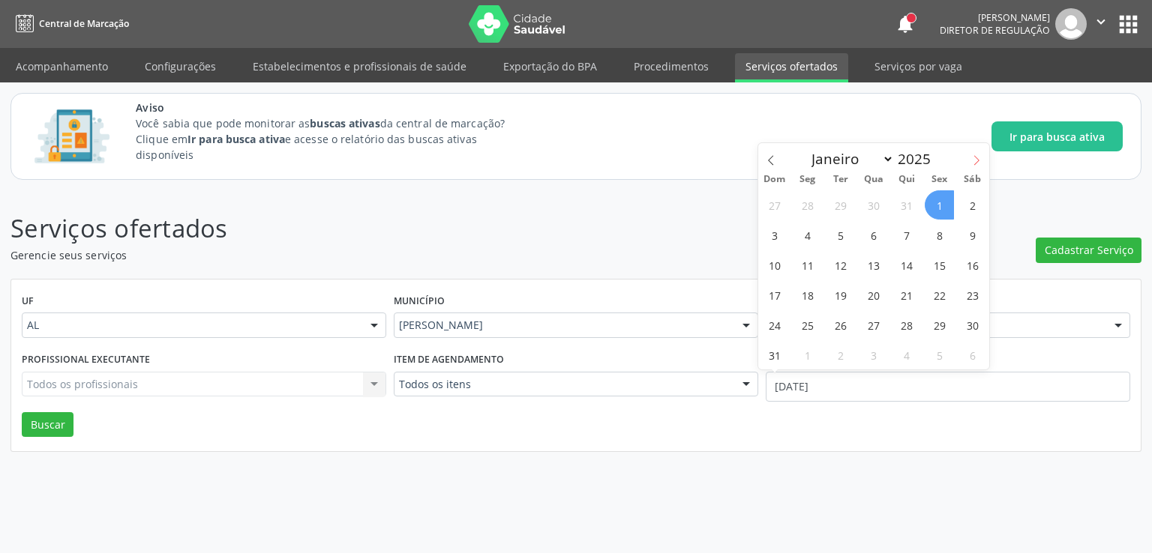
click at [976, 157] on icon at bounding box center [976, 160] width 10 height 10
select select "8"
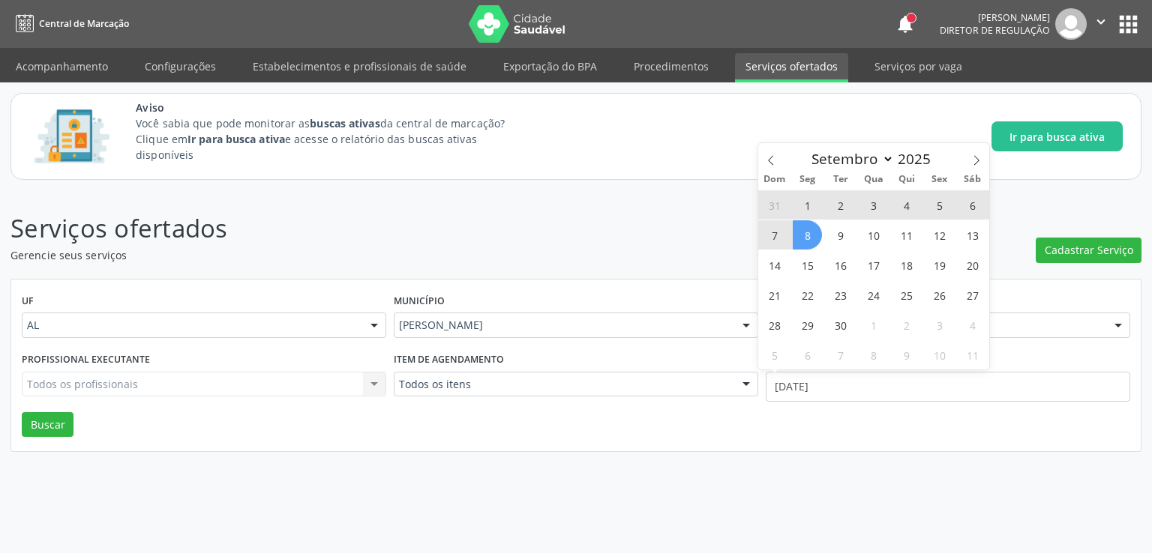
click at [802, 241] on span "8" at bounding box center [807, 234] width 29 height 29
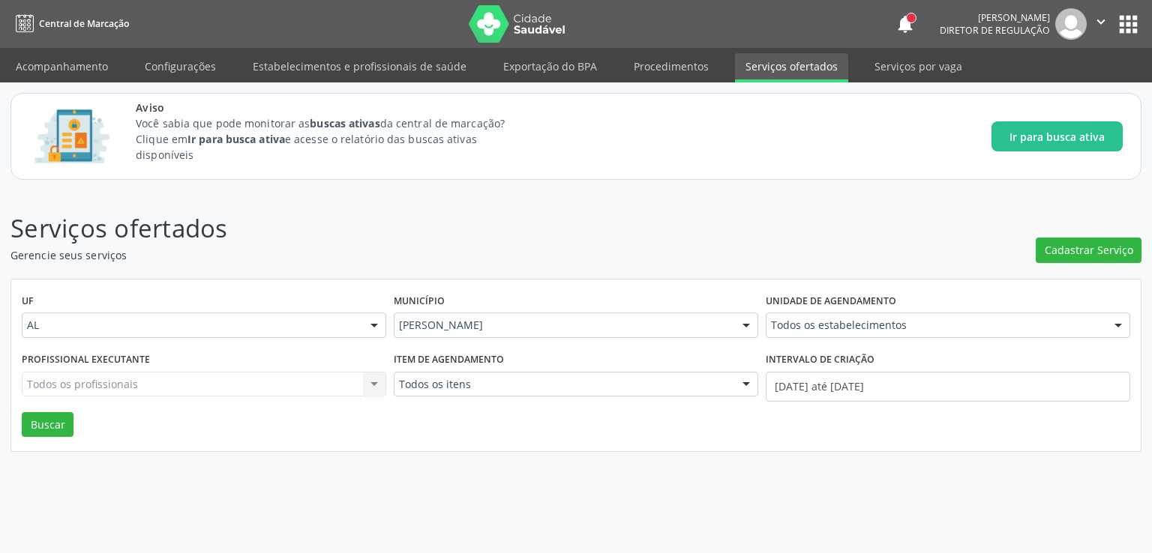
click at [171, 382] on div "Todos os profissionais Todos os profissionais Nenhum resultado encontrado para:…" at bounding box center [204, 384] width 364 height 25
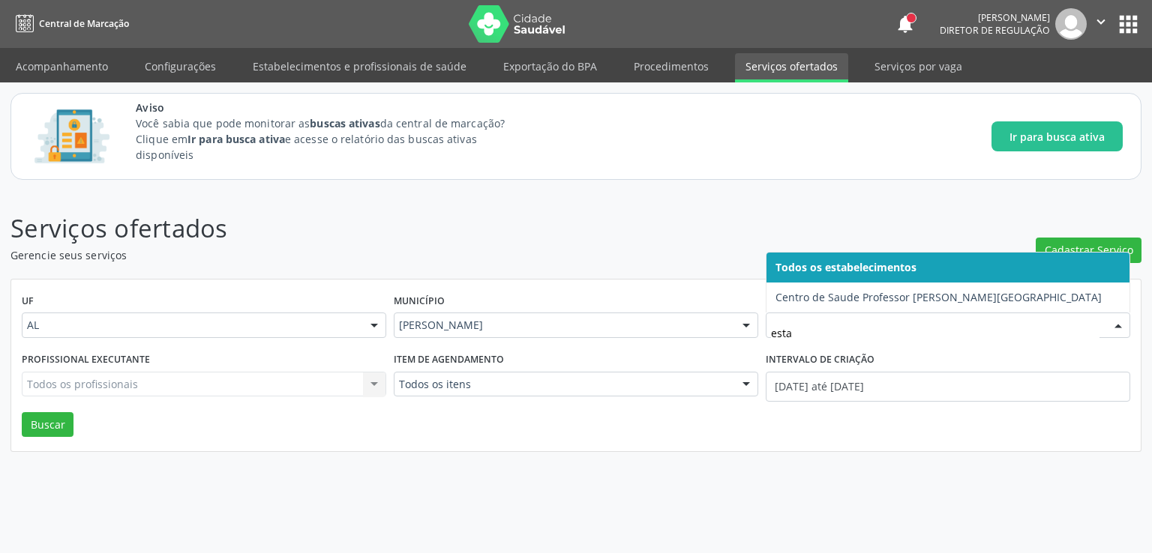
type input "estac"
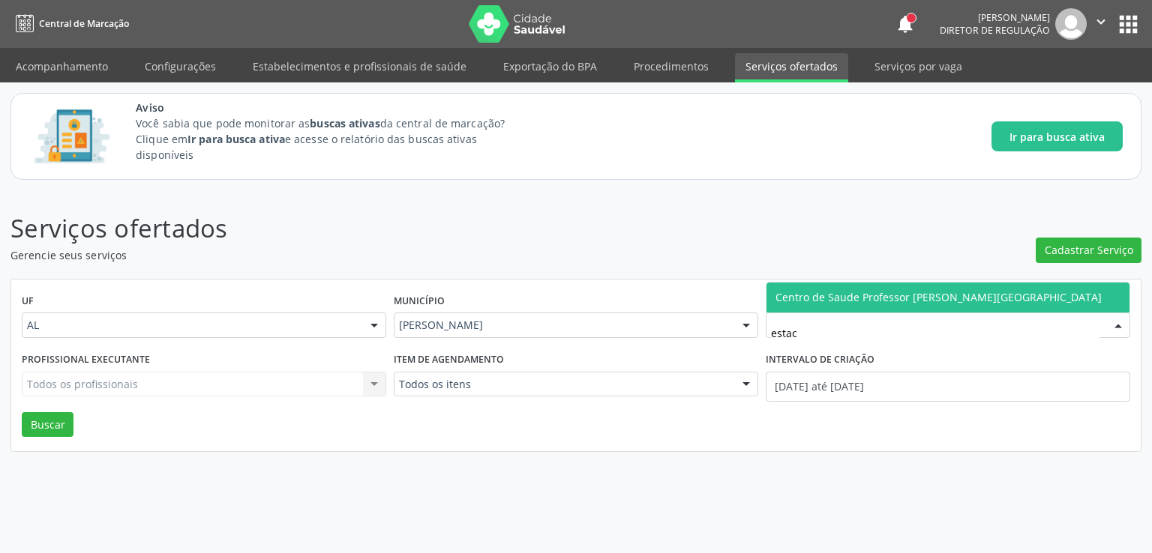
click at [859, 284] on span "Centro de Saude Professor [PERSON_NAME][GEOGRAPHIC_DATA]" at bounding box center [947, 298] width 363 height 30
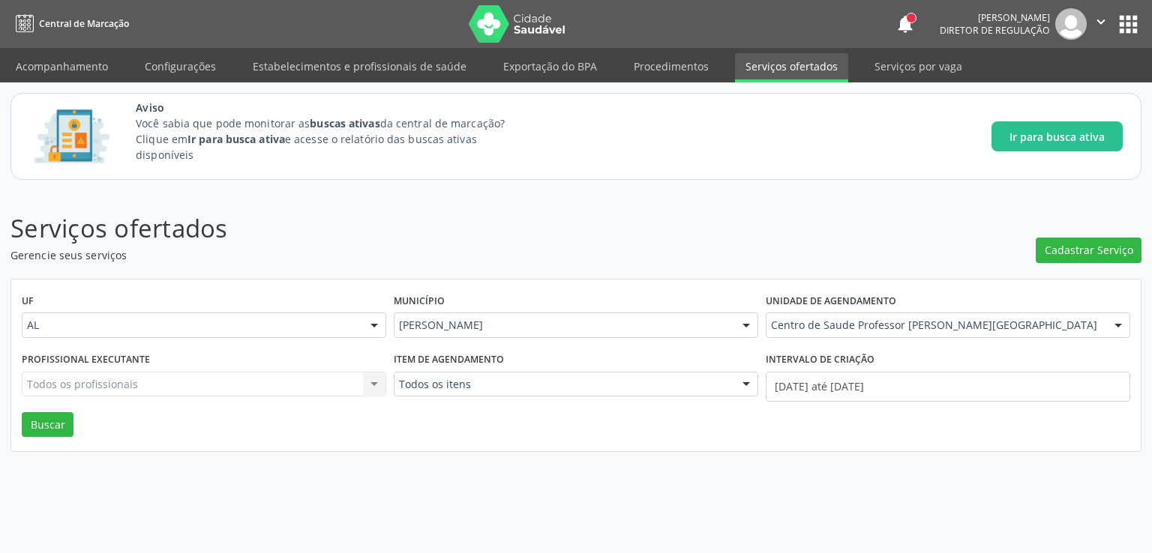
click at [132, 379] on div "Todos os profissionais Todos os profissionais Nenhum resultado encontrado para:…" at bounding box center [204, 384] width 364 height 25
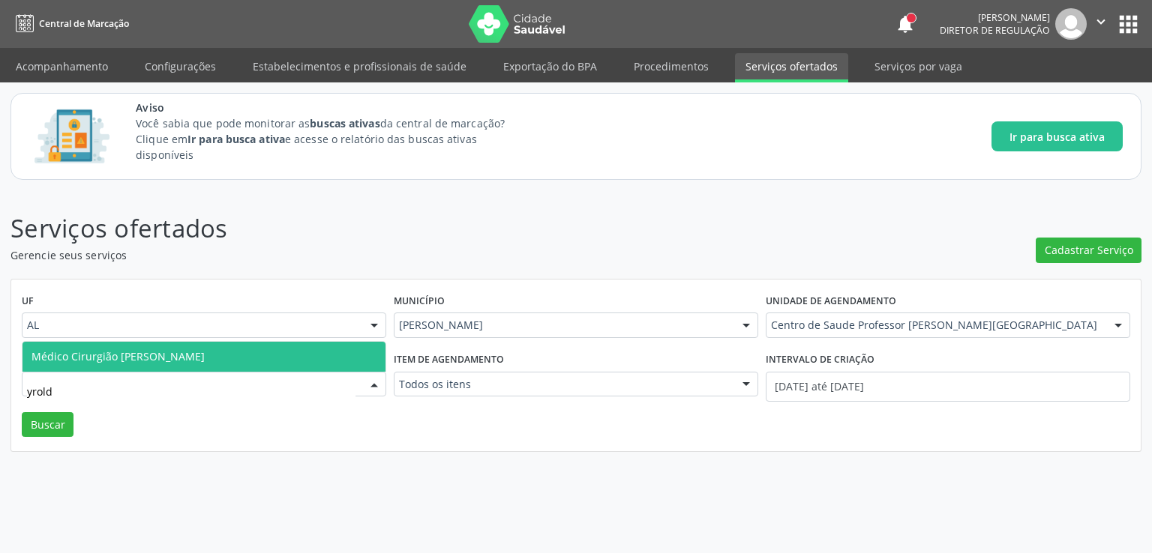
type input "yroldo"
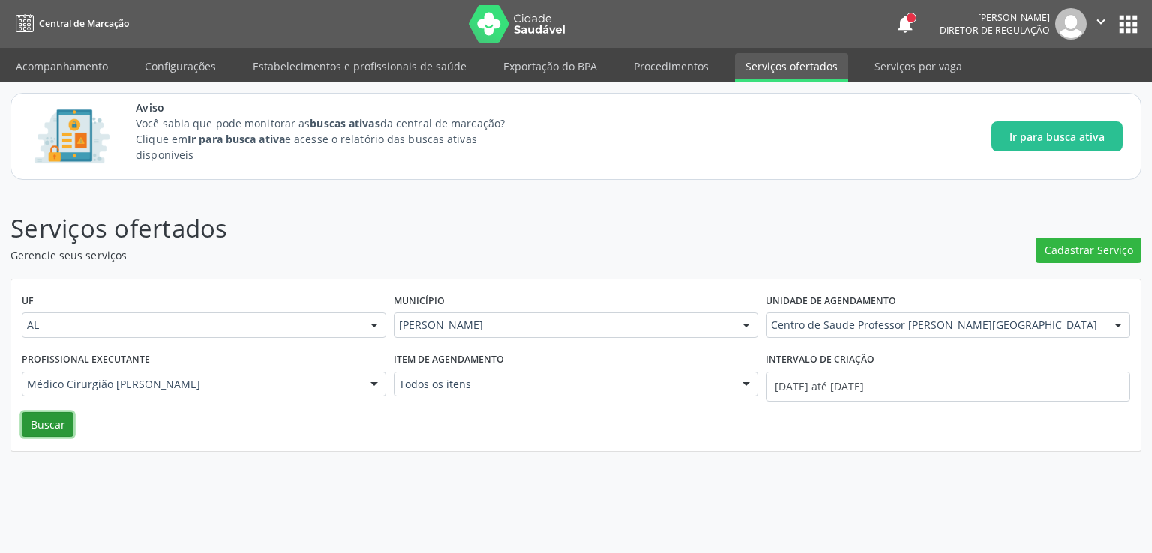
click at [45, 421] on button "Buscar" at bounding box center [48, 424] width 52 height 25
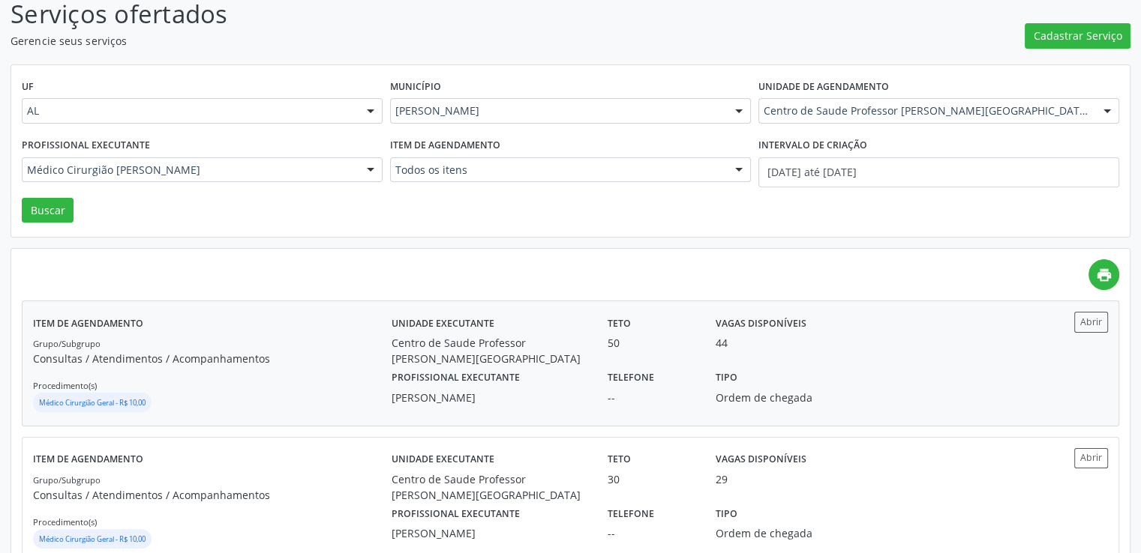
scroll to position [254, 0]
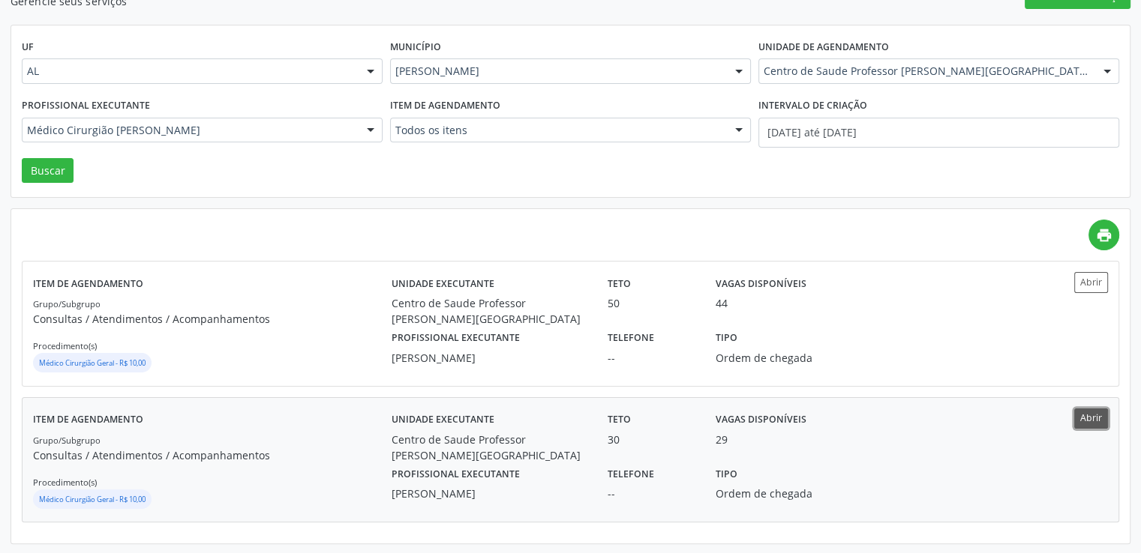
click at [1088, 412] on button "Abrir" at bounding box center [1091, 419] width 34 height 20
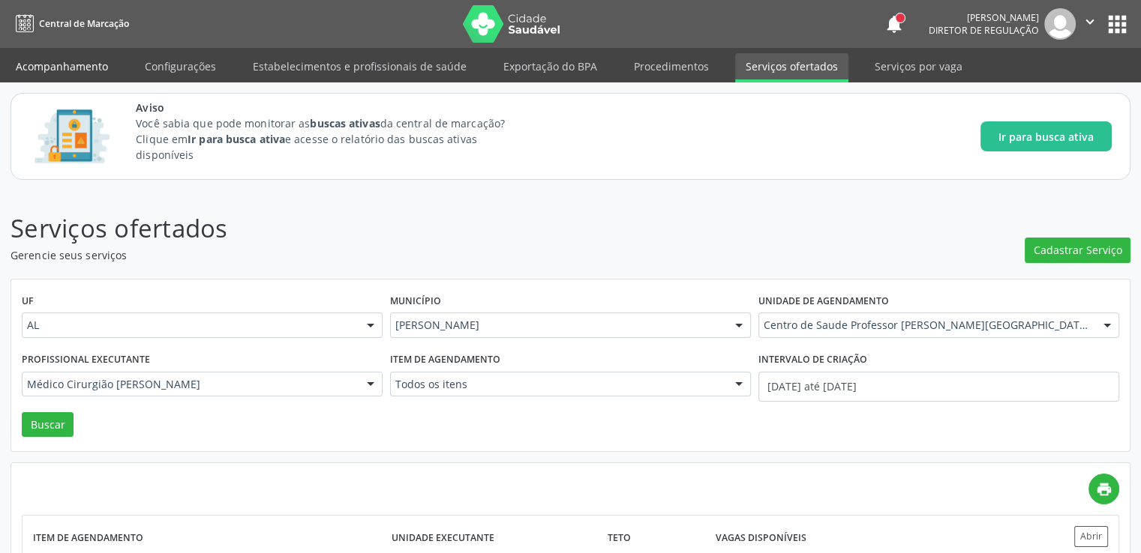
click at [75, 58] on link "Acompanhamento" at bounding box center [61, 66] width 113 height 26
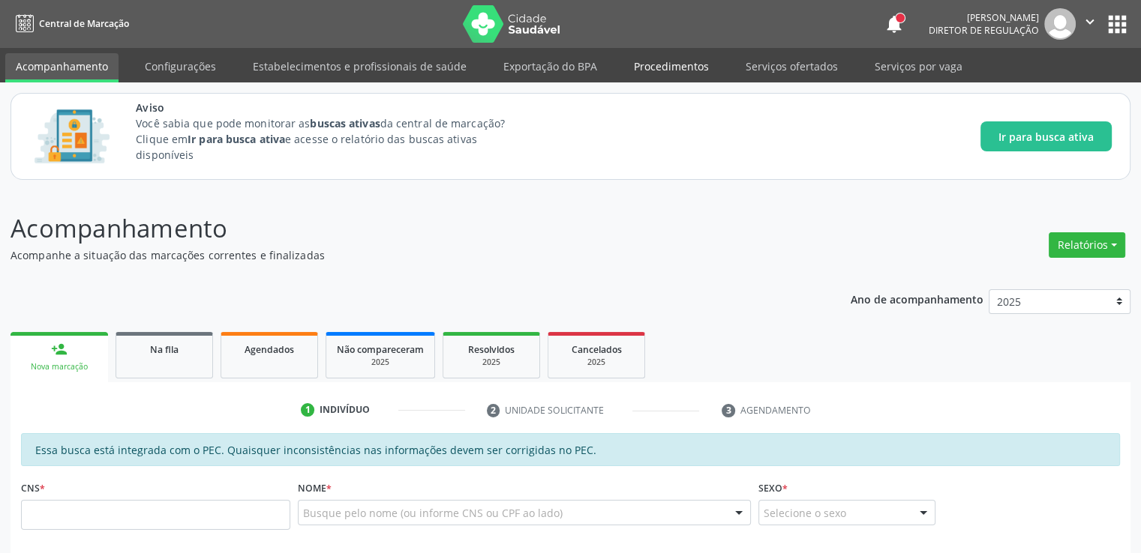
click at [644, 64] on link "Procedimentos" at bounding box center [671, 66] width 96 height 26
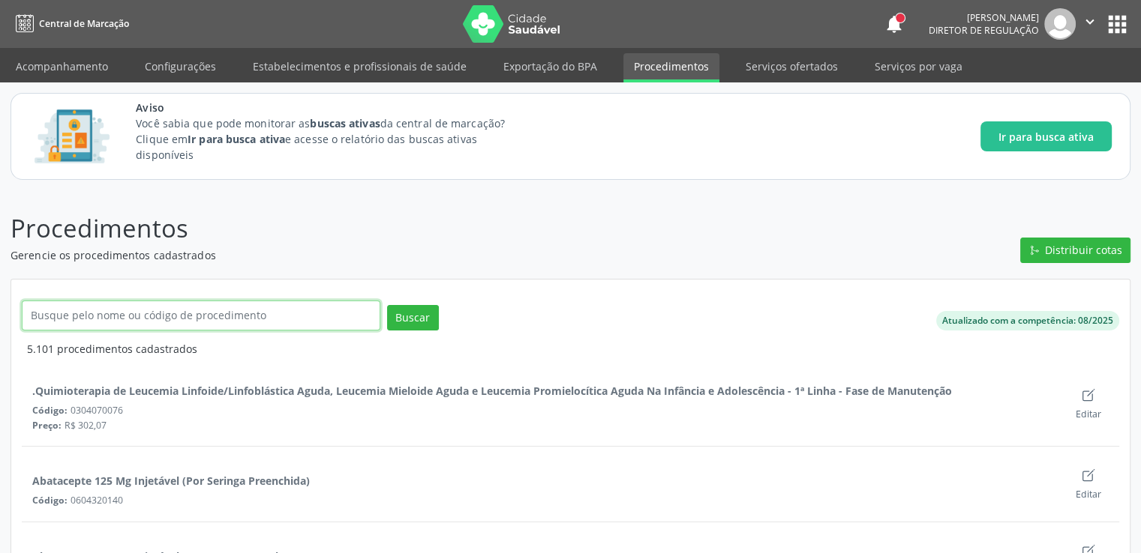
click at [258, 322] on input "text" at bounding box center [201, 316] width 358 height 30
type input "laboratorio"
click button "Buscar" at bounding box center [413, 317] width 52 height 25
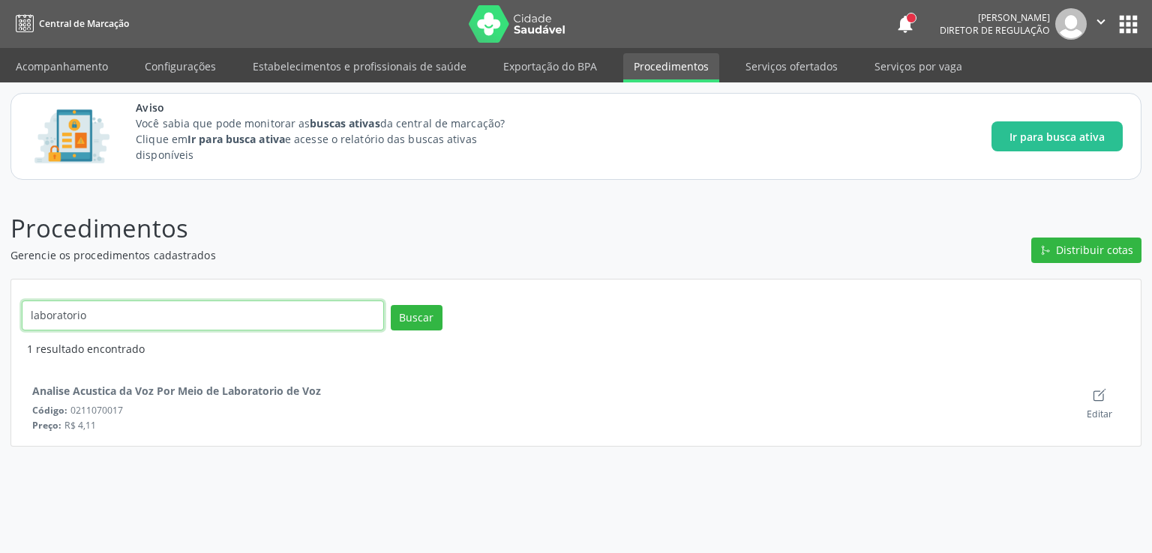
drag, startPoint x: 115, startPoint y: 313, endPoint x: 0, endPoint y: 322, distance: 115.9
click at [0, 322] on div "Procedimentos Gerencie os procedimentos cadastrados Distribuir cotas laboratori…" at bounding box center [576, 371] width 1152 height 363
type input "coleta"
click button "Buscar" at bounding box center [417, 317] width 52 height 25
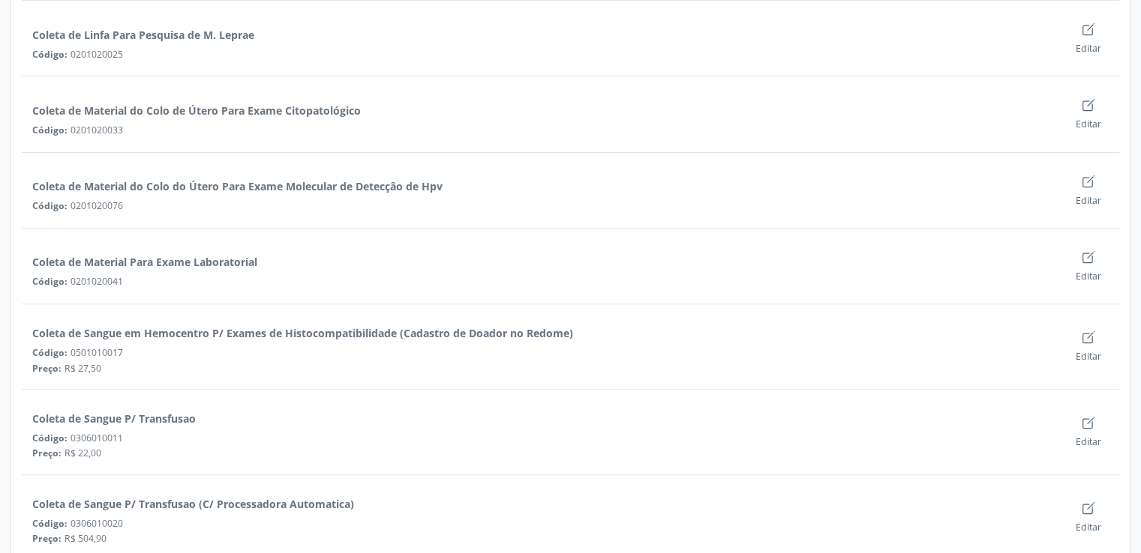
scroll to position [450, 0]
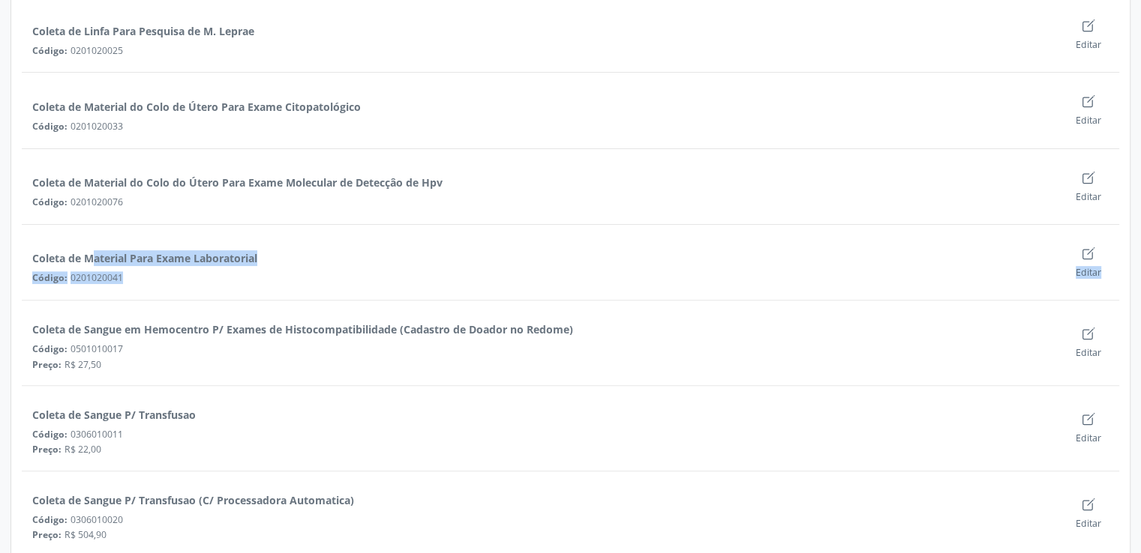
drag, startPoint x: 31, startPoint y: 256, endPoint x: 133, endPoint y: 289, distance: 107.2
click at [133, 289] on div "Coleta de Material Para Exame Laboratorial Código: 0201020041 Editar" at bounding box center [570, 267] width 1097 height 65
copy div "Coleta de Material Para Exame Laboratorial Código: 0201020041 Editar"
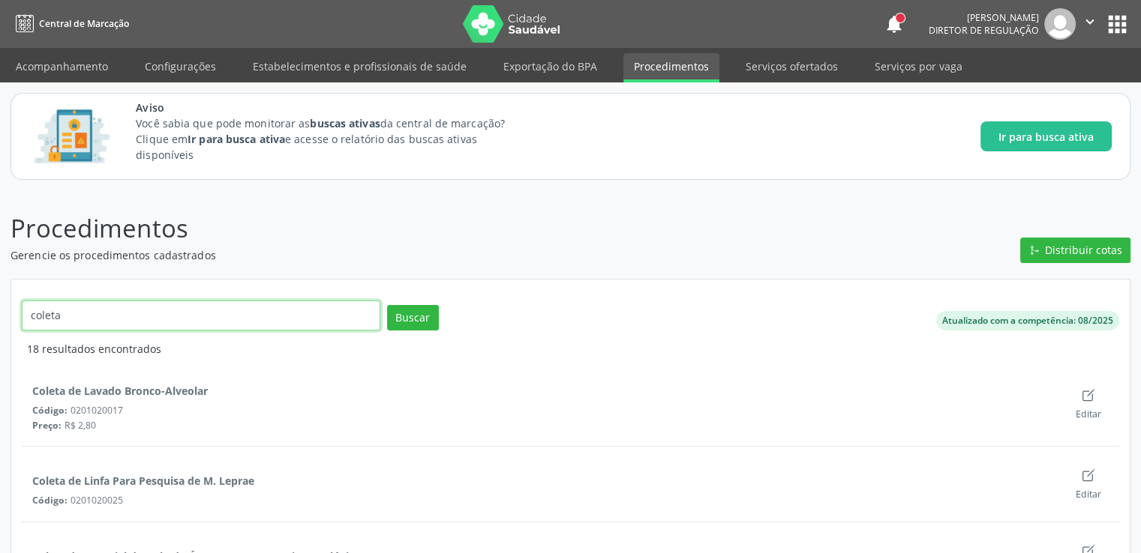
drag, startPoint x: 179, startPoint y: 315, endPoint x: 0, endPoint y: 333, distance: 180.1
type input "ressonancia"
click button "Buscar" at bounding box center [413, 317] width 52 height 25
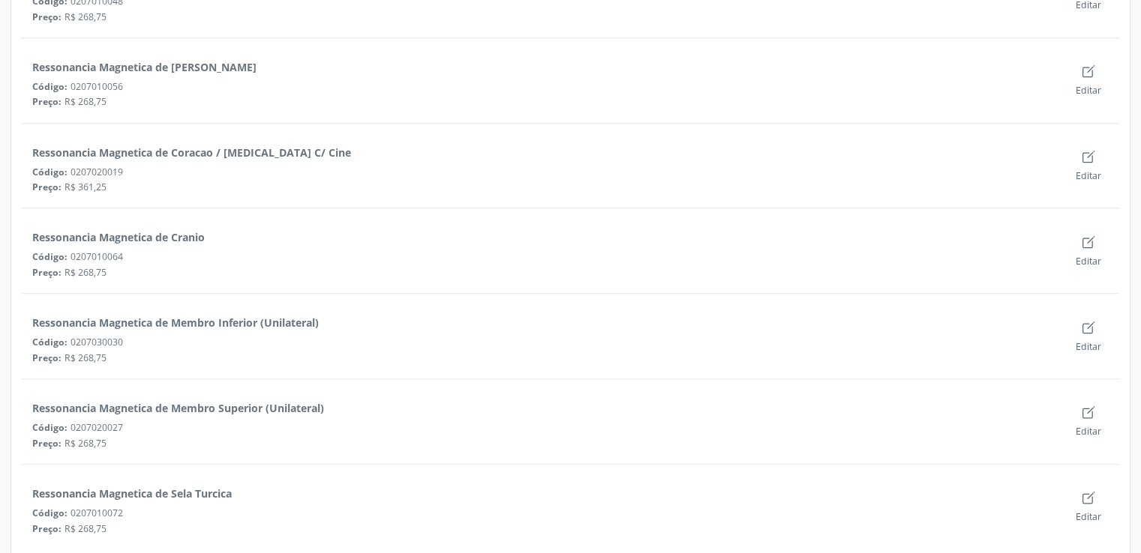
scroll to position [1096, 0]
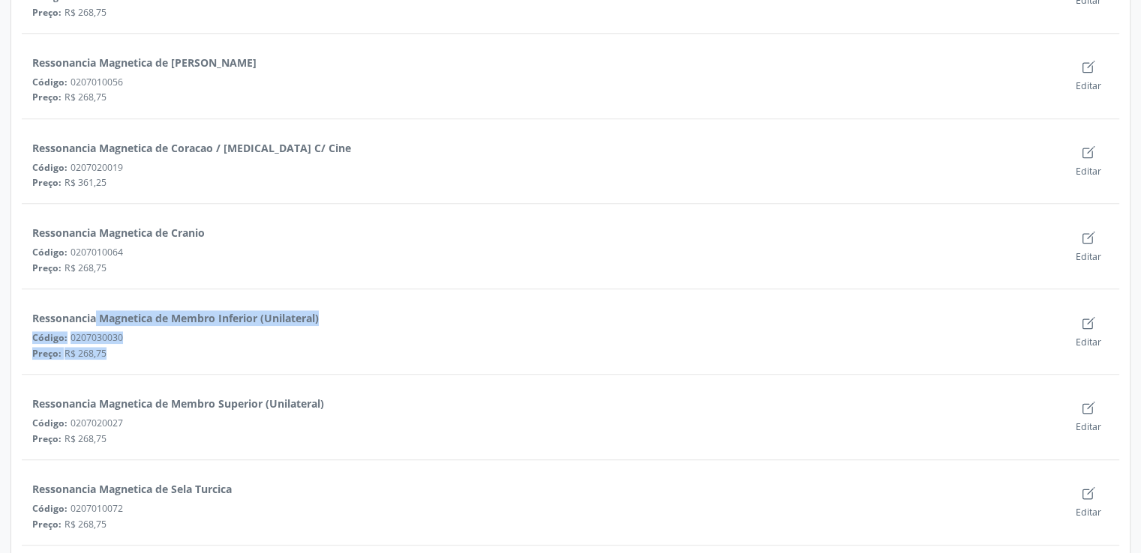
drag, startPoint x: 28, startPoint y: 315, endPoint x: 109, endPoint y: 356, distance: 90.2
click at [109, 356] on div "Ressonancia Magnetica de Membro Inferior (Unilateral) Código: 0207030030 Preço:…" at bounding box center [540, 332] width 1036 height 64
click at [161, 349] on div "Ressonancia Magnetica de Membro Inferior (Unilateral) Código: 0207030030 Preço:…" at bounding box center [540, 332] width 1036 height 64
drag, startPoint x: 27, startPoint y: 315, endPoint x: 123, endPoint y: 335, distance: 98.1
click at [123, 335] on div "Ressonancia Magnetica de Membro Inferior (Unilateral) Código: 0207030030 Preço:…" at bounding box center [540, 332] width 1036 height 64
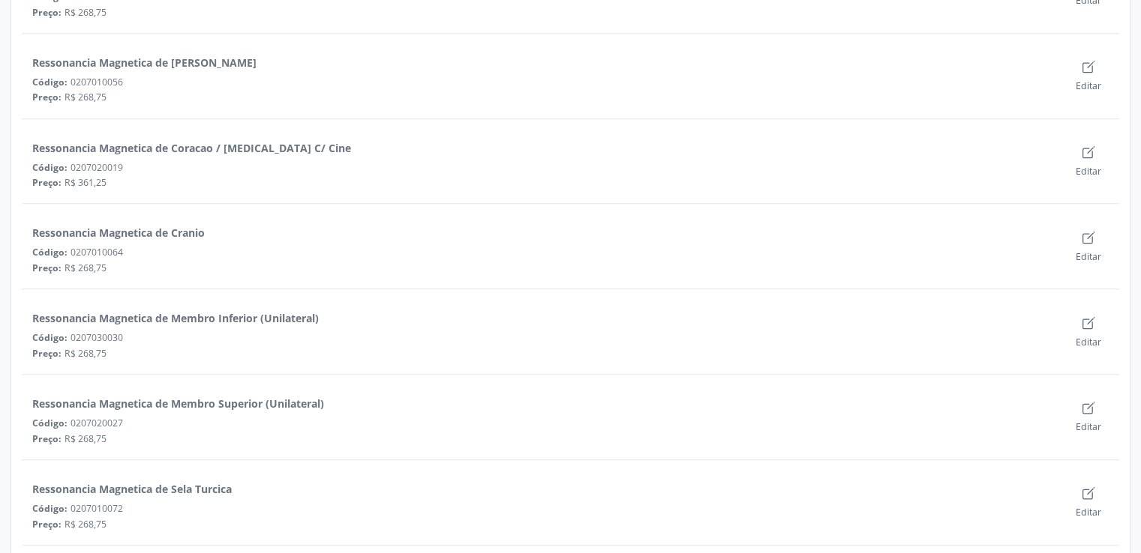
copy div "Ressonancia Magnetica de Membro Inferior (Unilateral) Código: 0207030030"
